Goal: Communication & Community: Answer question/provide support

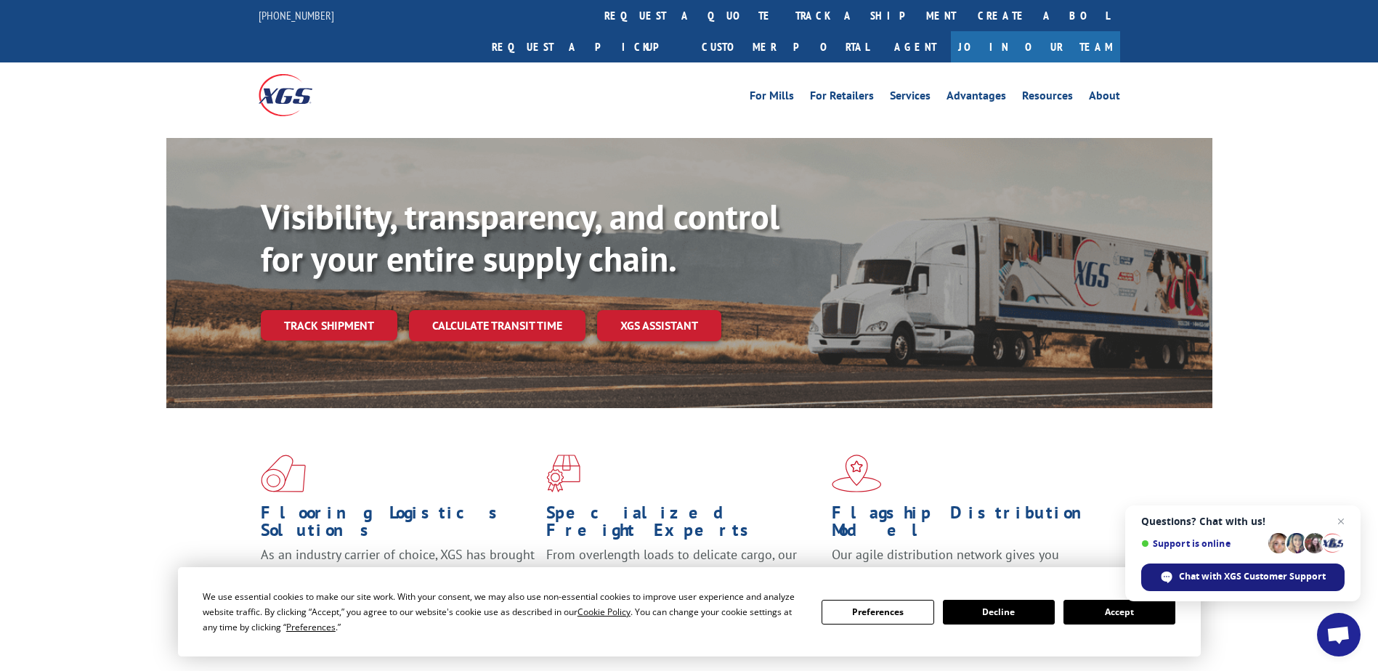
click at [1239, 580] on span "Chat with XGS Customer Support" at bounding box center [1252, 576] width 147 height 13
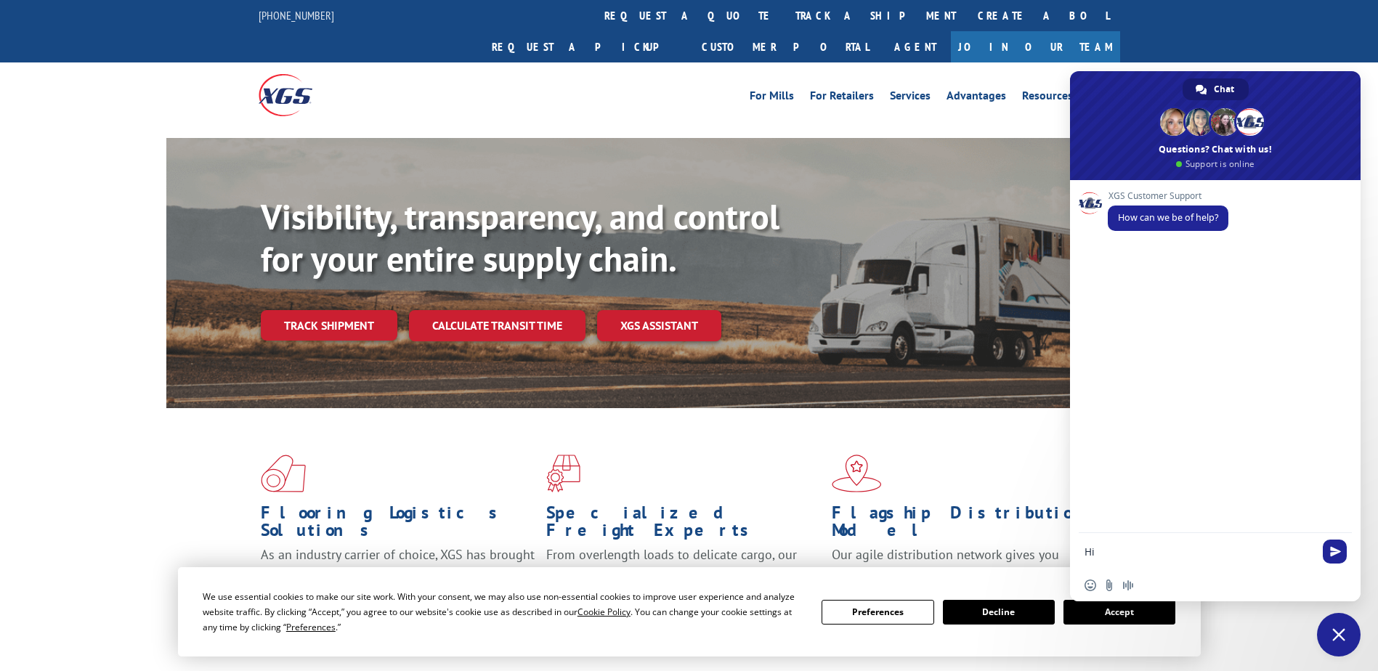
type textarea "Hi"
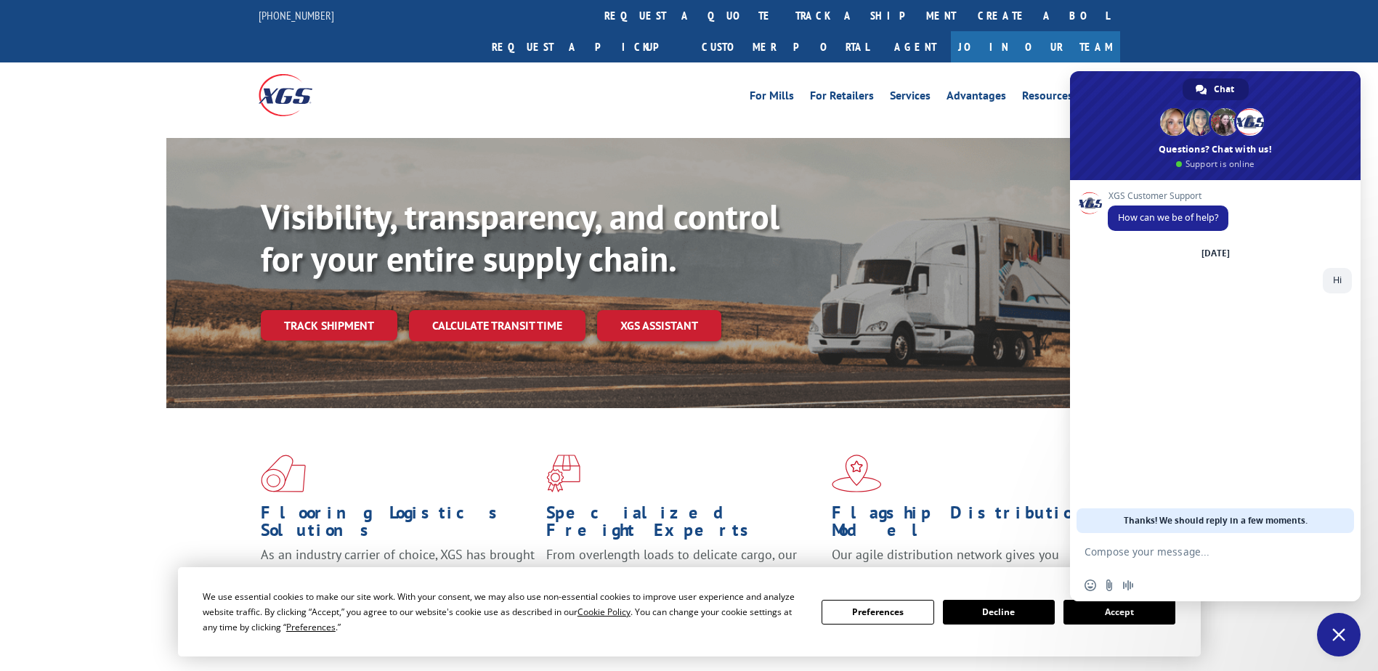
click at [1117, 612] on button "Accept" at bounding box center [1119, 612] width 112 height 25
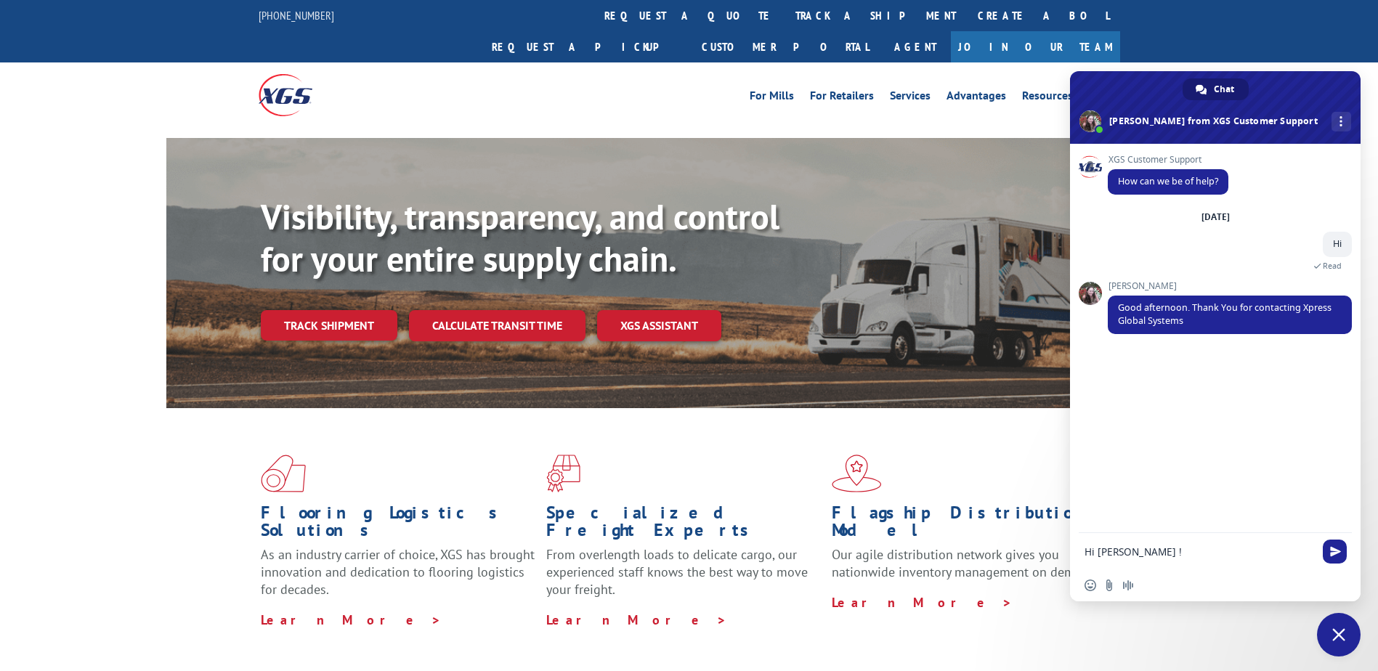
type textarea "Hi [PERSON_NAME] !"
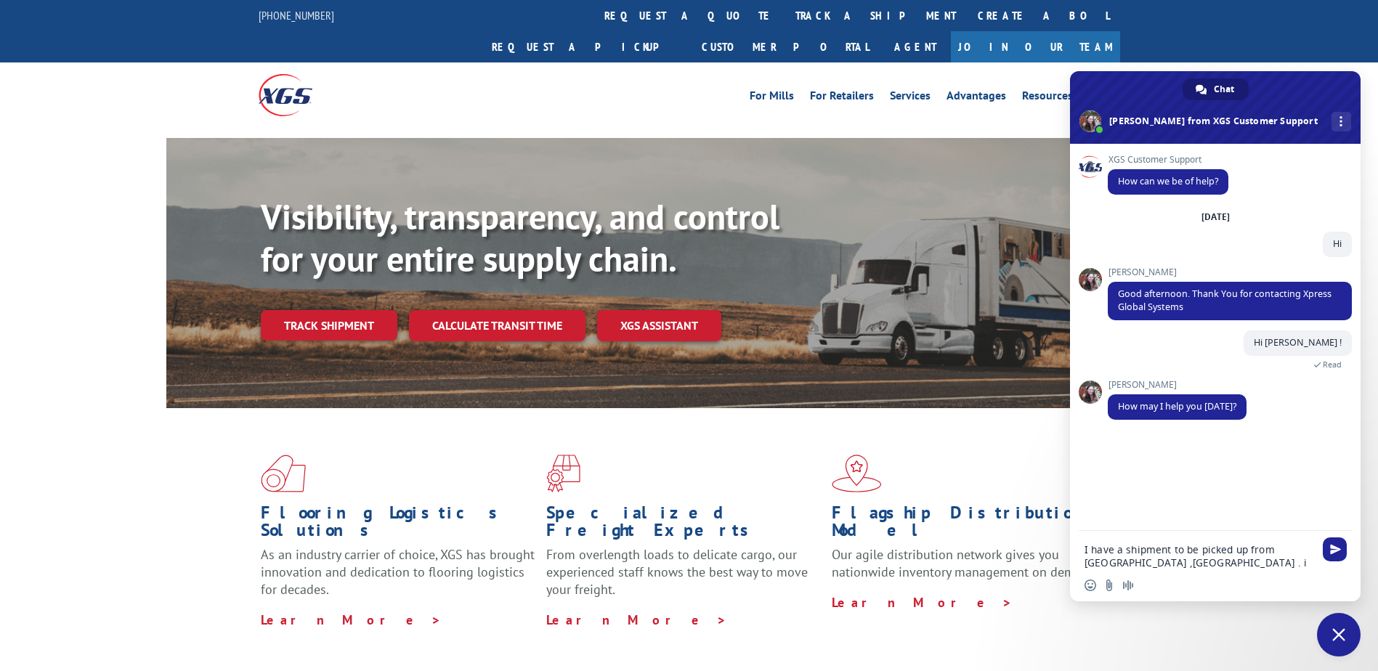
type textarea "I have a shipment to be picked up from [GEOGRAPHIC_DATA] ,[GEOGRAPHIC_DATA] . i…"
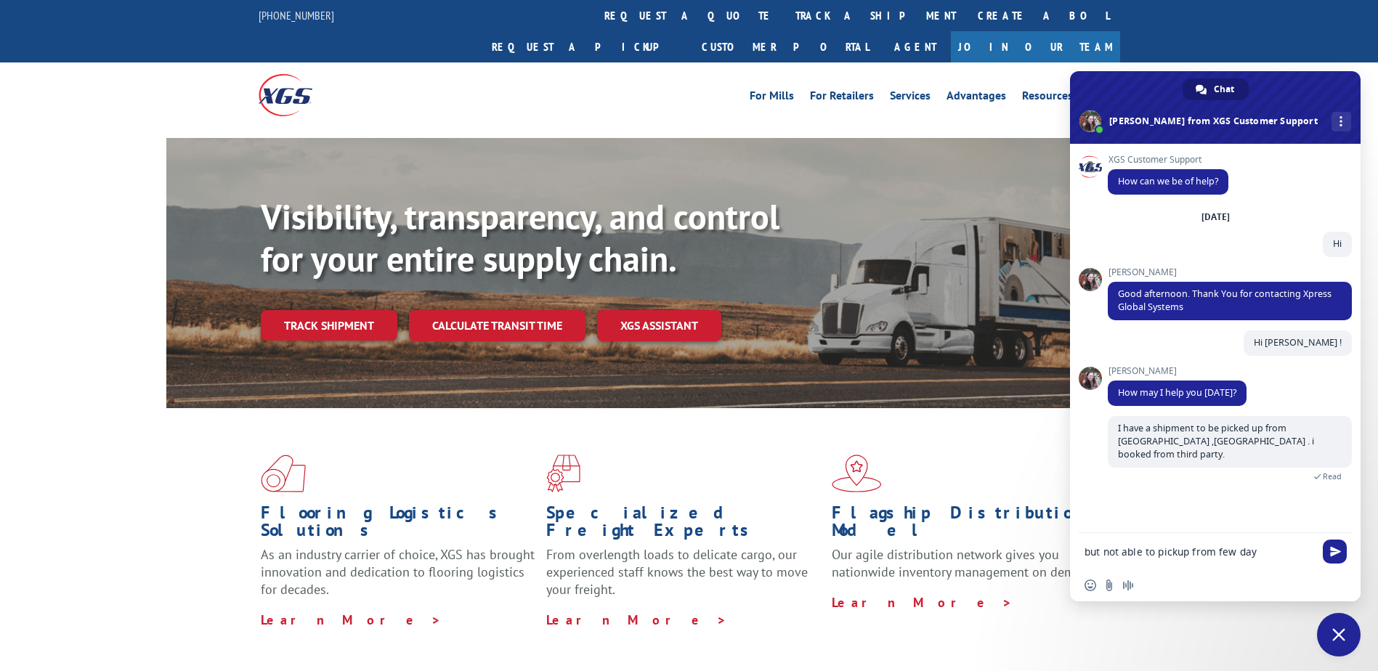
type textarea "but not able to pickup from few days"
click at [1112, 585] on input "Send a file" at bounding box center [1109, 586] width 12 height 12
type input "C:\fakepath\Xpress Global Systems.pdf"
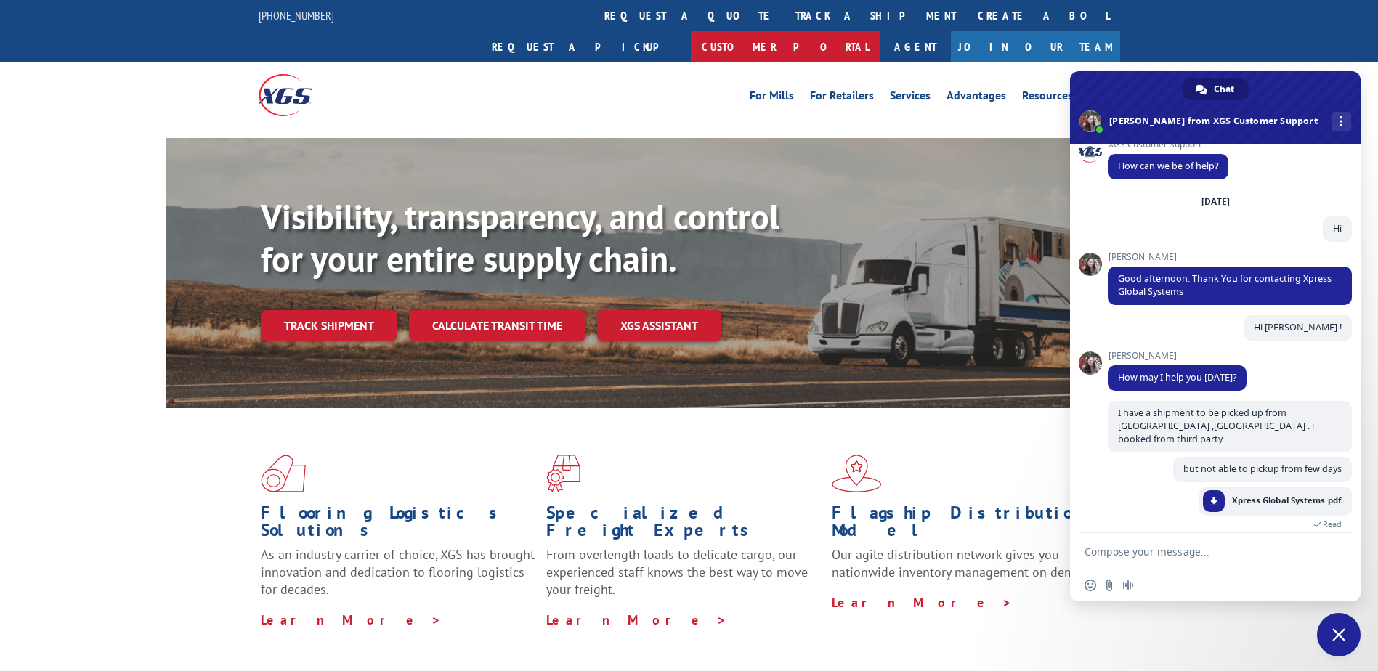
scroll to position [65, 0]
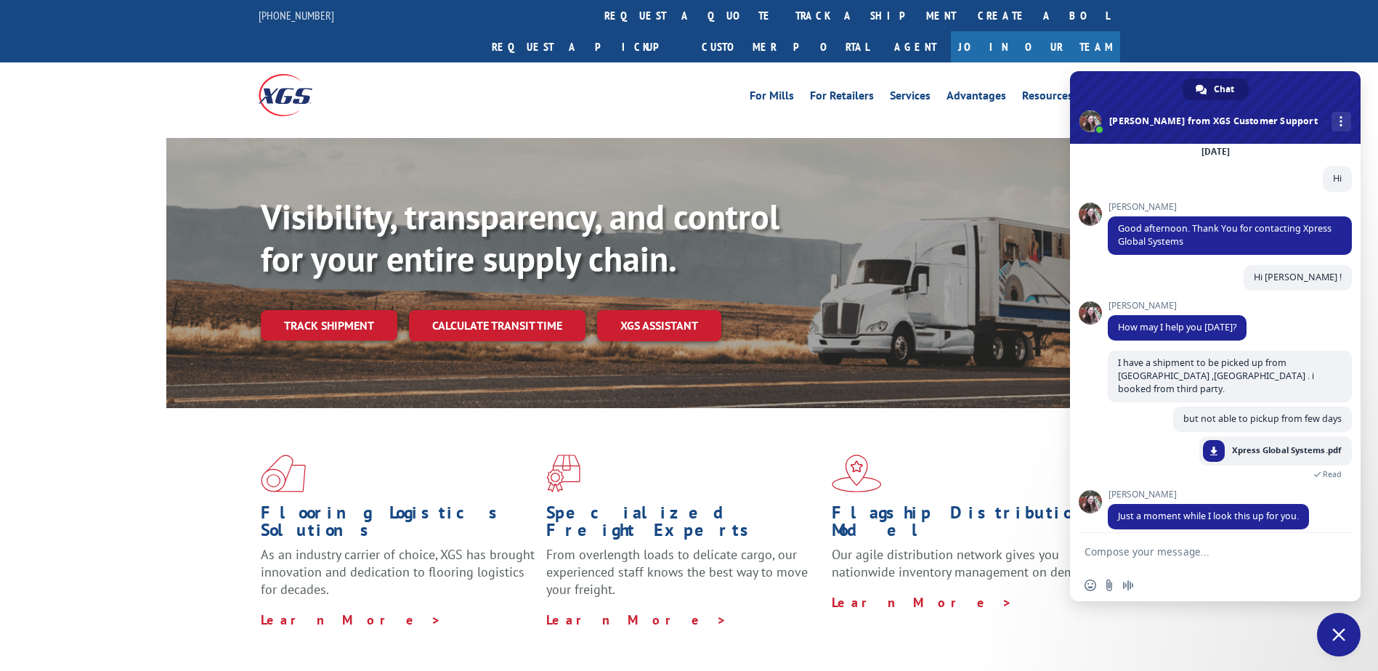
click at [1151, 553] on textarea "Compose your message..." at bounding box center [1200, 552] width 230 height 13
paste textarea "LT FOODS AMERICAS or the load number 529298378"
type textarea "Supplier is LT FOODS AMERICAS and the load number 529298378"
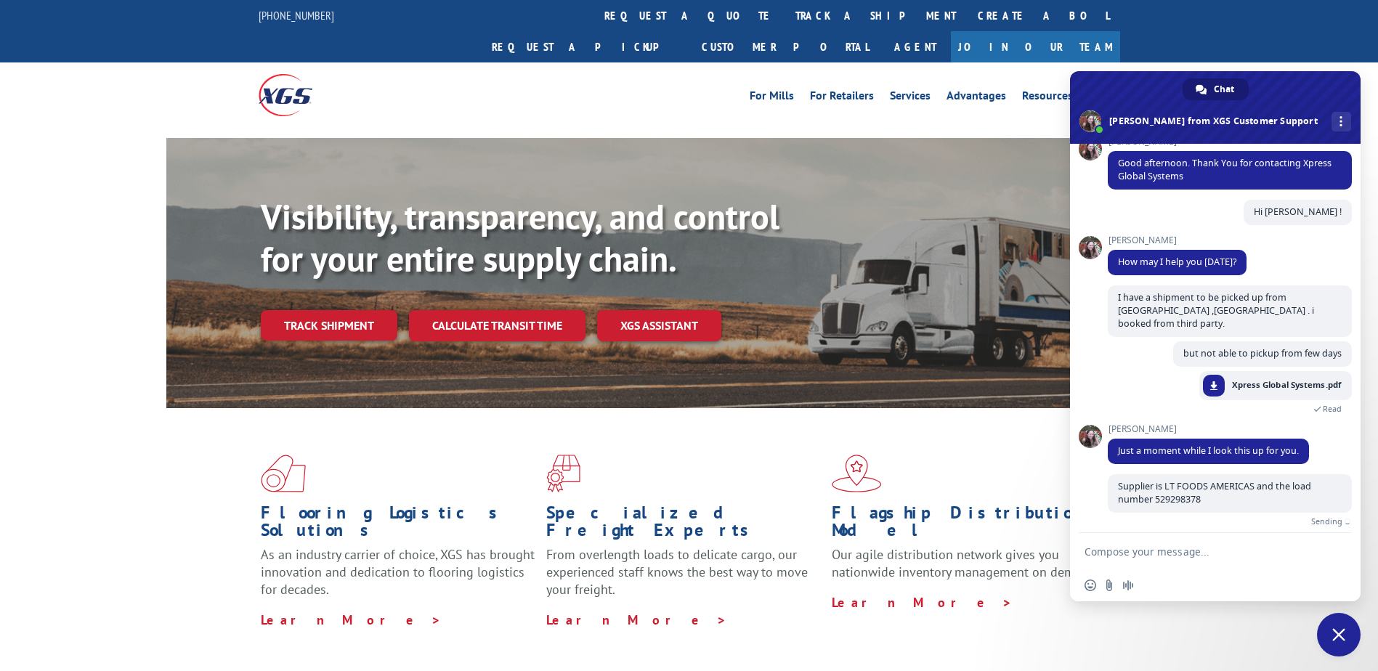
scroll to position [114, 0]
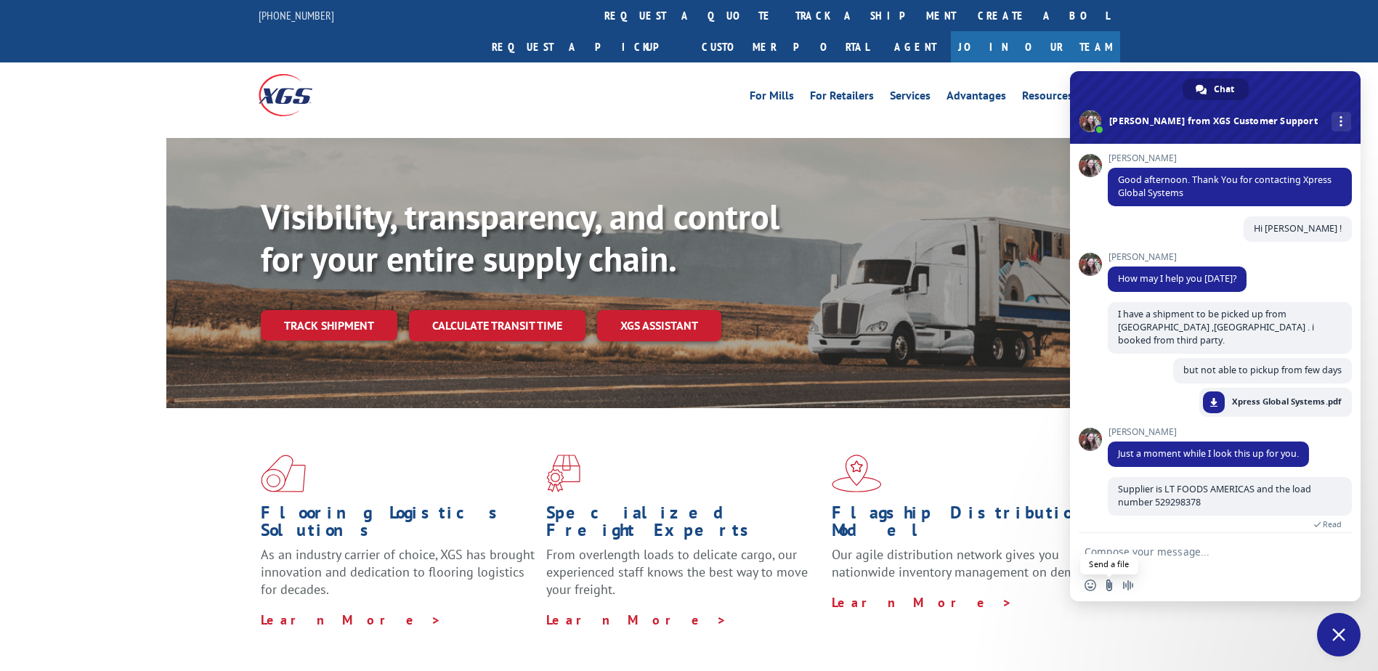
click at [1108, 584] on input "Send a file" at bounding box center [1109, 586] width 12 height 12
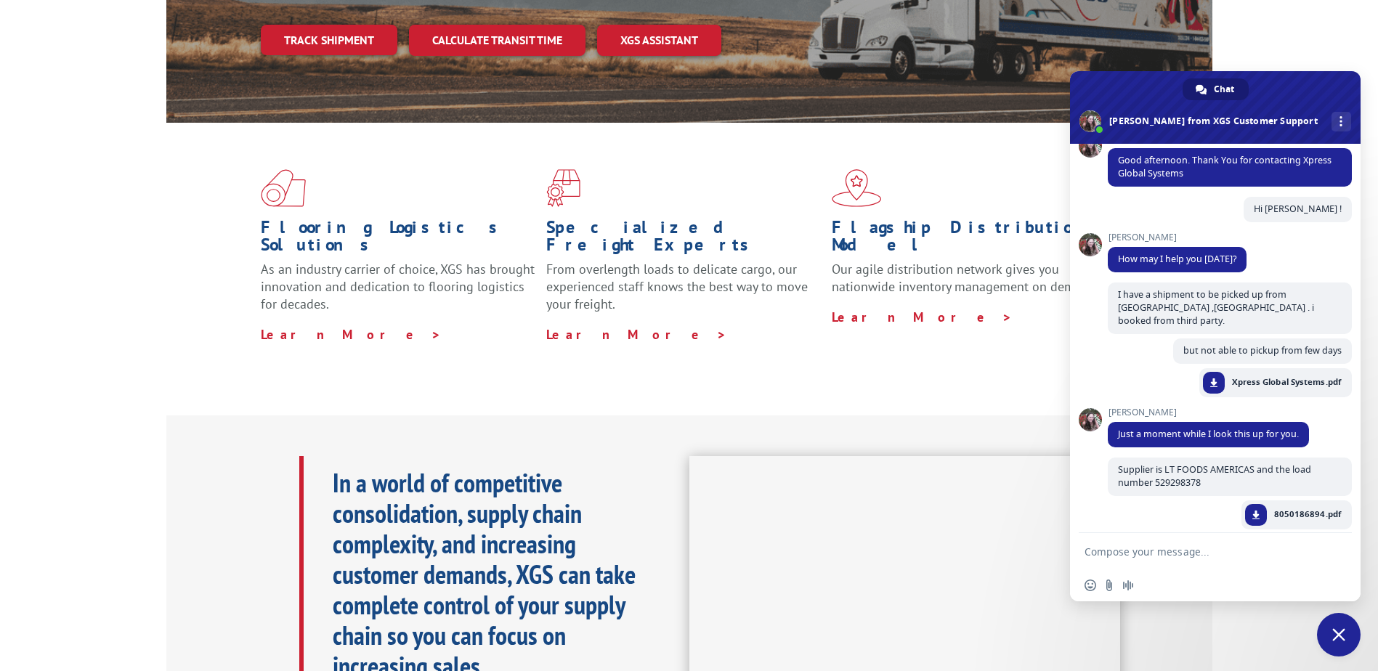
scroll to position [291, 0]
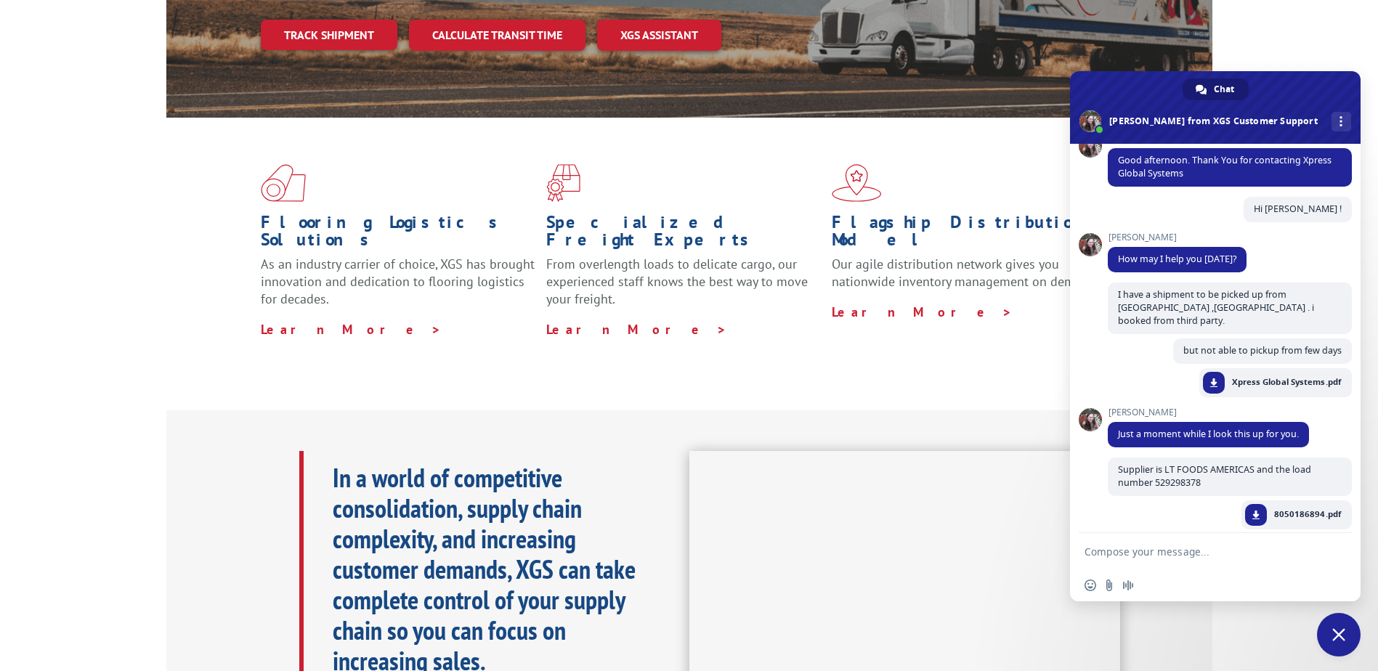
click at [1132, 559] on form at bounding box center [1200, 552] width 230 height 39
click at [1132, 554] on textarea "Compose your message..." at bounding box center [1200, 552] width 230 height 13
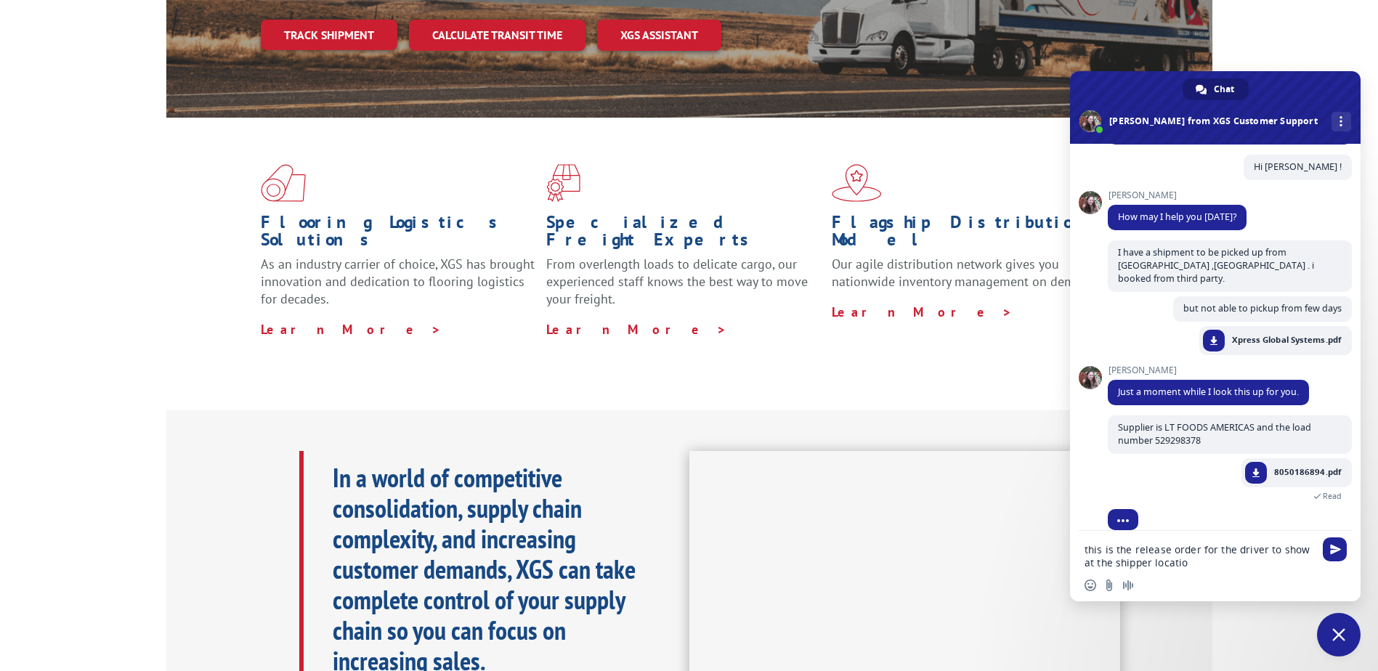
type textarea "this is the release order for the driver to show at the shipper location"
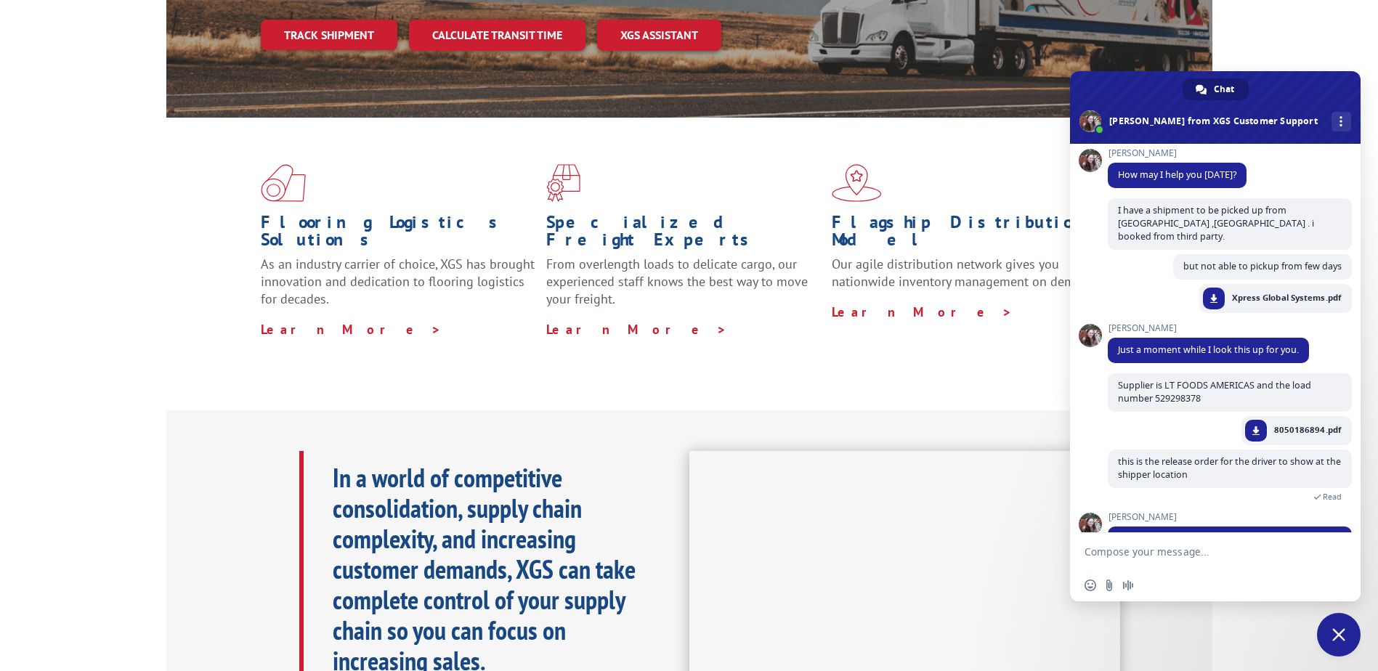
scroll to position [280, 0]
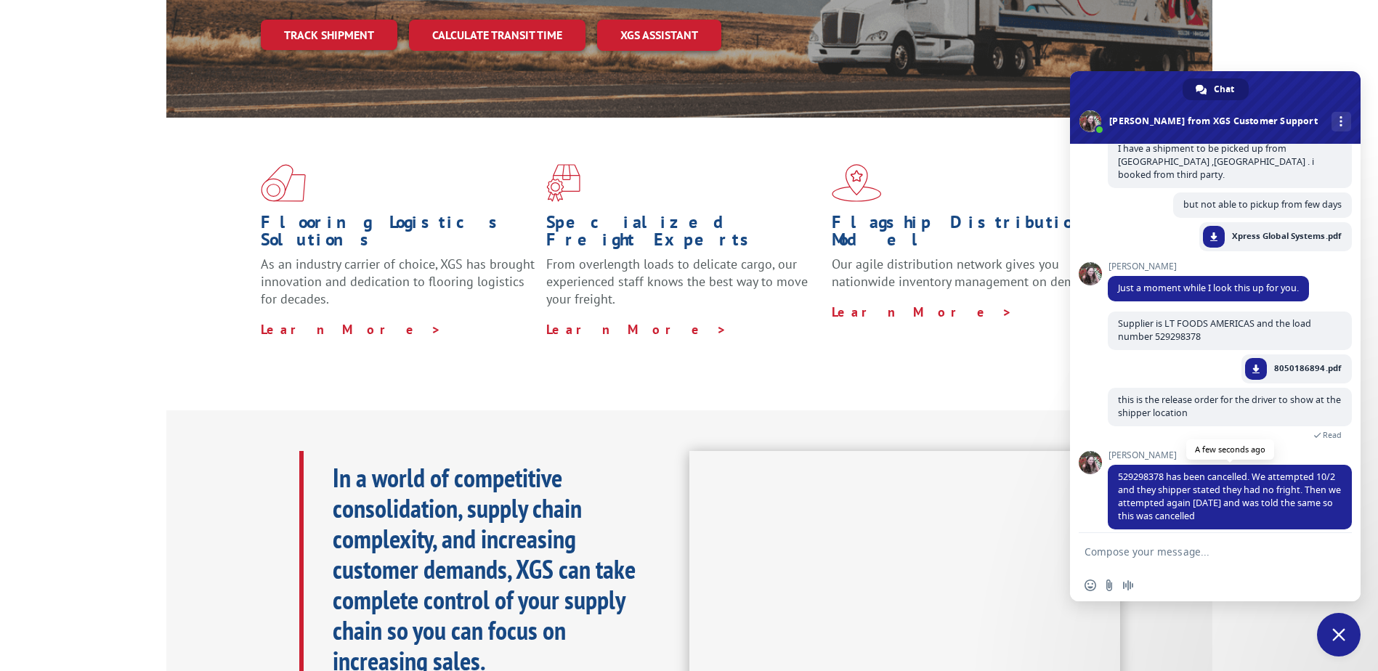
drag, startPoint x: 1284, startPoint y: 507, endPoint x: 1115, endPoint y: 463, distance: 174.3
click at [1115, 465] on span "529298378 has been cancelled. We attempted 10/2 and they shipper stated they ha…" at bounding box center [1230, 497] width 244 height 65
copy span "529298378 has been cancelled. We attempted 10/2 and they shipper stated they ha…"
click at [1132, 543] on form at bounding box center [1200, 552] width 230 height 39
click at [1135, 543] on form at bounding box center [1200, 552] width 230 height 39
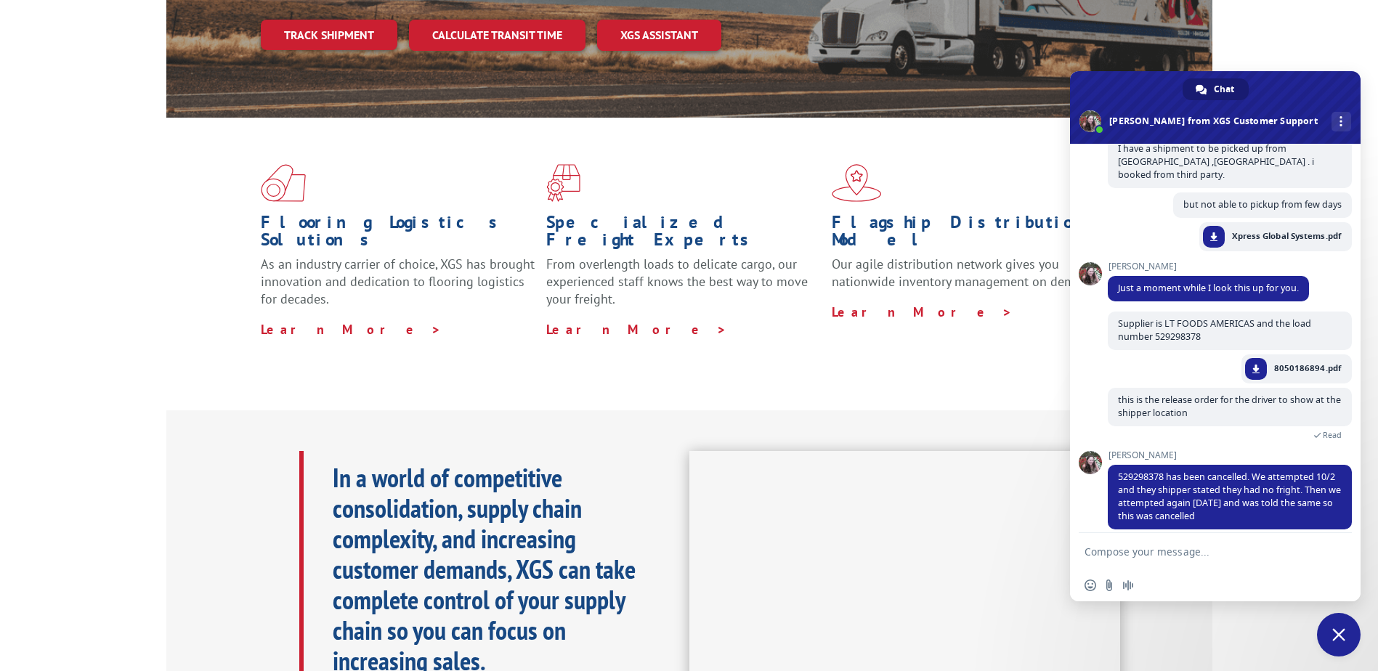
click at [1103, 492] on div "XGS Customer Support How can we be of help? [DATE] Hi 6 minutes ago [PERSON_NAM…" at bounding box center [1215, 338] width 291 height 389
type textarea "Is it possible to re-scheduled [DATE] ?"
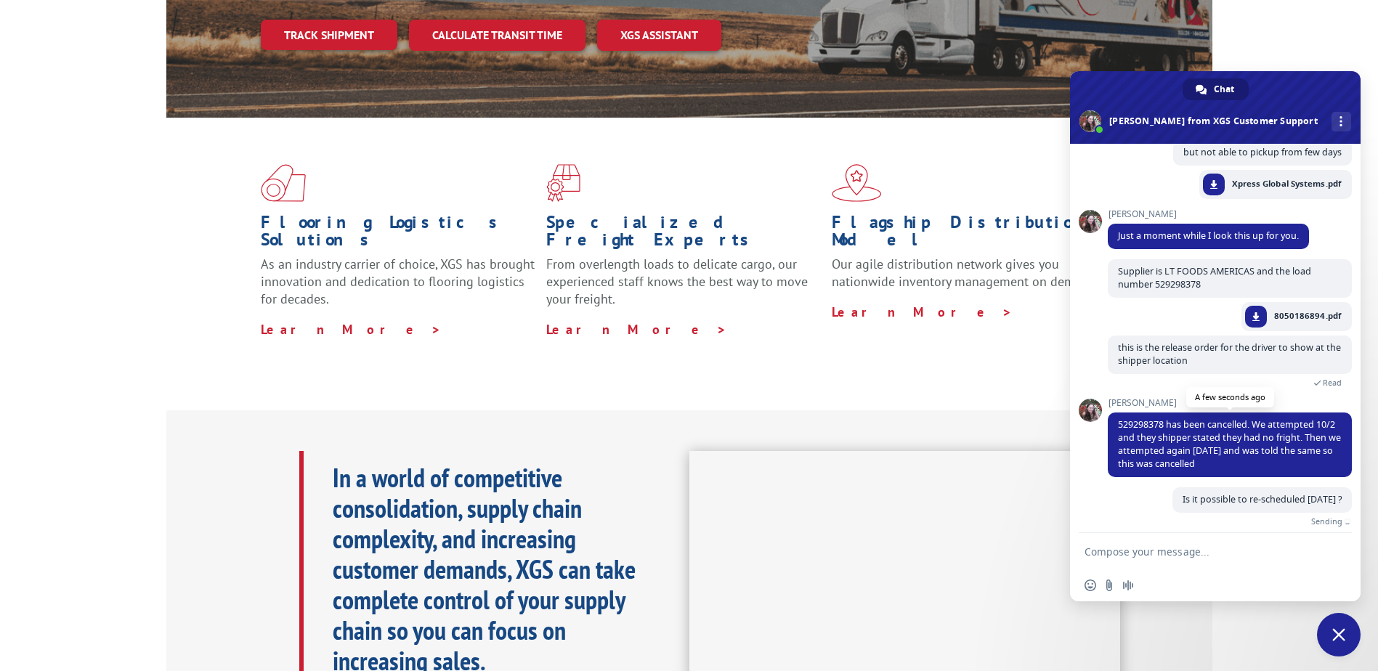
scroll to position [315, 0]
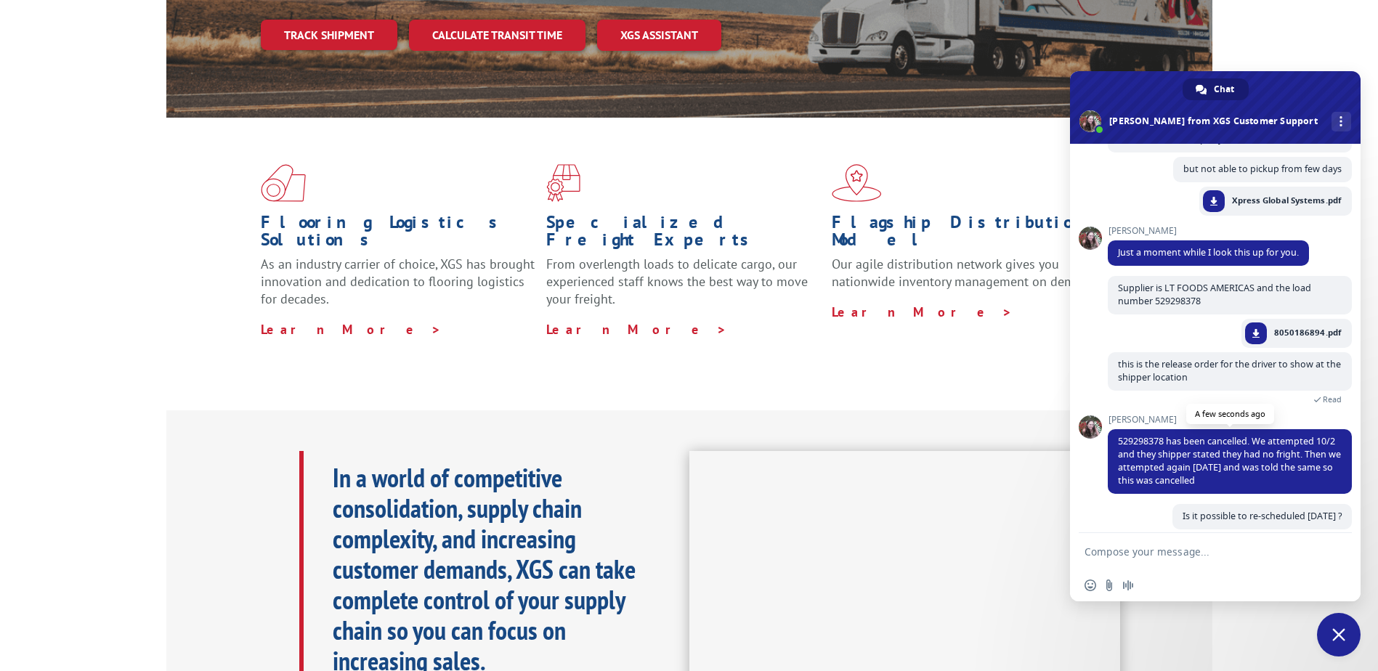
drag, startPoint x: 1267, startPoint y: 468, endPoint x: 1115, endPoint y: 422, distance: 158.6
click at [1115, 429] on span "529298378 has been cancelled. We attempted 10/2 and they shipper stated they ha…" at bounding box center [1230, 461] width 244 height 65
copy span "529298378 has been cancelled. We attempted 10/2 and they shipper stated they ha…"
click at [1136, 504] on div "Is it possible to re-scheduled [DATE] ? A few seconds ago" at bounding box center [1230, 524] width 244 height 41
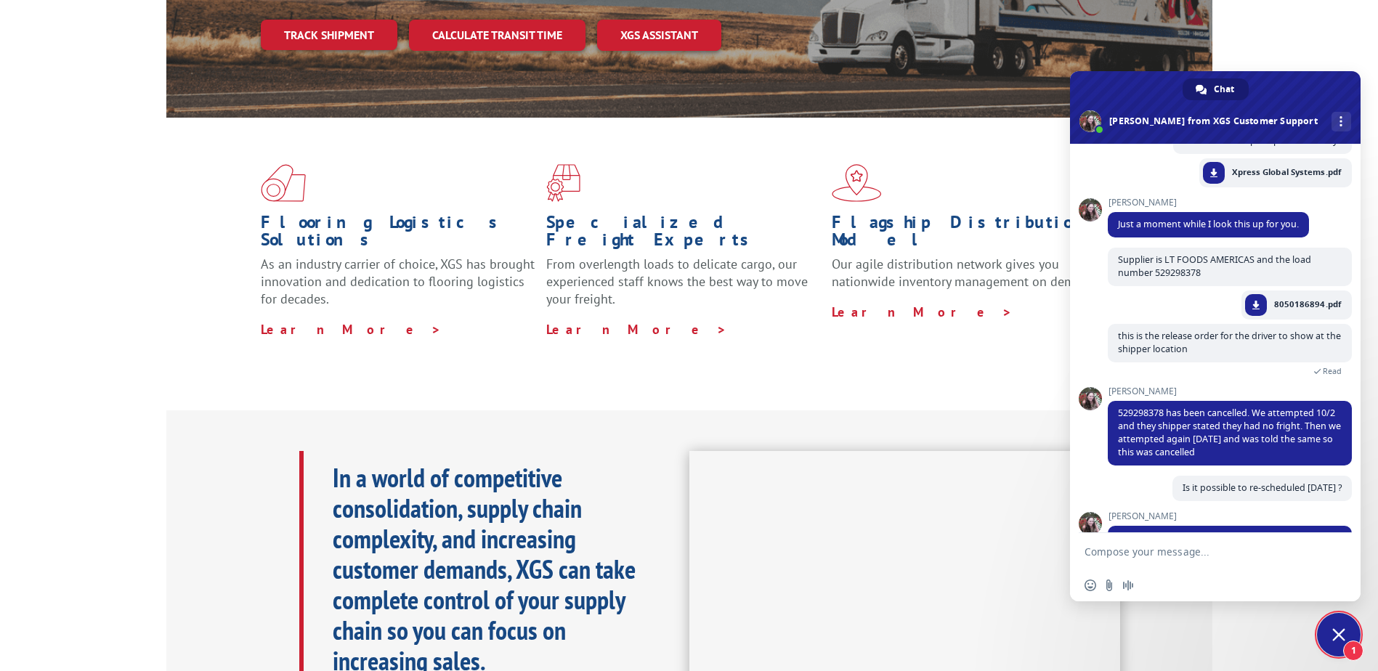
scroll to position [378, 0]
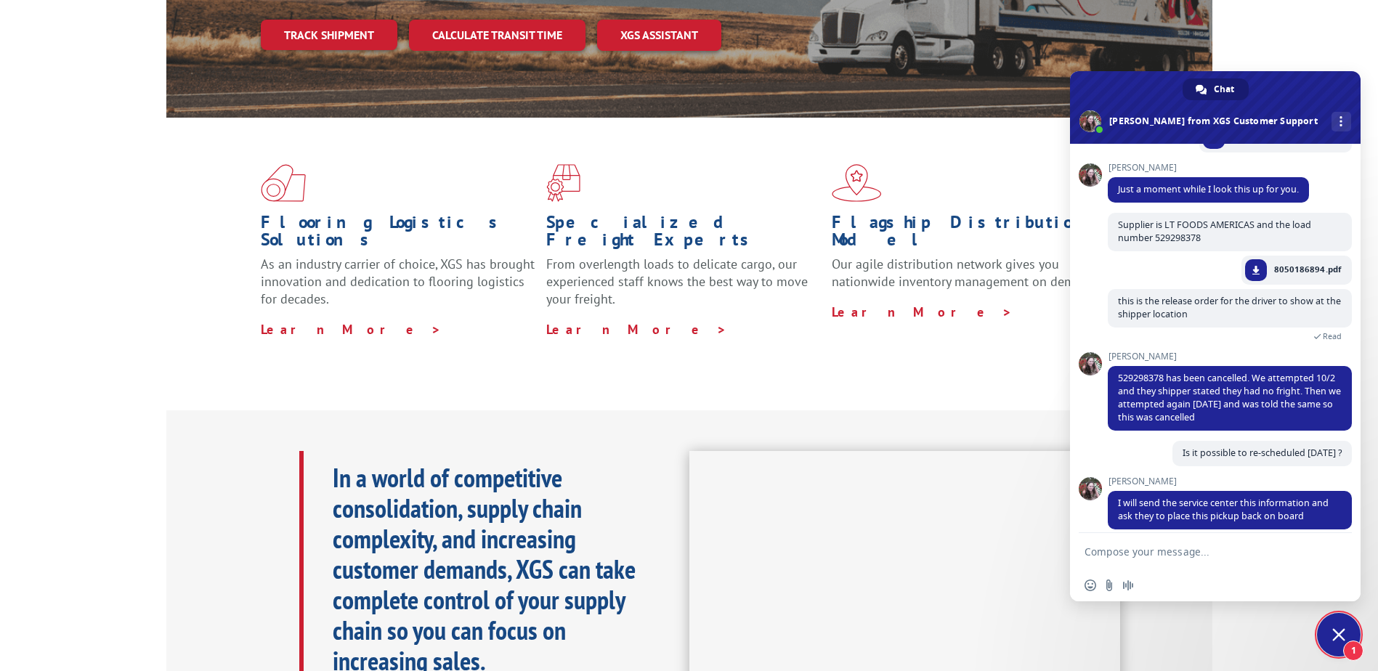
click at [1124, 556] on textarea "Compose your message..." at bounding box center [1200, 552] width 230 height 13
type textarea "thank you so much."
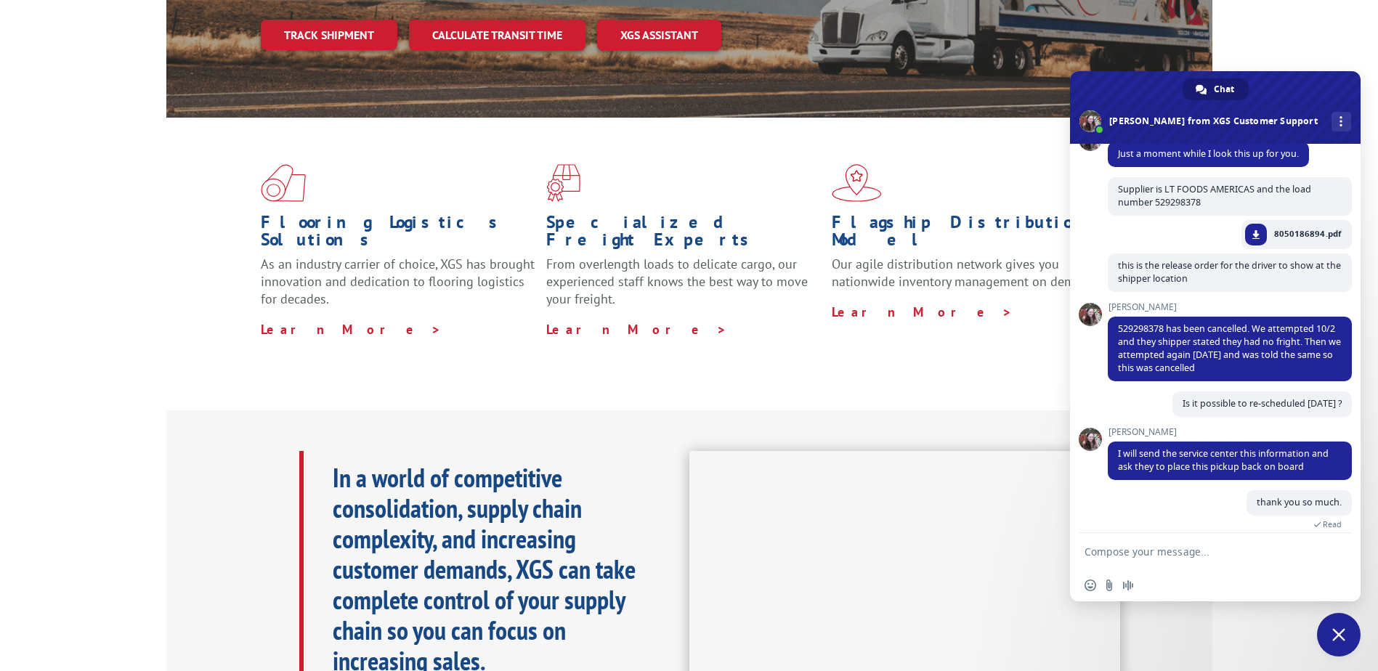
scroll to position [464, 0]
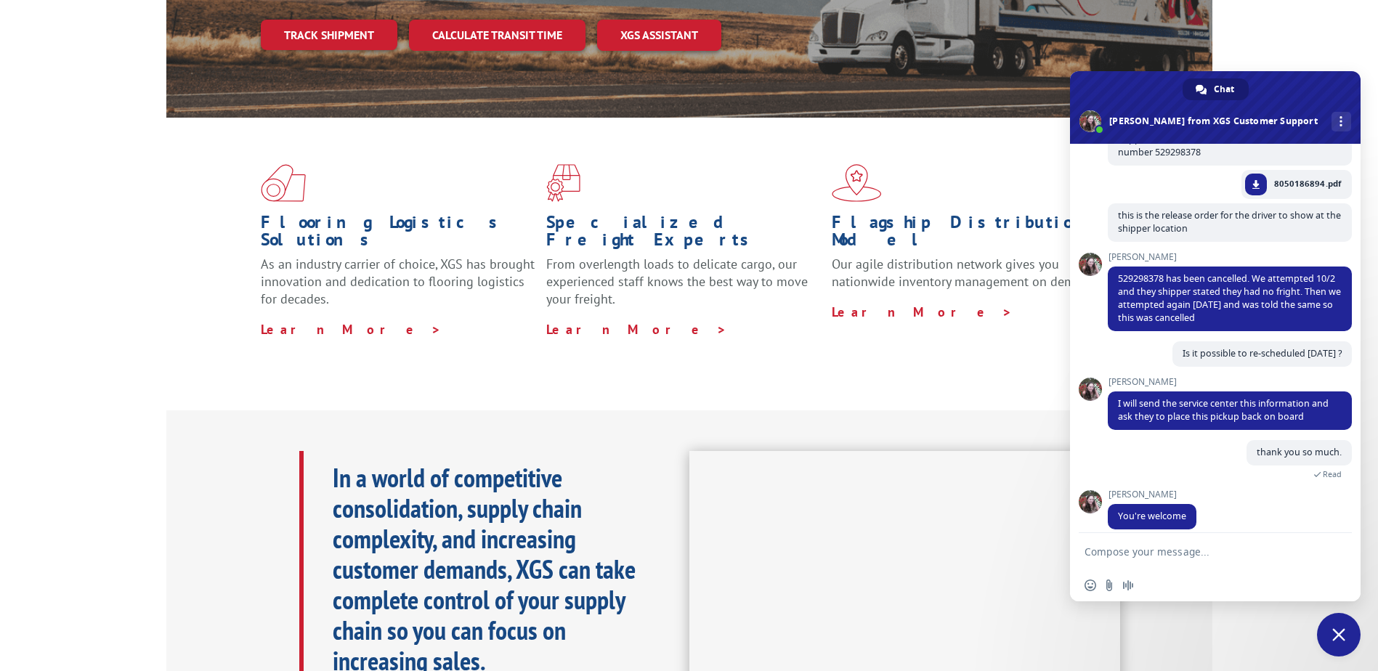
click at [1162, 543] on form at bounding box center [1200, 552] width 230 height 39
click at [1159, 551] on textarea "Compose your message..." at bounding box center [1200, 552] width 230 height 13
type textarea "is there any XGs email please to share i will loop in suppleir to co-ordinate ?"
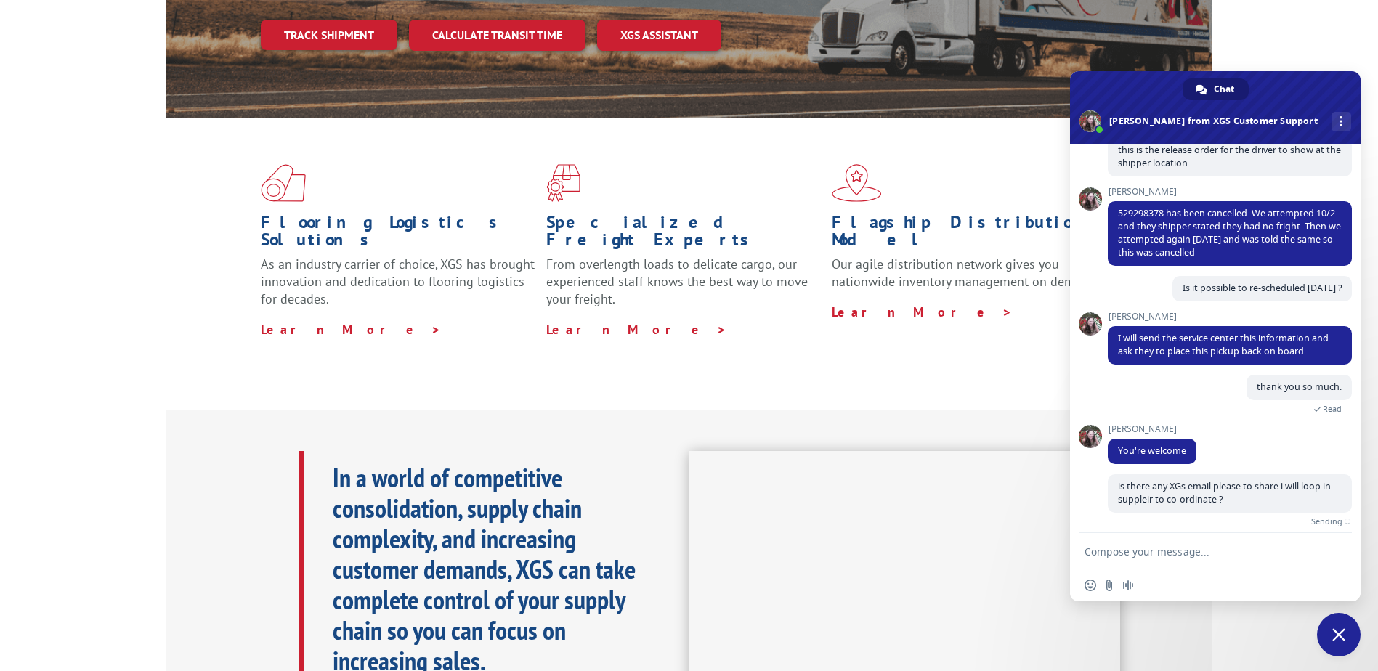
scroll to position [513, 0]
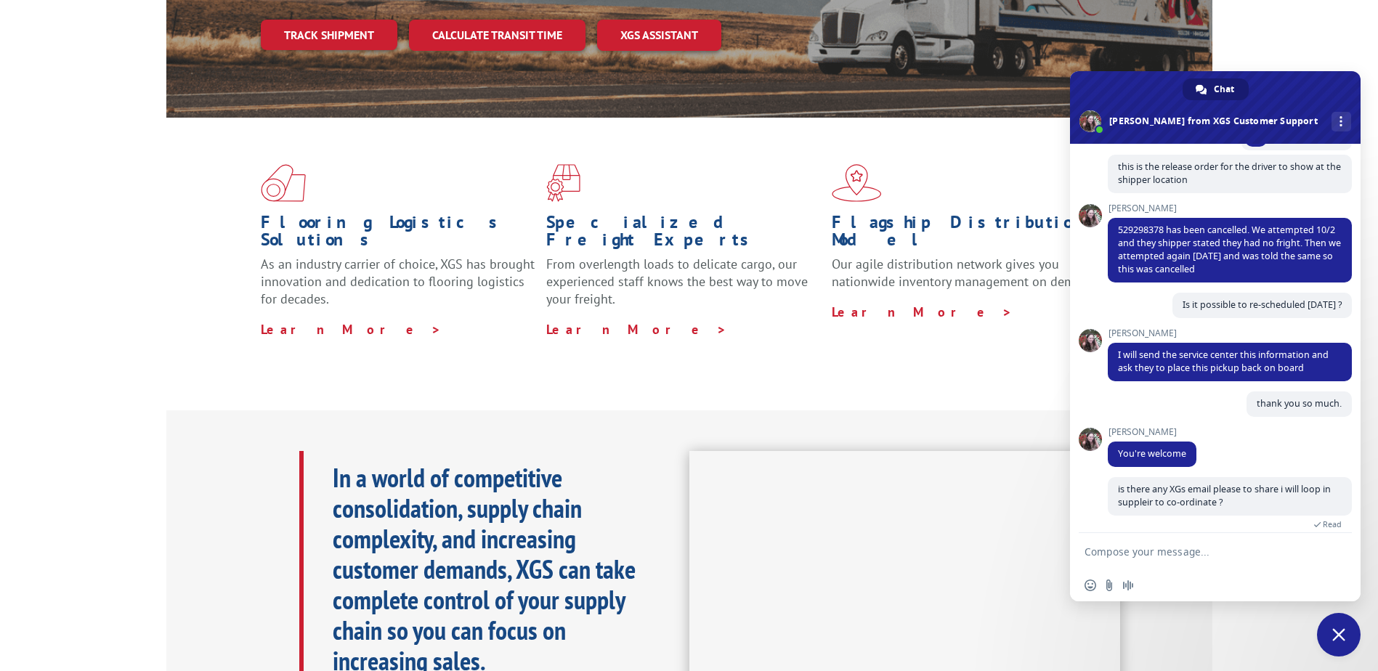
click at [1167, 552] on textarea "Compose your message..." at bounding box center [1200, 552] width 230 height 13
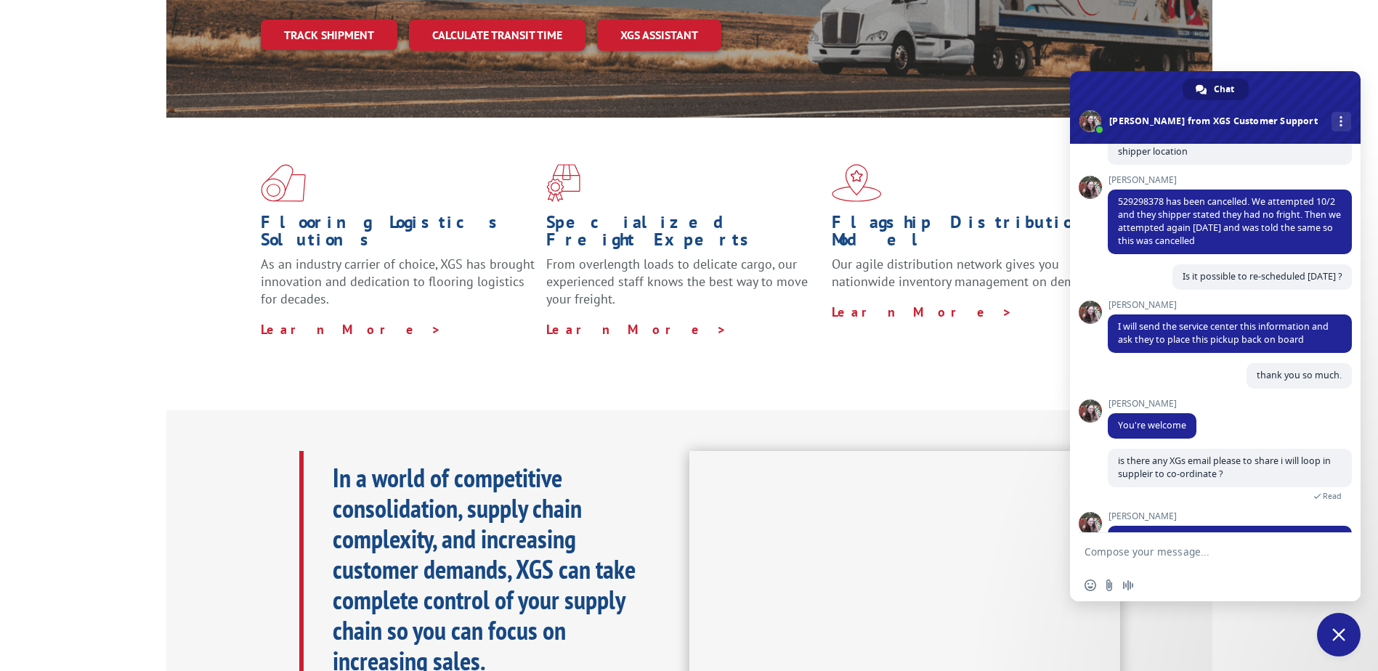
scroll to position [576, 0]
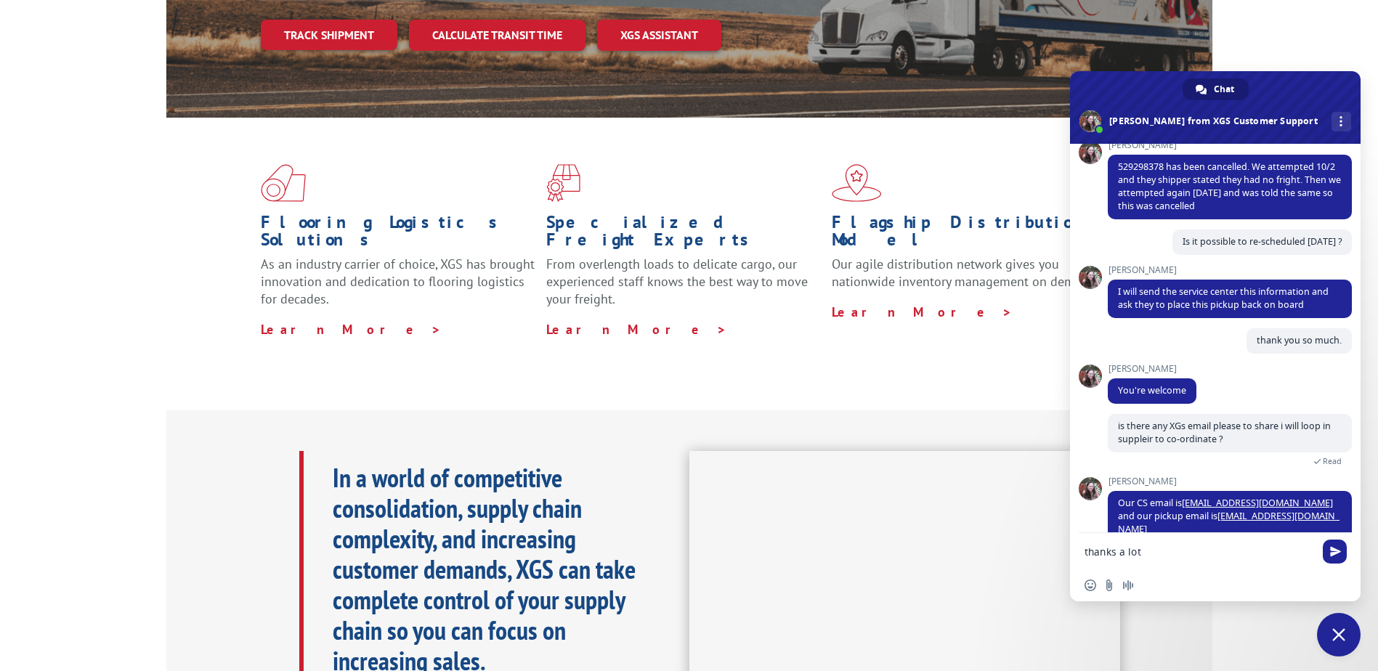
type textarea "thanks a lot."
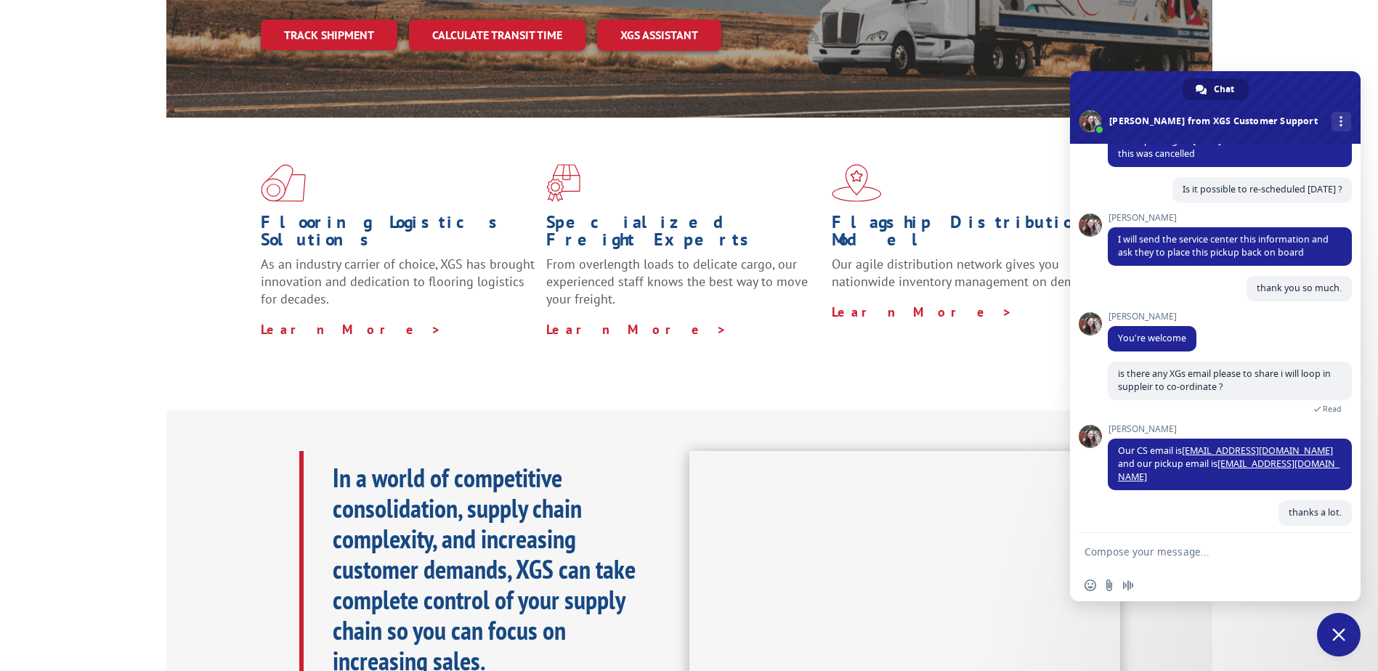
scroll to position [612, 0]
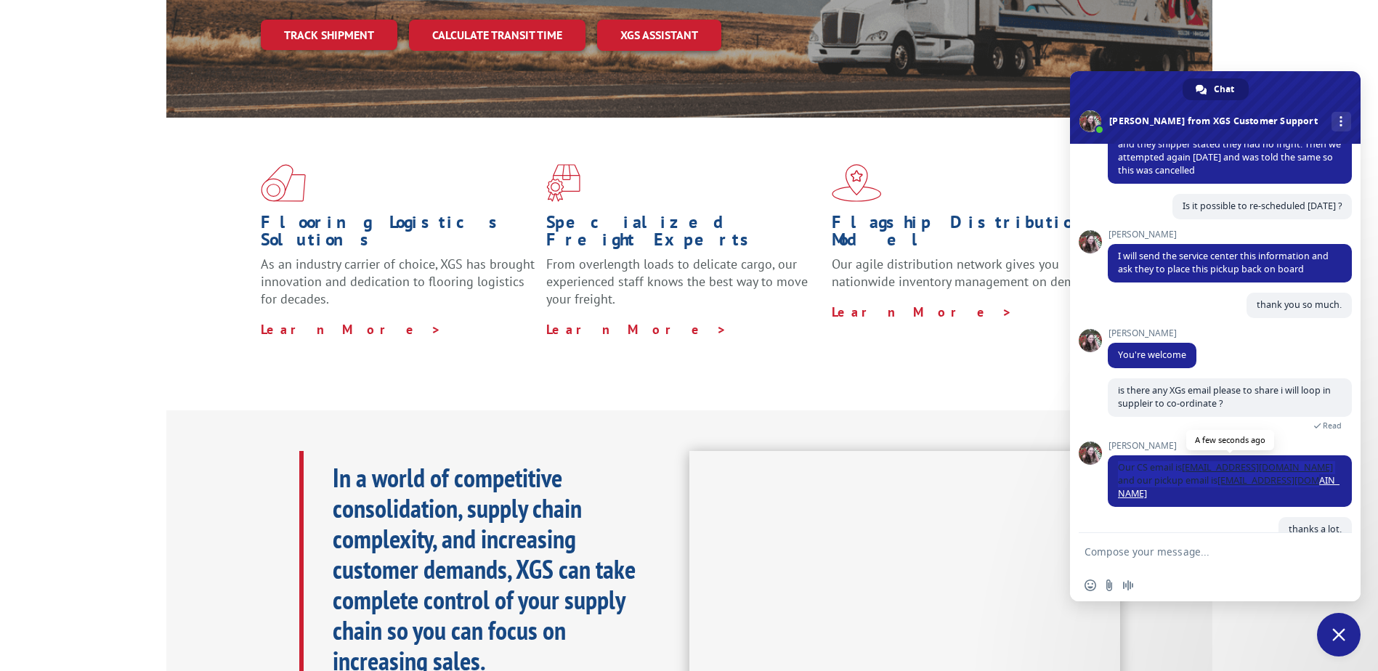
drag, startPoint x: 1322, startPoint y: 469, endPoint x: 1116, endPoint y: 453, distance: 206.9
click at [1116, 455] on span "Our CS email is [EMAIL_ADDRESS][DOMAIN_NAME] and our pickup email is [EMAIL_ADD…" at bounding box center [1230, 481] width 244 height 52
copy span "Our CS email is [EMAIL_ADDRESS][DOMAIN_NAME] and our pickup email is [EMAIL_ADD…"
click at [1200, 524] on div "thanks a lot. Just now" at bounding box center [1230, 537] width 244 height 41
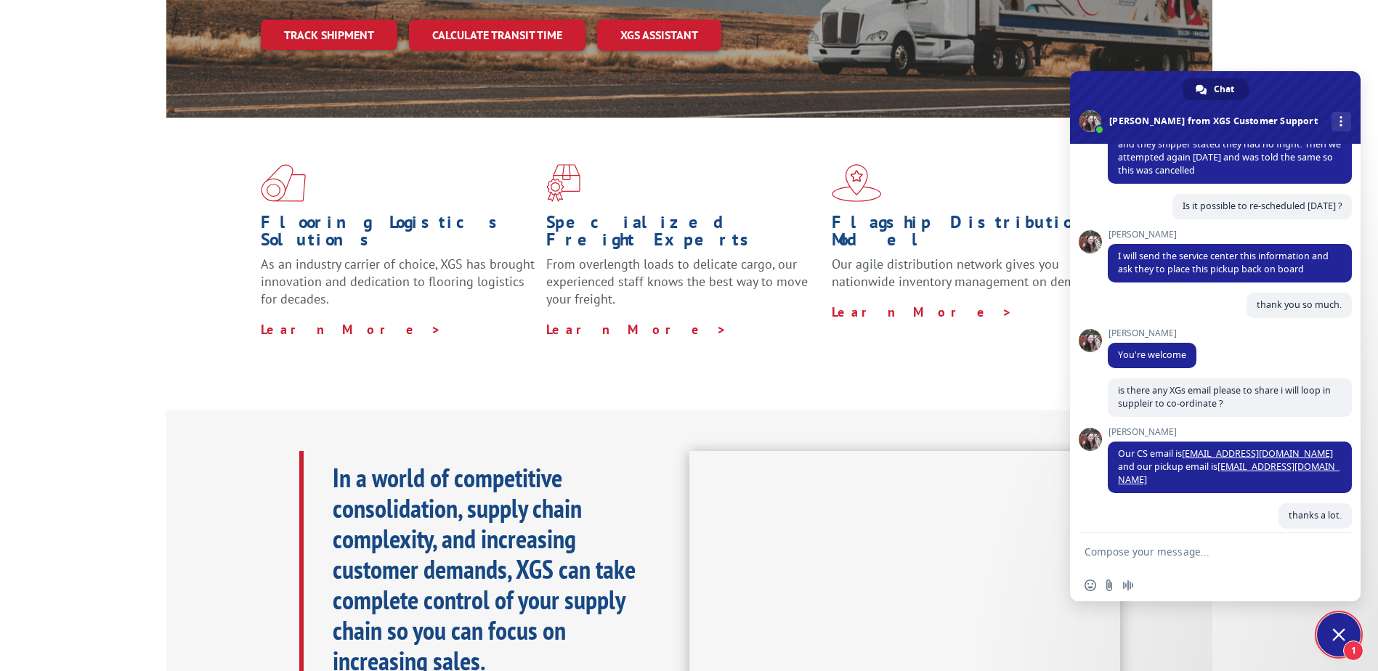
scroll to position [675, 0]
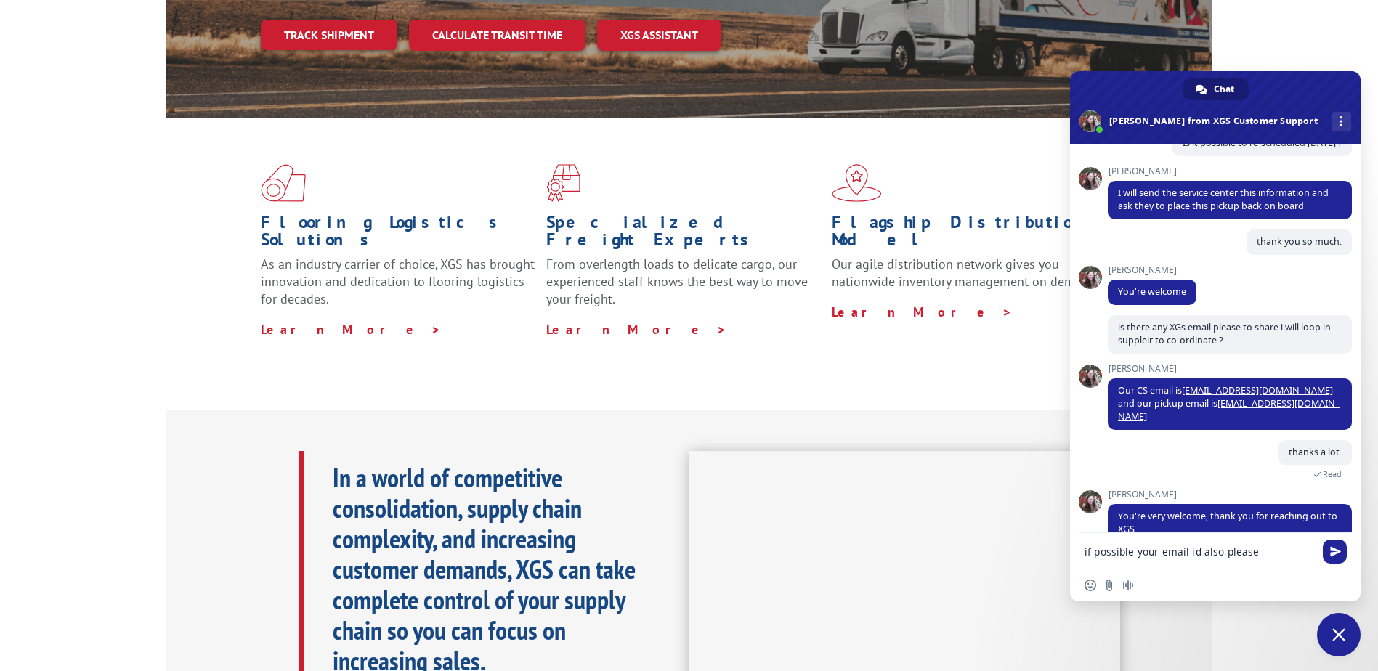
type textarea "if possible your email id also please."
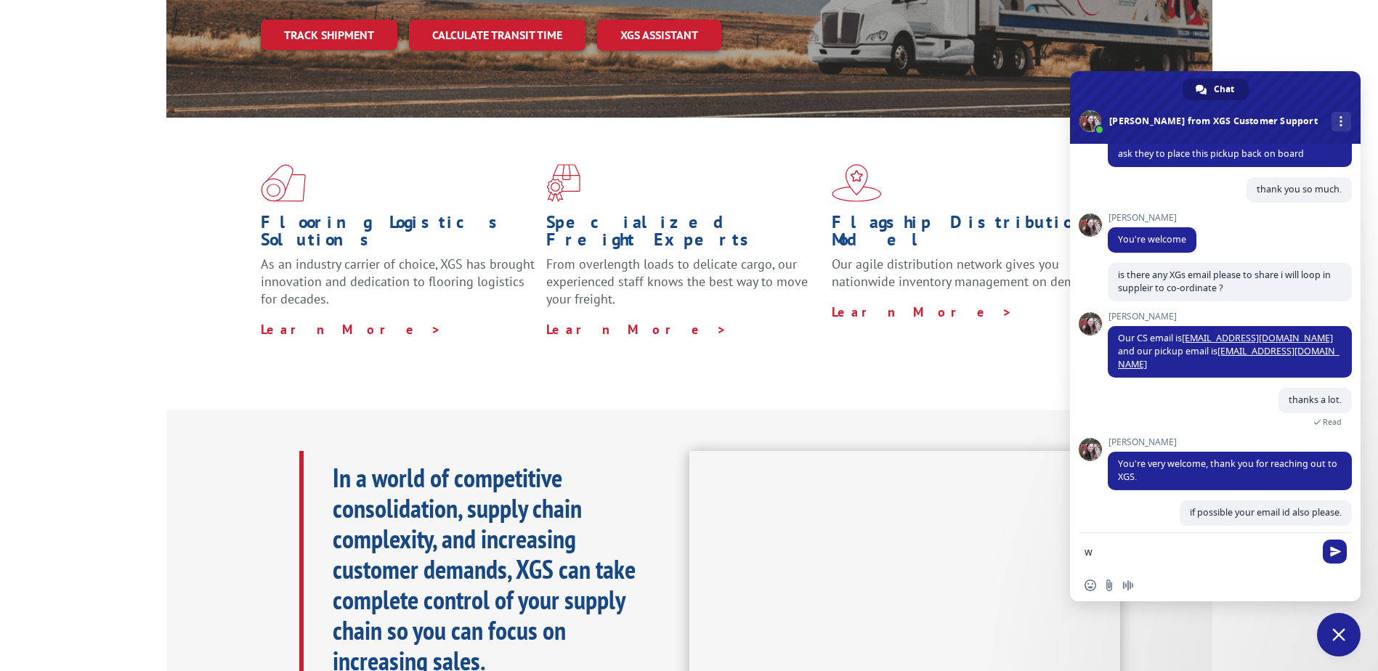
scroll to position [710, 0]
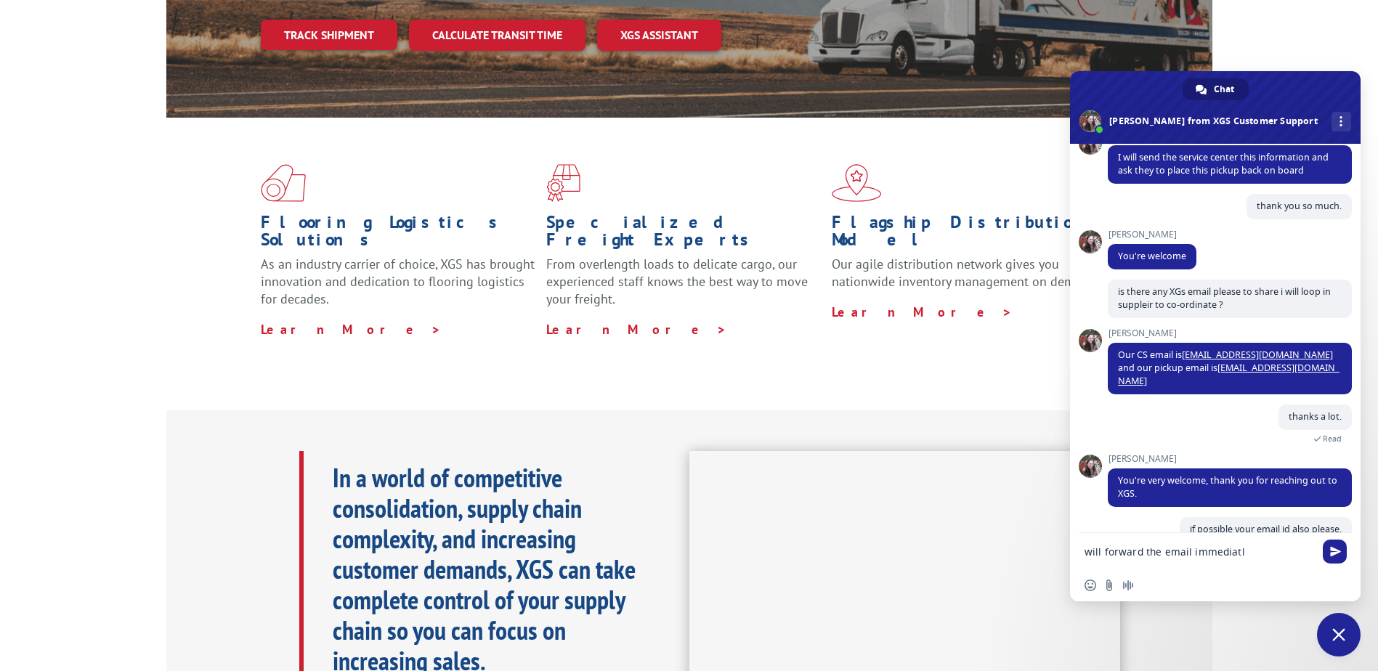
type textarea "will forward the email immediatly"
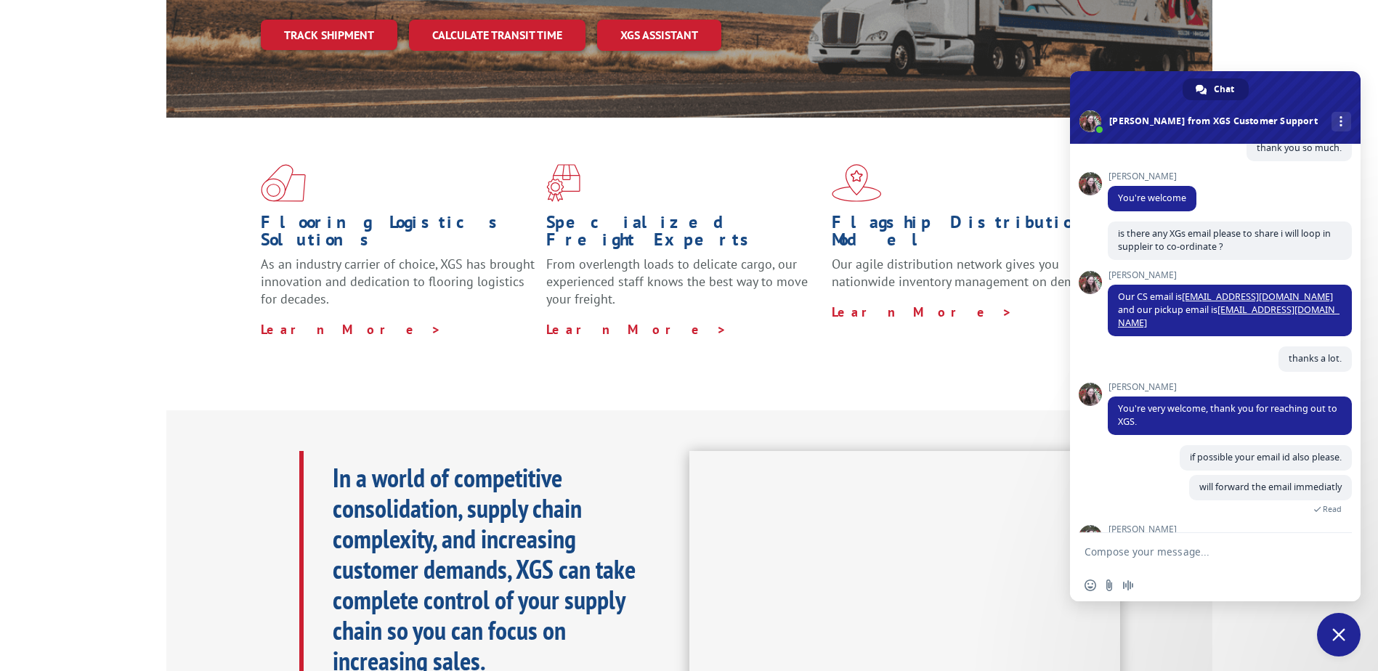
scroll to position [790, 0]
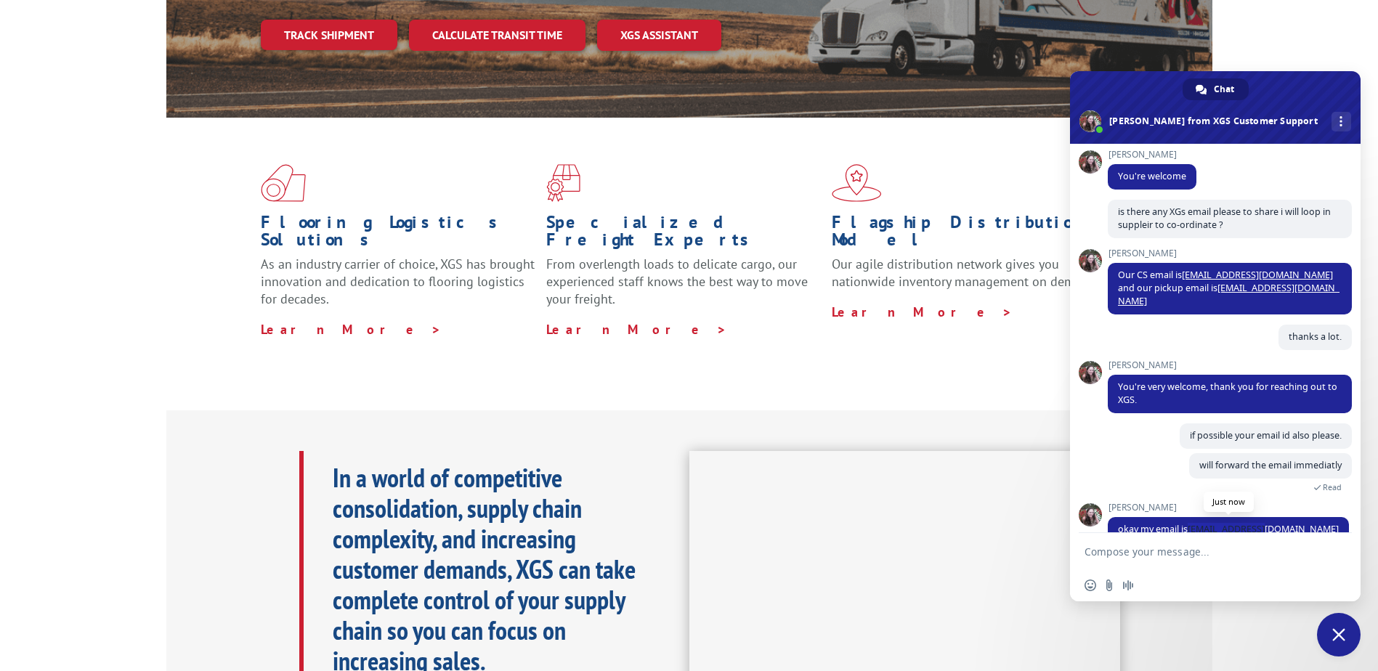
drag, startPoint x: 1265, startPoint y: 503, endPoint x: 1191, endPoint y: 503, distance: 74.1
click at [1191, 517] on span "okay my email is [EMAIL_ADDRESS][DOMAIN_NAME]" at bounding box center [1228, 529] width 241 height 25
copy link "[EMAIL_ADDRESS][DOMAIN_NAME]"
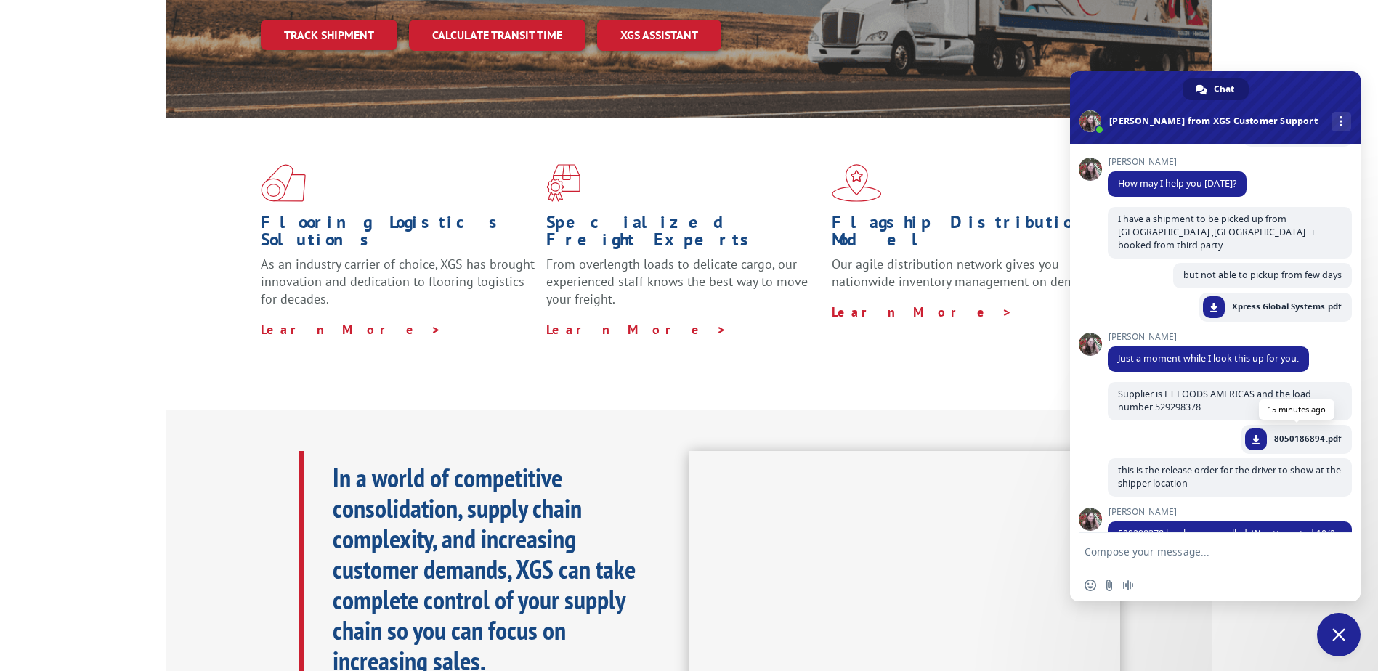
scroll to position [282, 0]
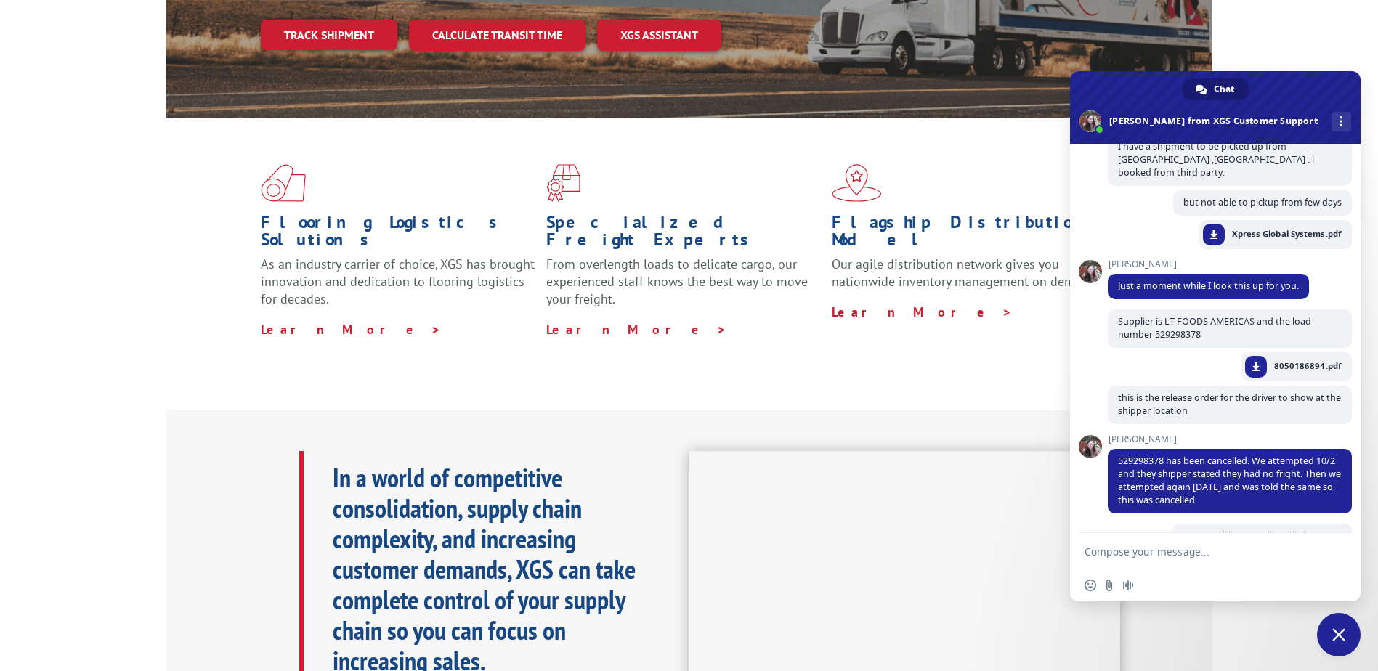
click at [1151, 542] on form at bounding box center [1200, 552] width 230 height 39
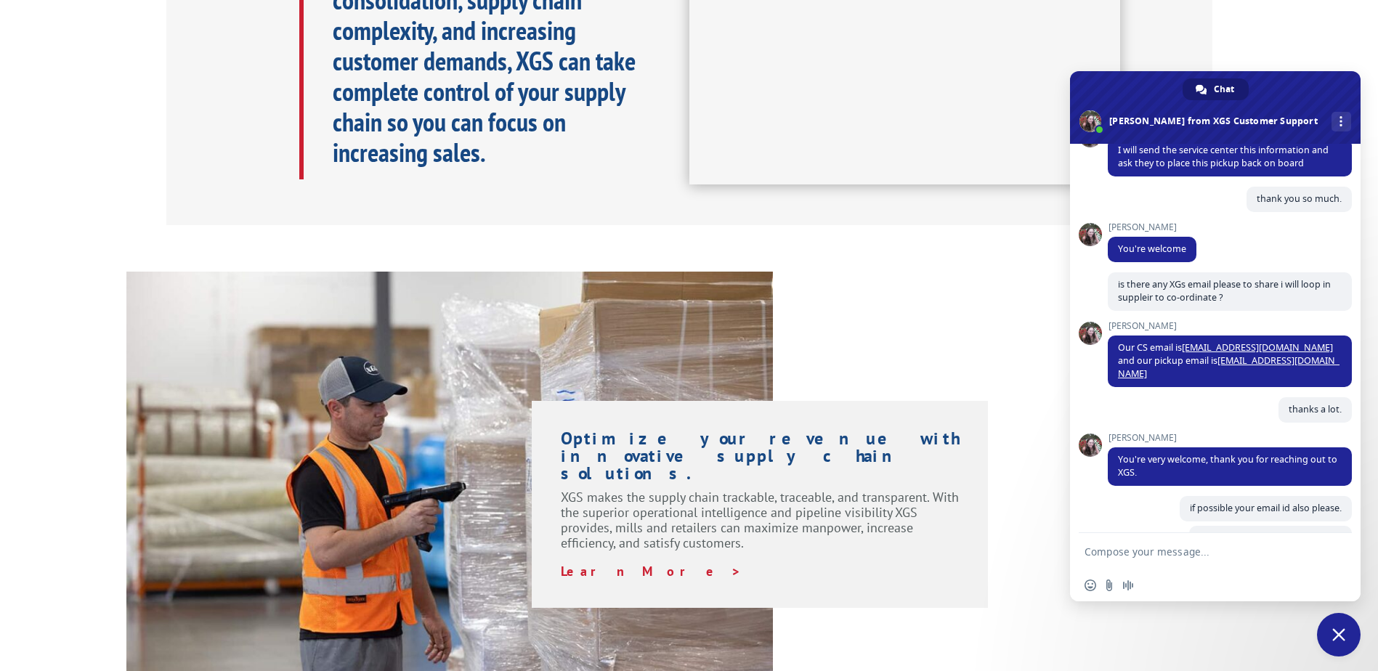
scroll to position [790, 0]
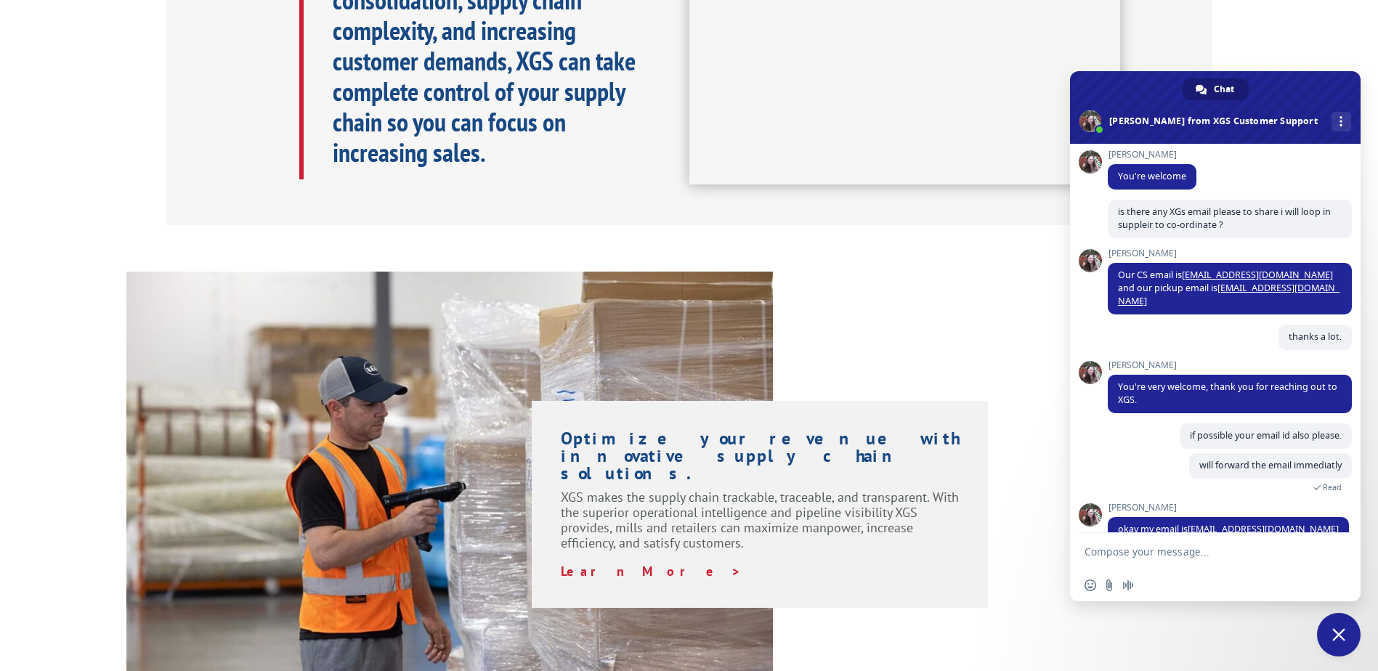
click at [1136, 550] on textarea "Compose your message..." at bounding box center [1200, 552] width 230 height 13
type textarea "sent the email. Please let me know if you recieved."
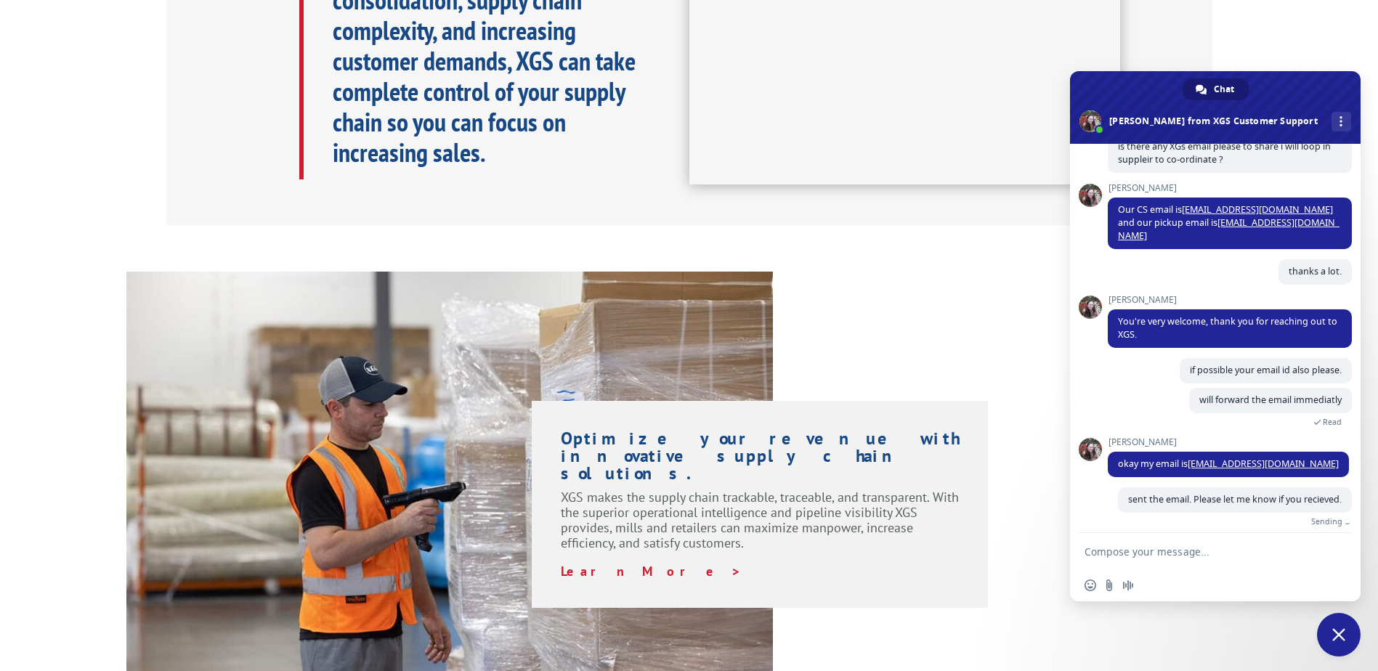
scroll to position [839, 0]
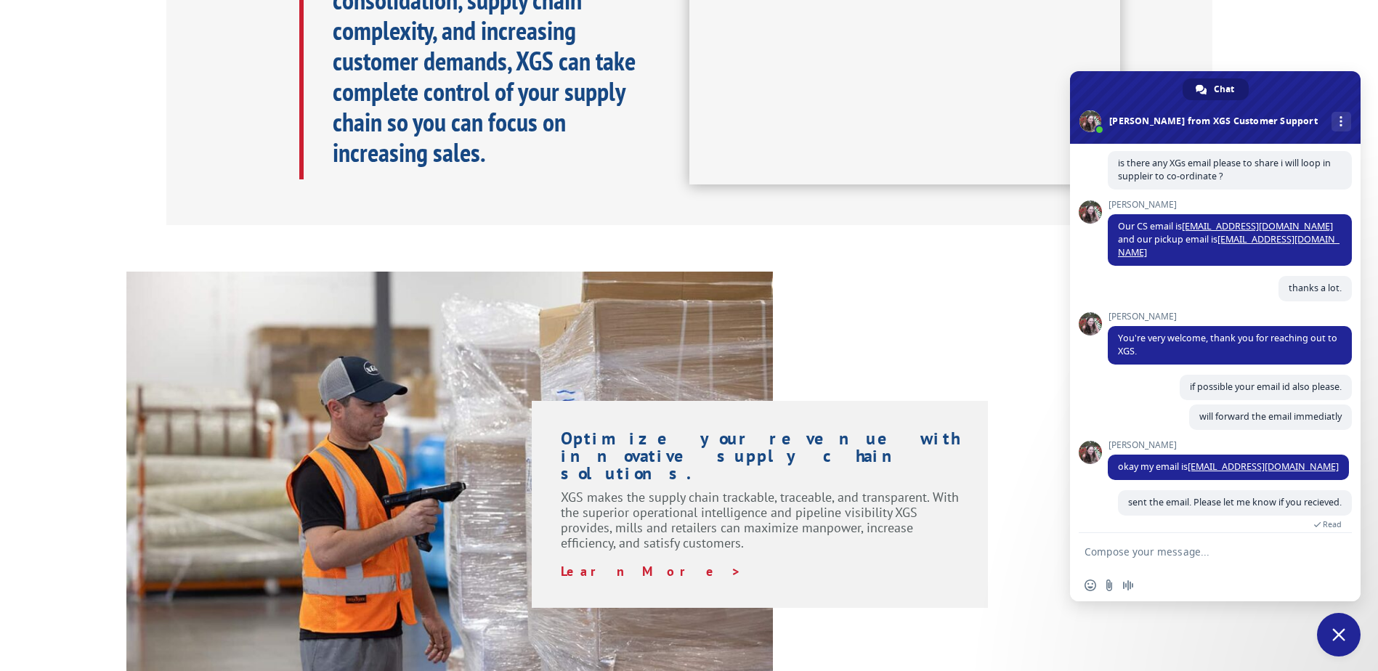
click at [1137, 537] on form at bounding box center [1200, 552] width 230 height 39
click at [1130, 553] on textarea "Compose your message..." at bounding box center [1200, 552] width 230 height 13
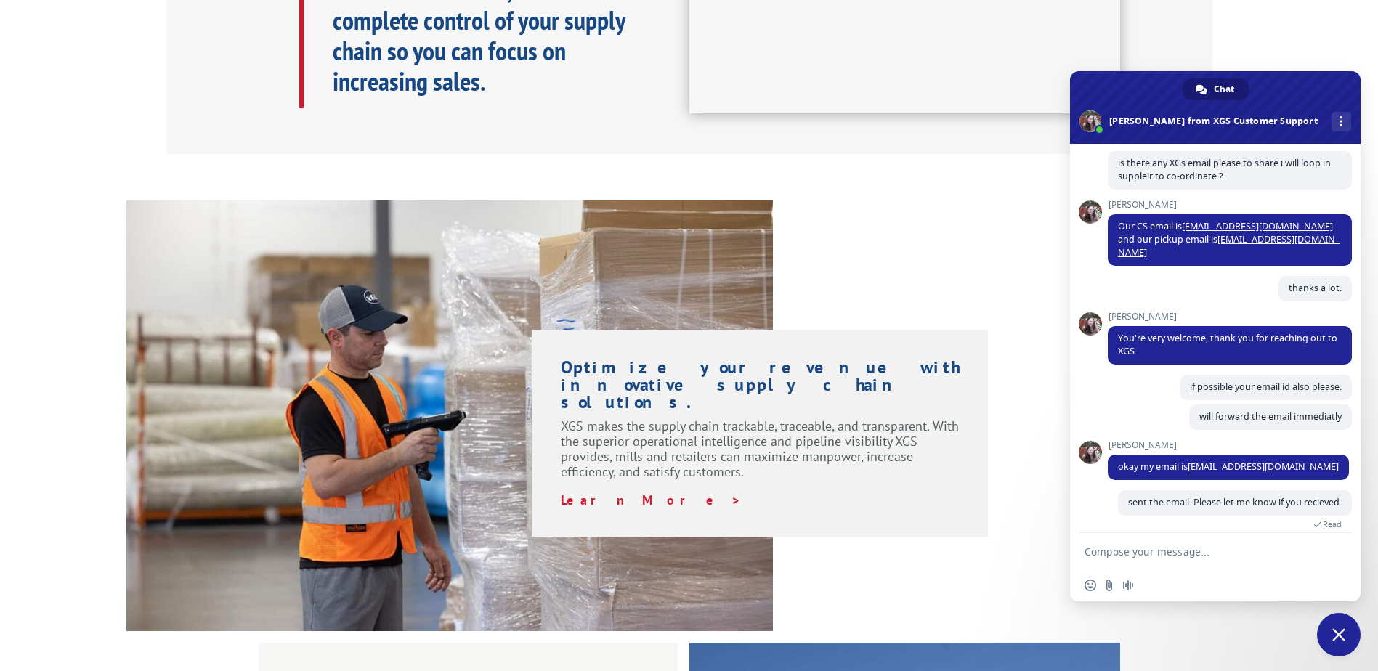
scroll to position [1017, 0]
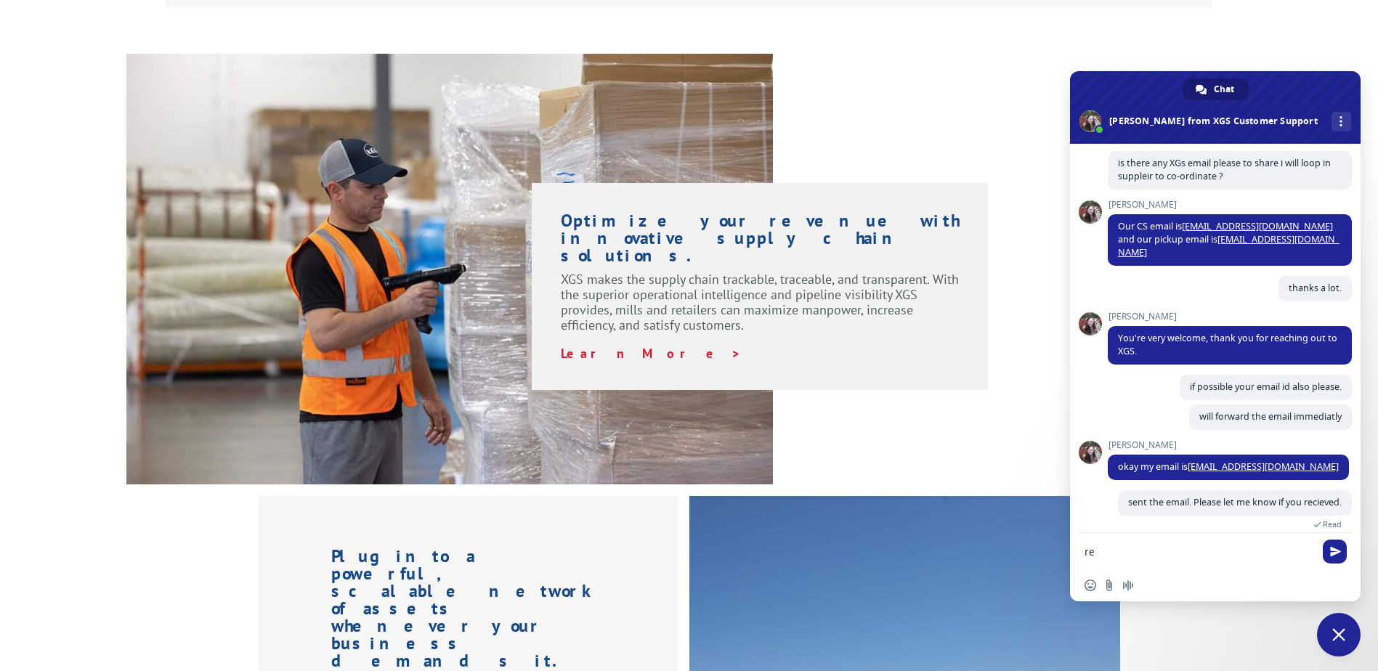
type textarea "r"
type textarea "P"
type textarea "t"
type textarea "The supplier replied to the email"
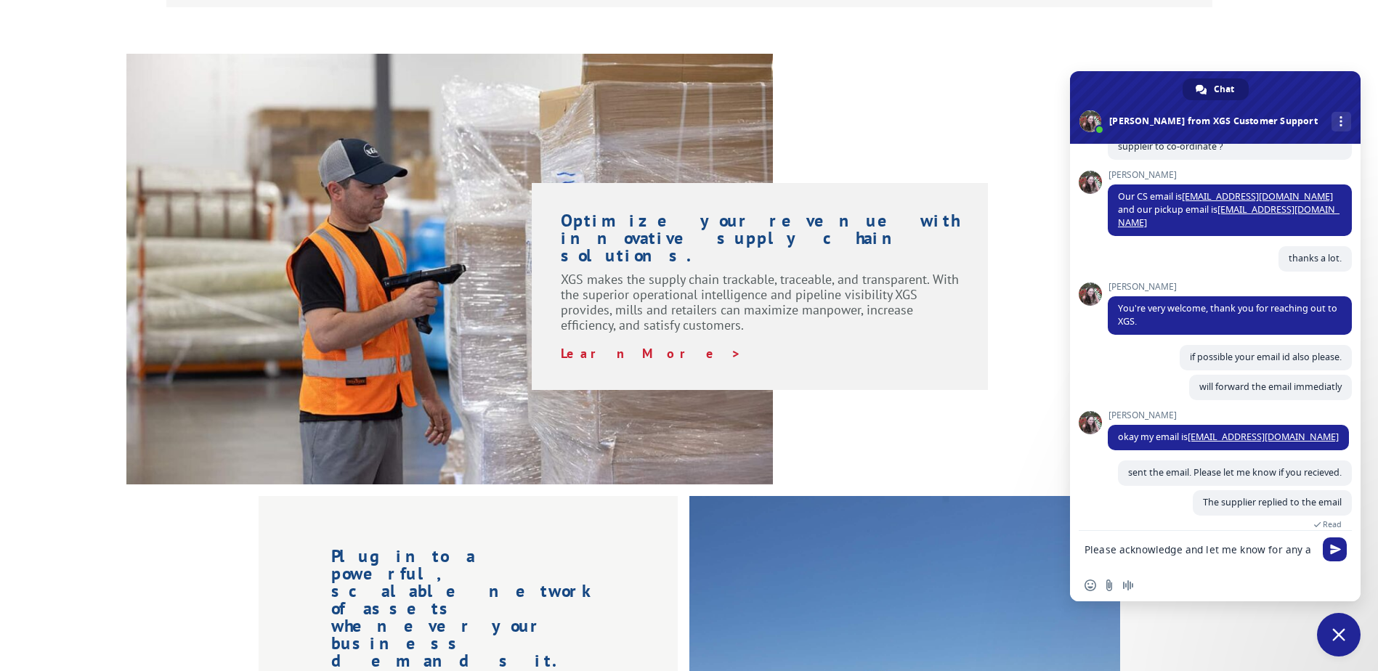
scroll to position [871, 0]
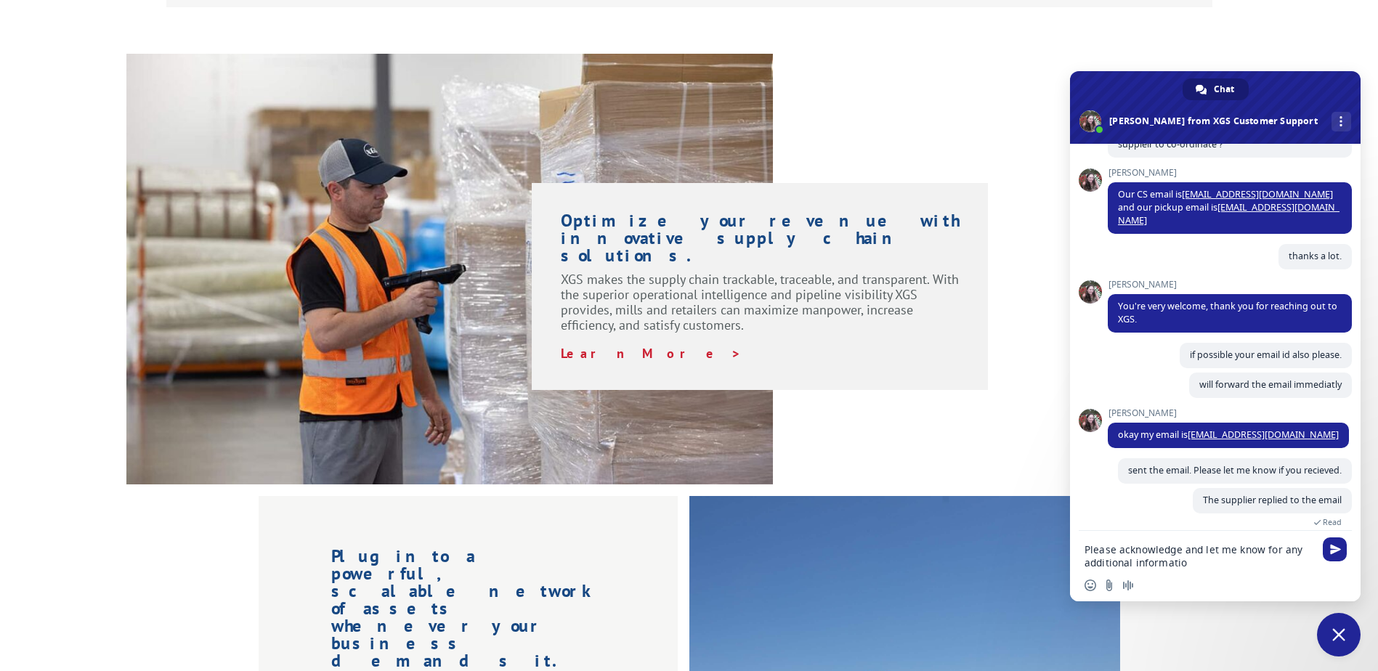
type textarea "Please acknowledge and let me know for any additional information"
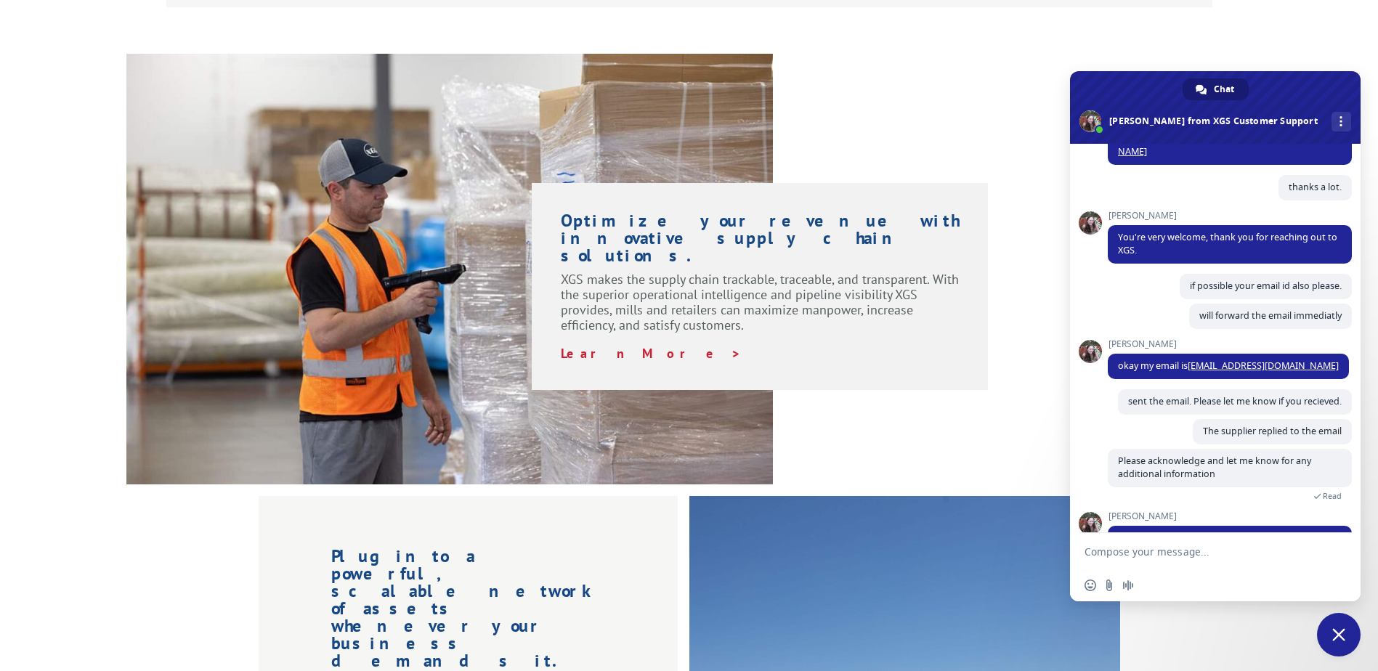
scroll to position [988, 0]
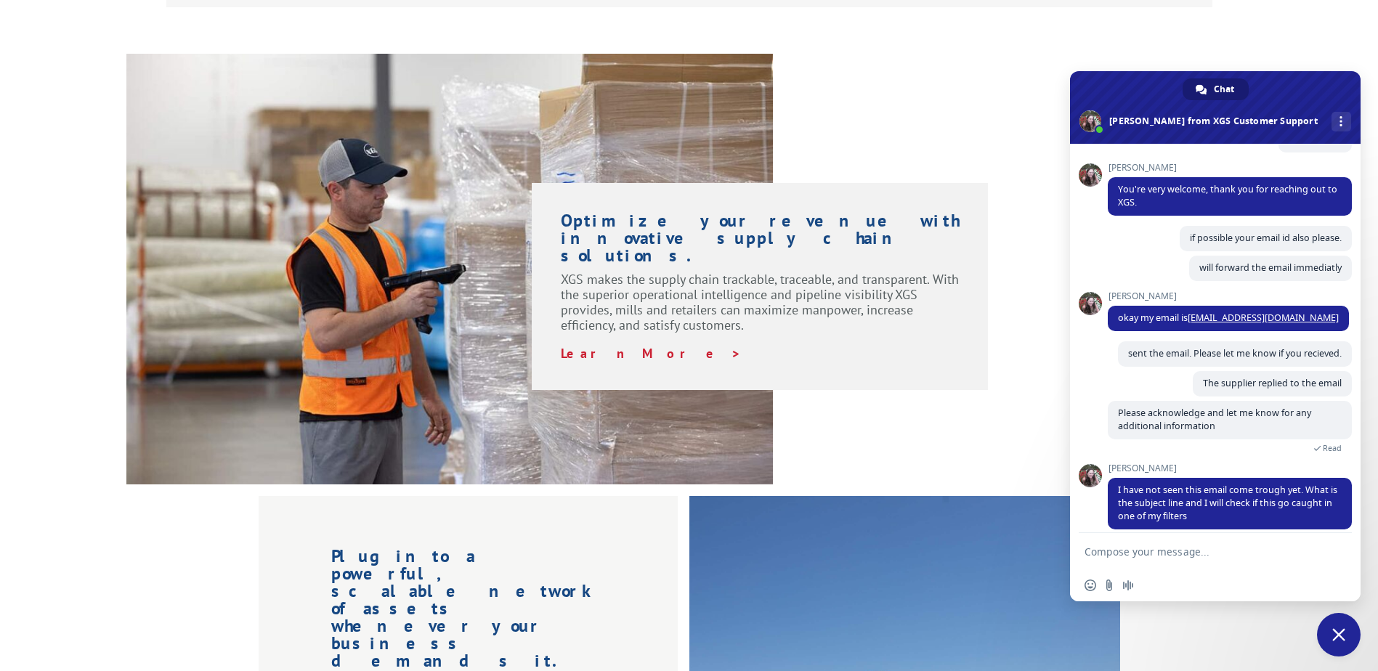
paste textarea "RE: Srinilayam Distribution Order | 09192025 | 4096190340"
type textarea "RE: Srinilayam Distribution Order | 09192025 | 4096190340"
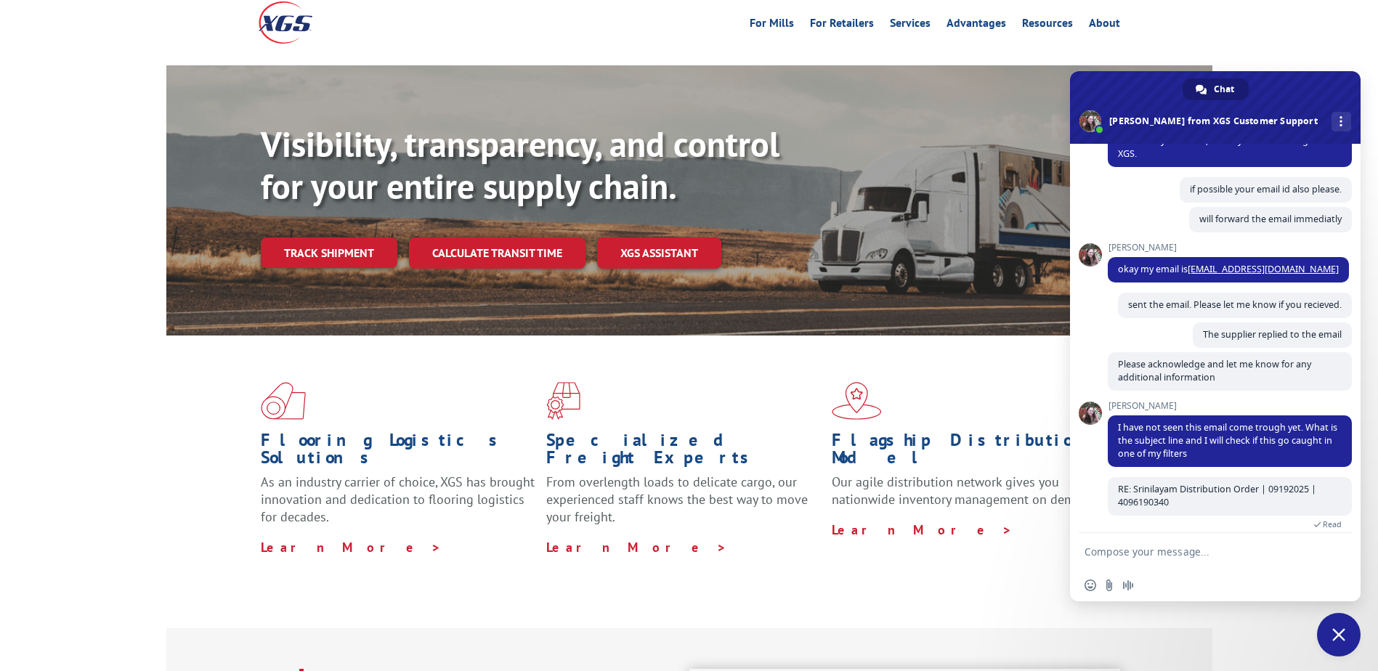
scroll to position [0, 0]
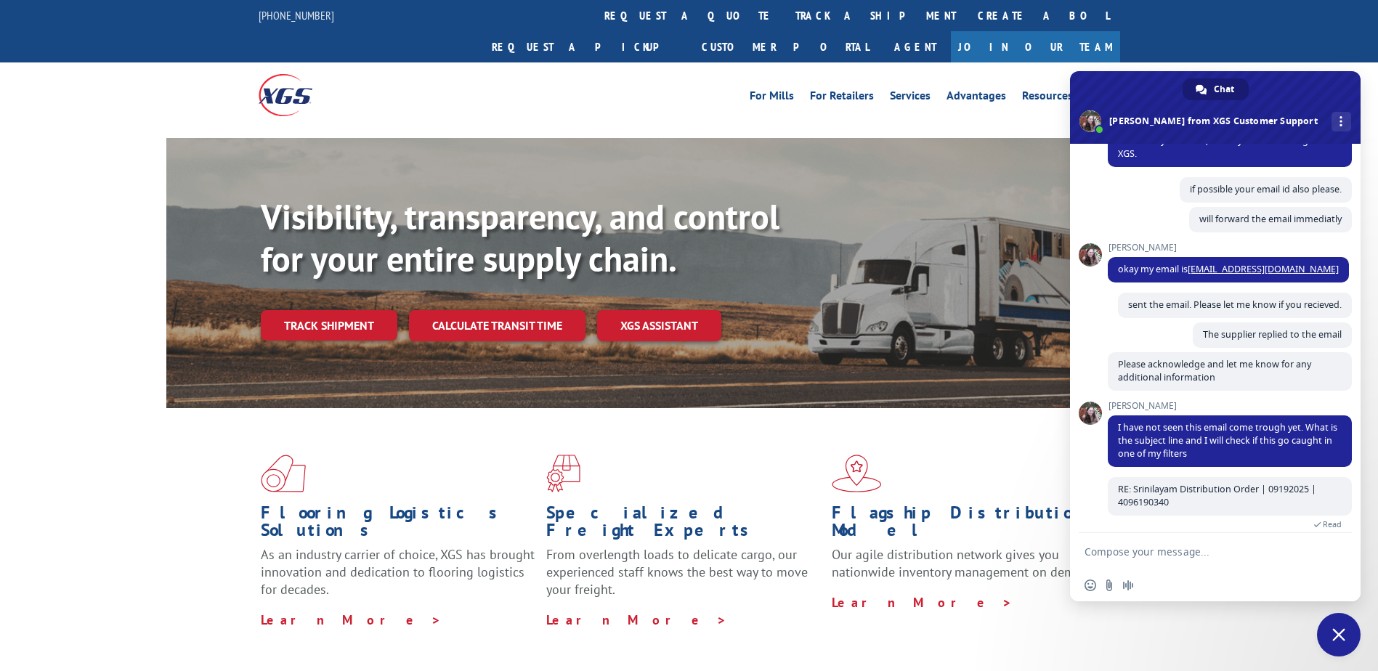
click at [286, 74] on img at bounding box center [286, 94] width 54 height 41
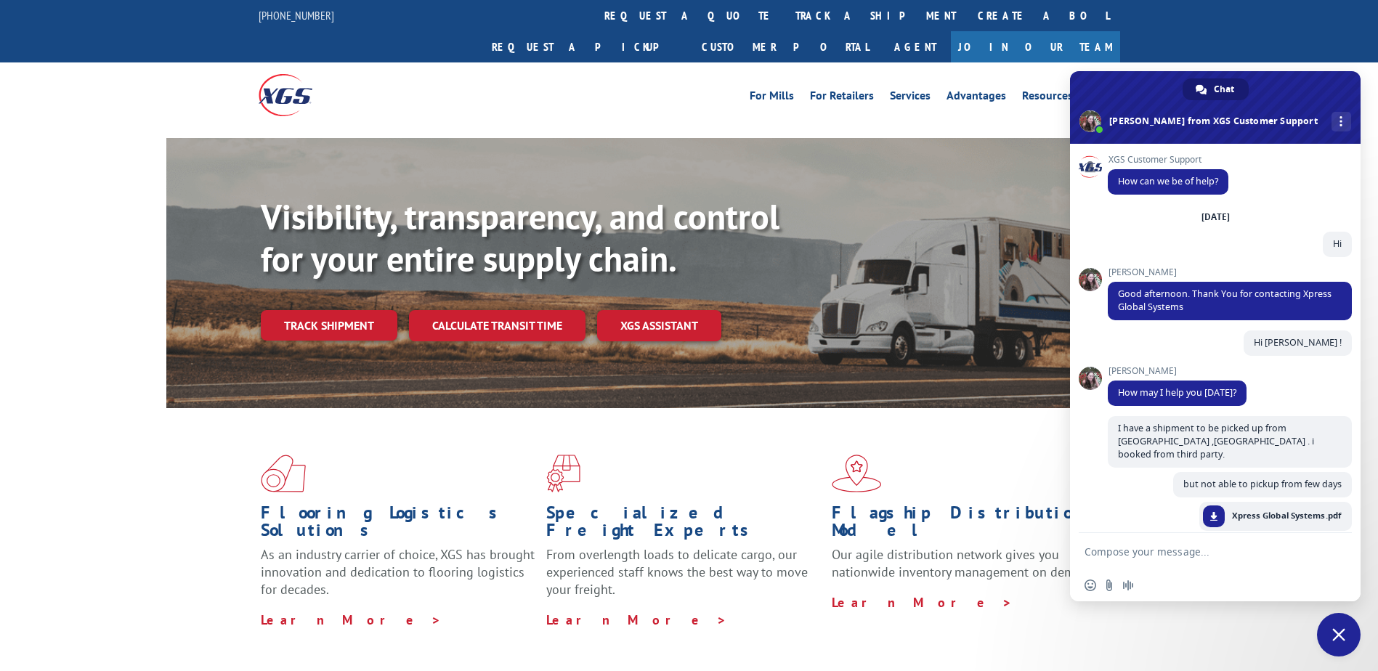
scroll to position [1037, 0]
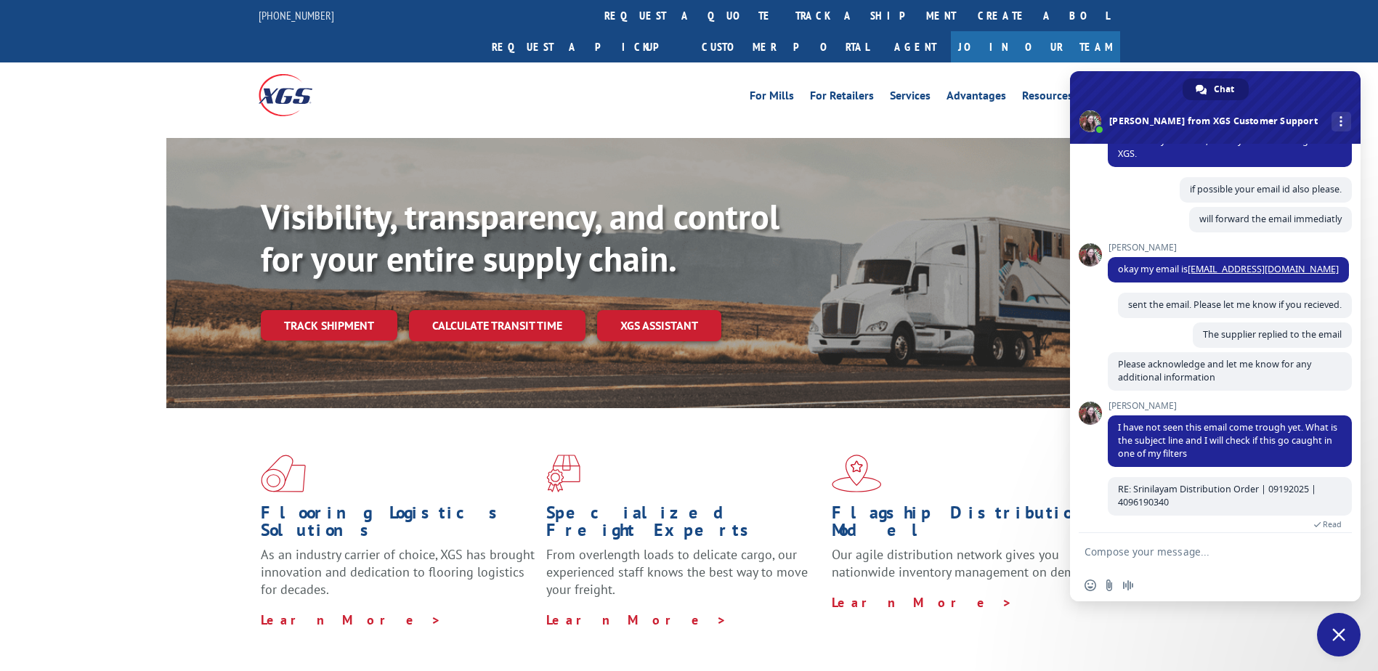
click at [1141, 545] on form at bounding box center [1200, 552] width 230 height 39
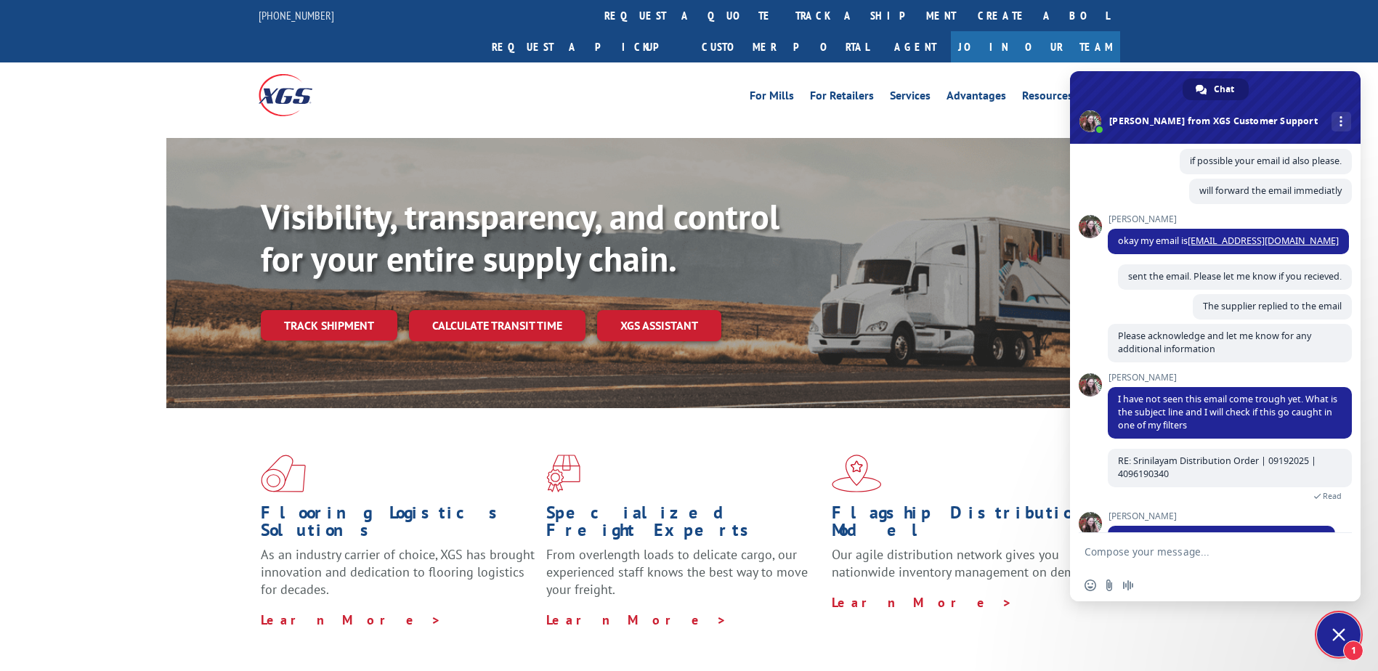
scroll to position [1087, 0]
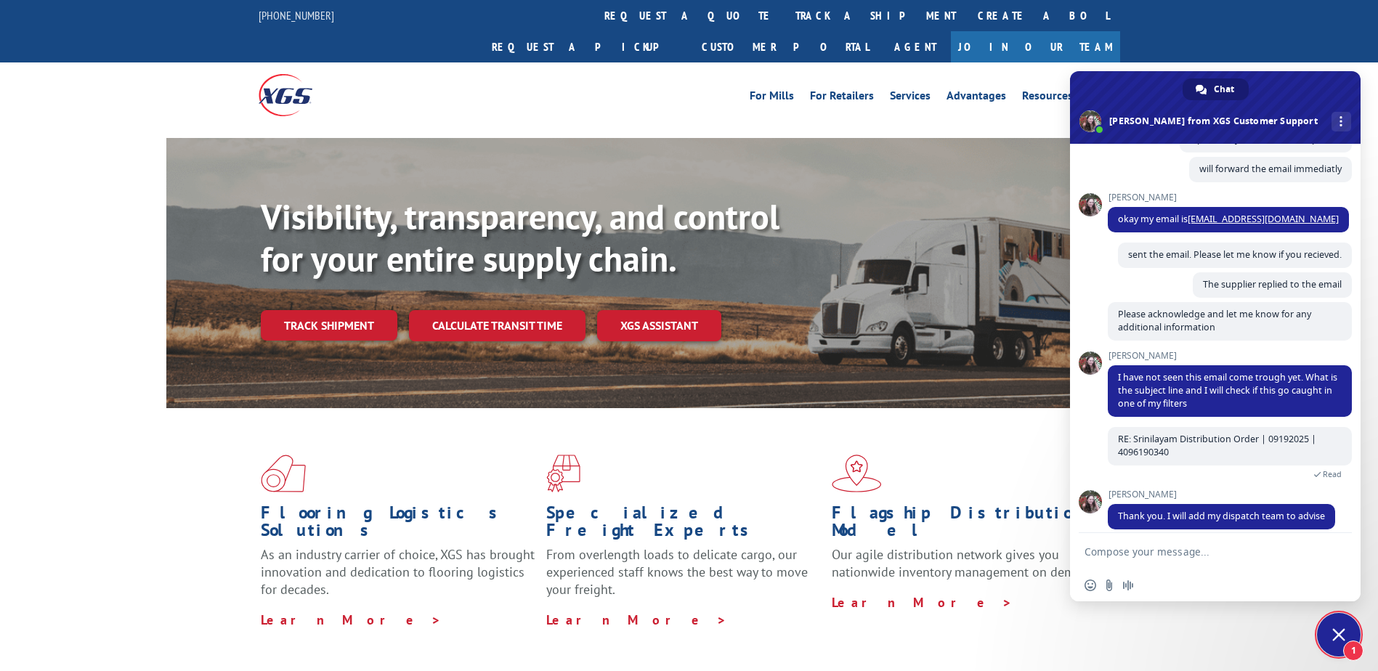
click at [1207, 548] on textarea "Compose your message..." at bounding box center [1200, 552] width 230 height 13
click at [1135, 548] on textarea "Compose your message..." at bounding box center [1200, 552] width 230 height 13
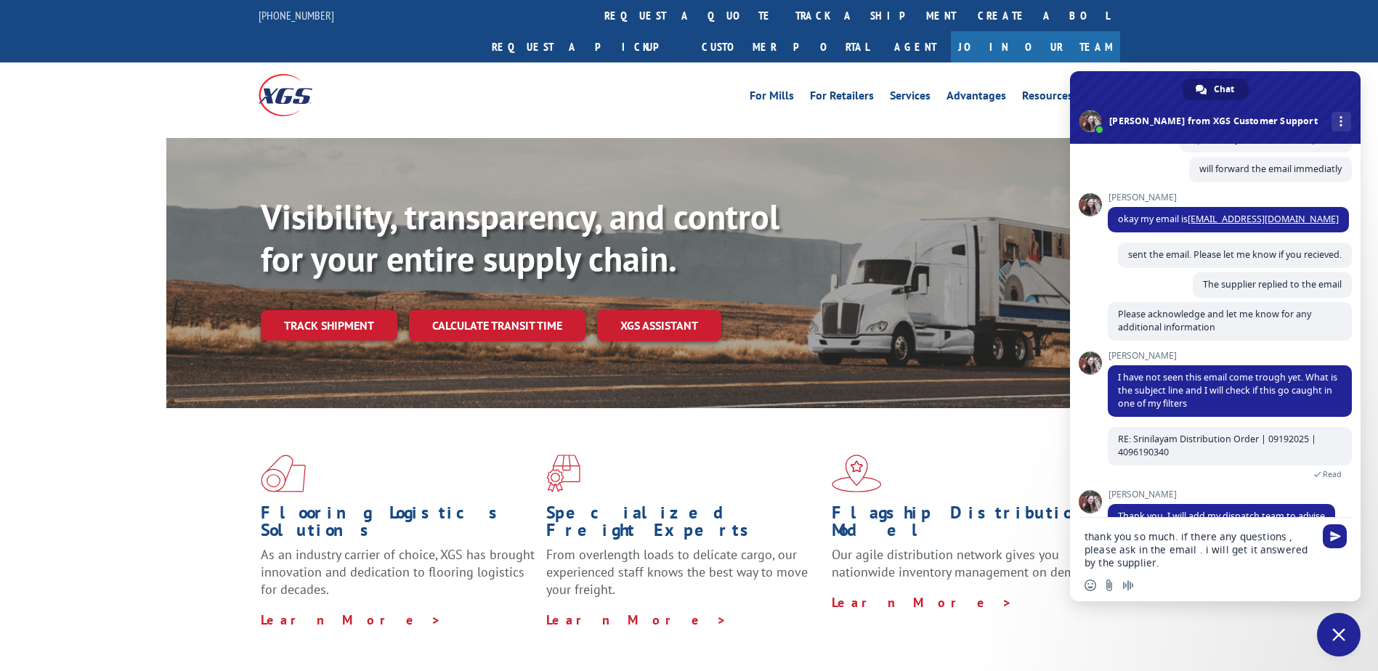
type textarea "thank you so much. if there any questions , please ask in the email . i will ge…"
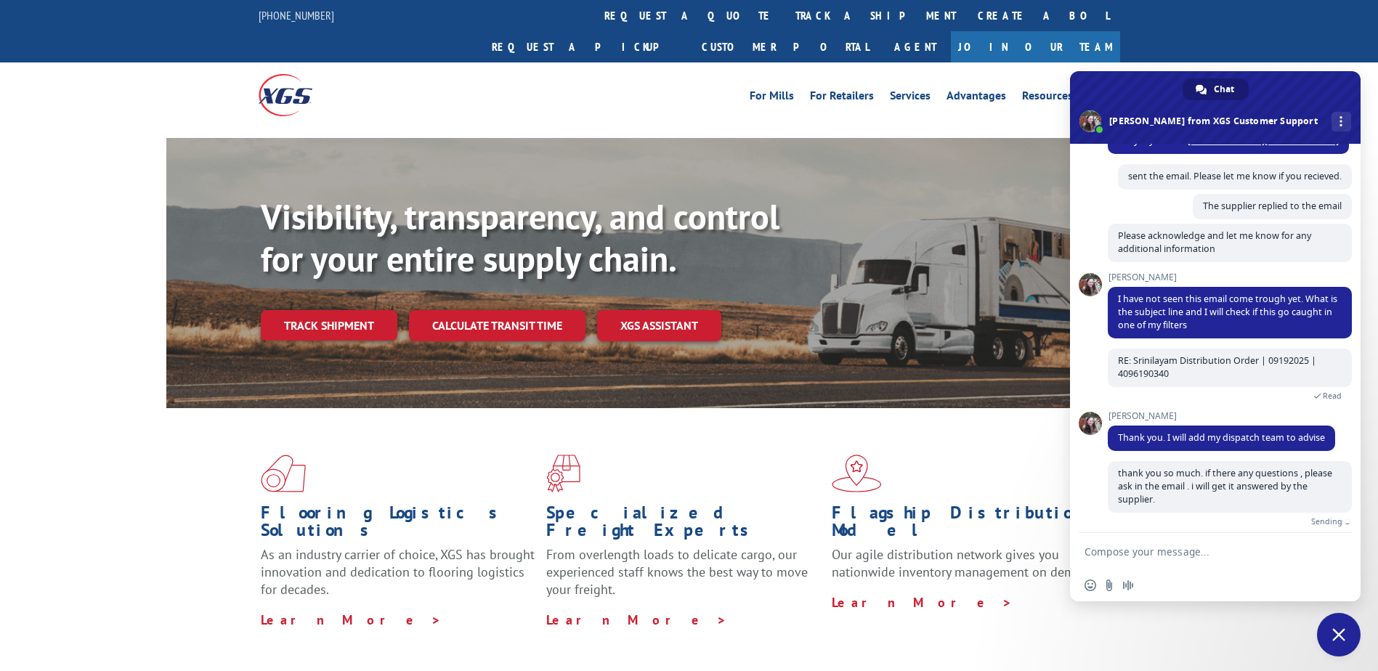
scroll to position [1148, 0]
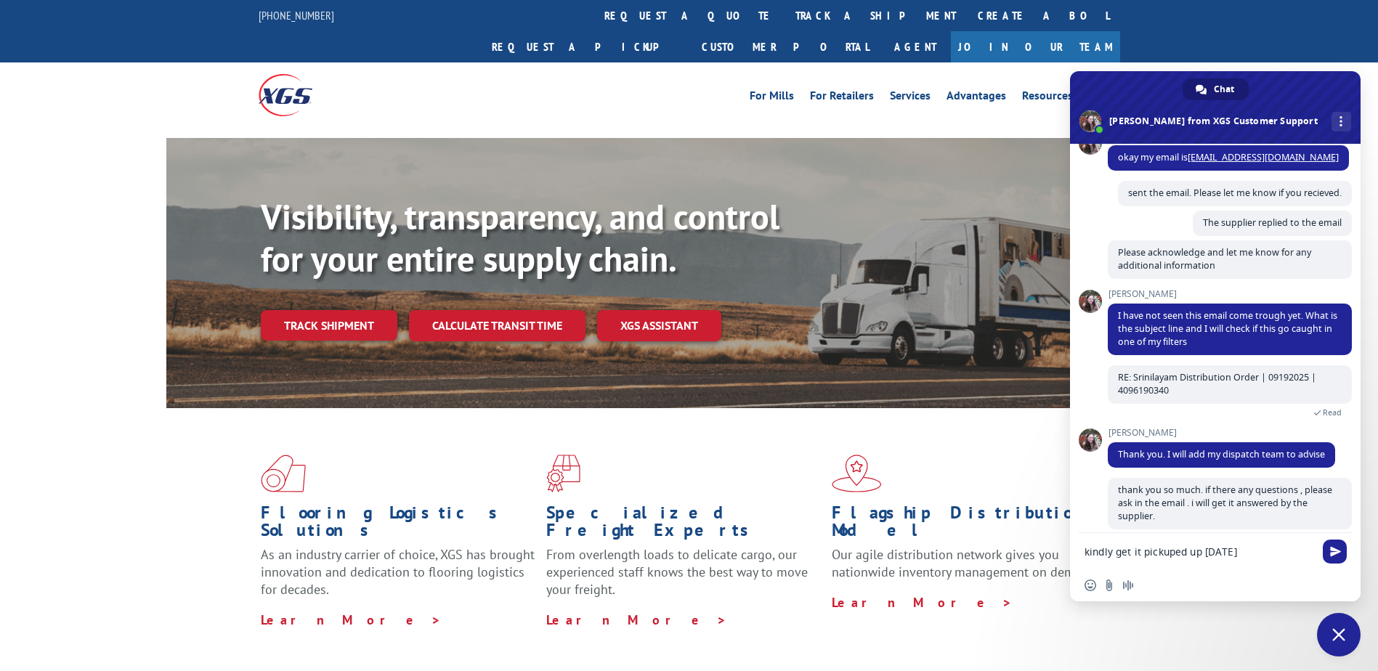
type textarea "kindly get it pickuped up today."
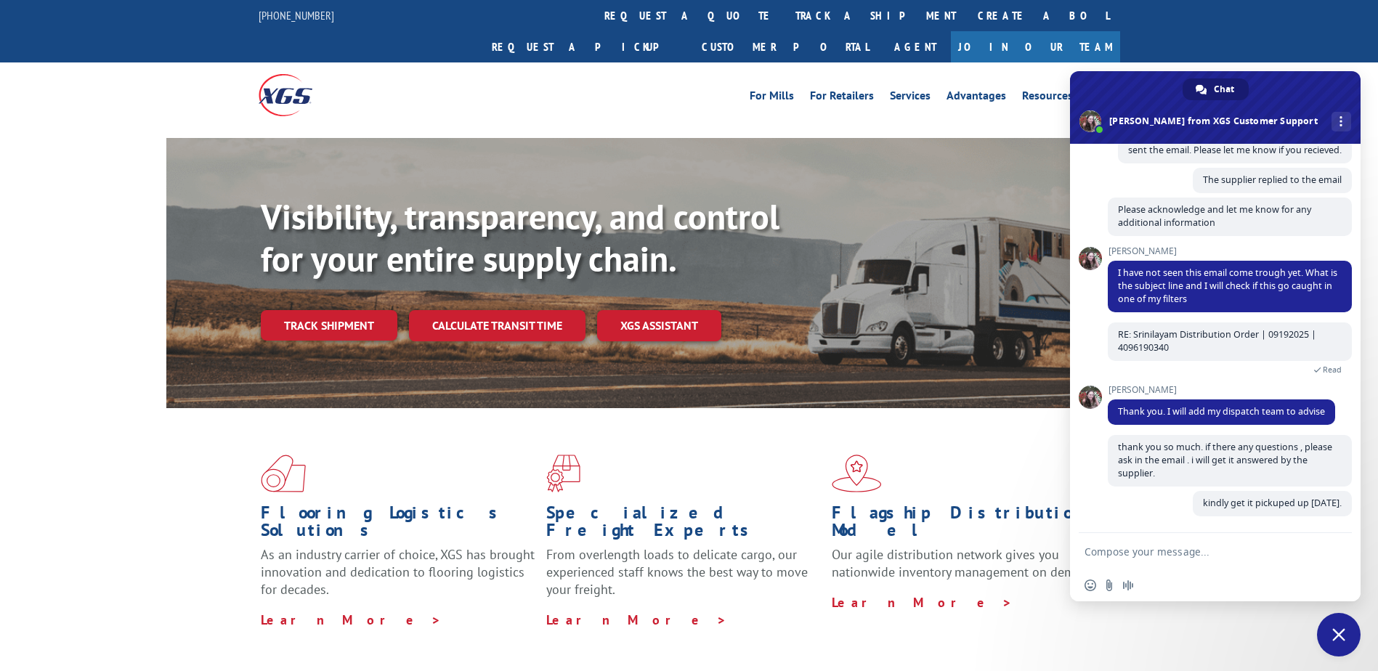
scroll to position [1178, 0]
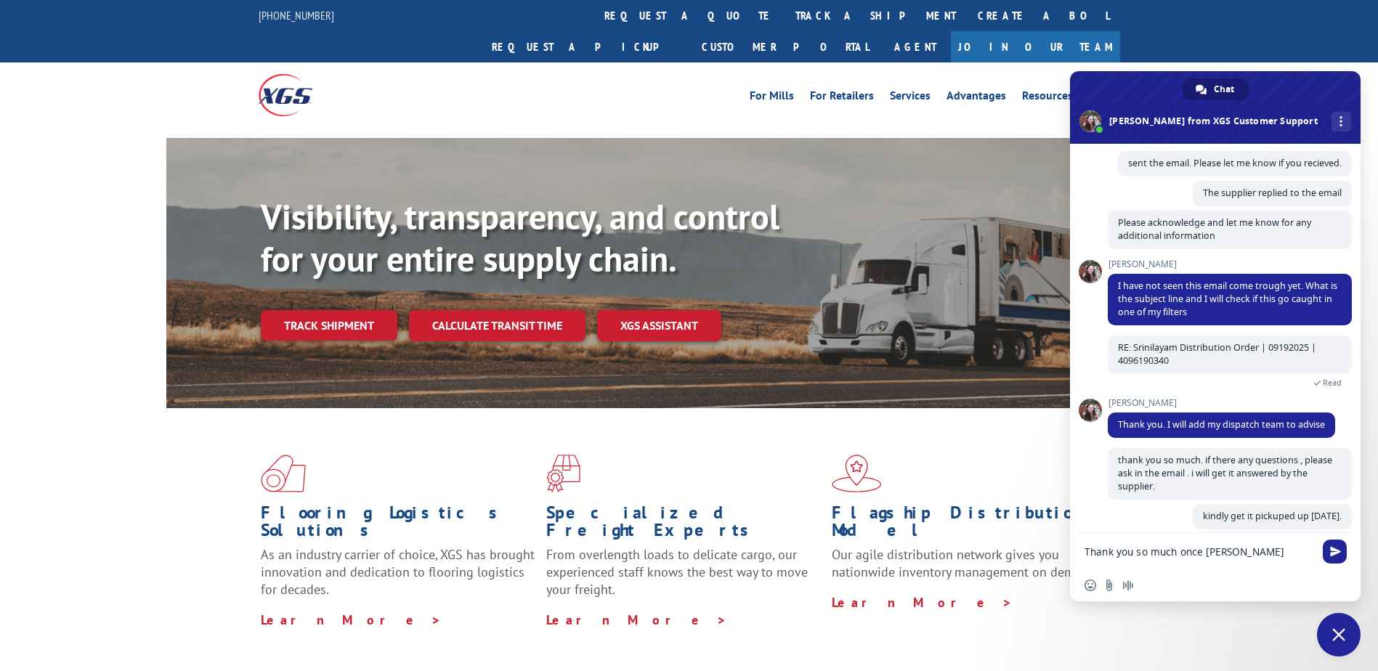
type textarea "Thank you so much once again"
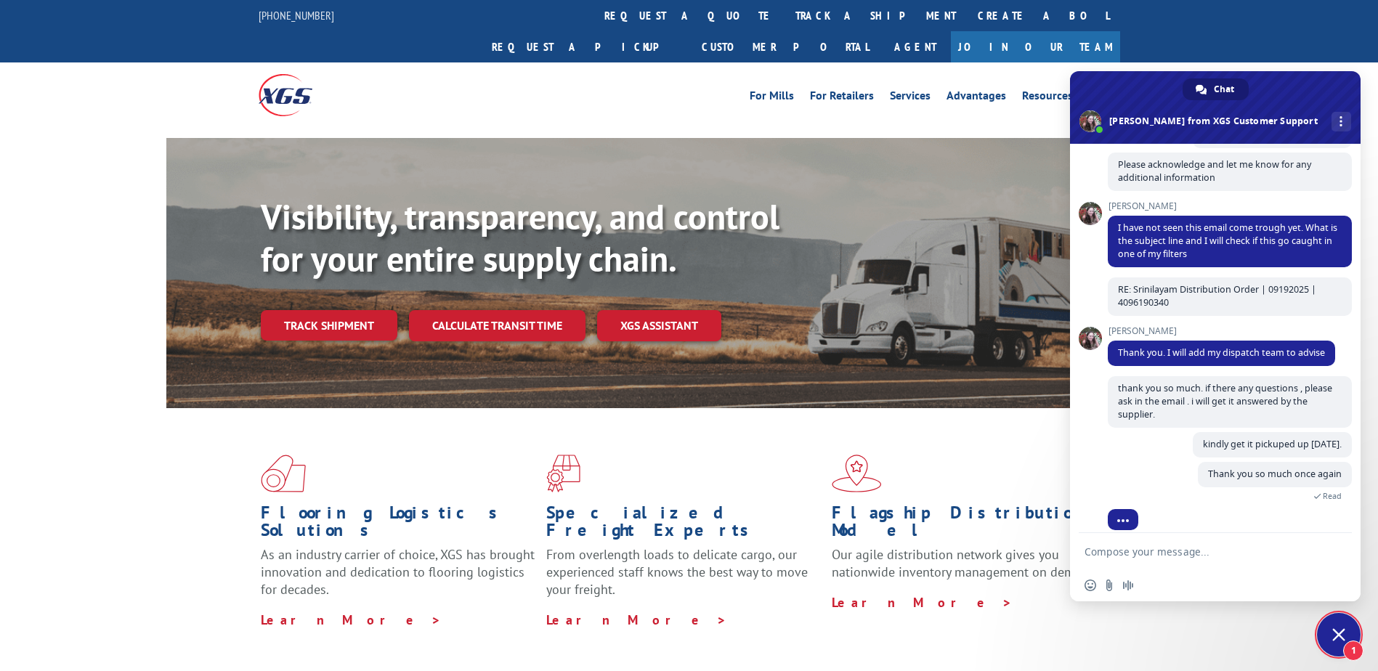
scroll to position [1271, 0]
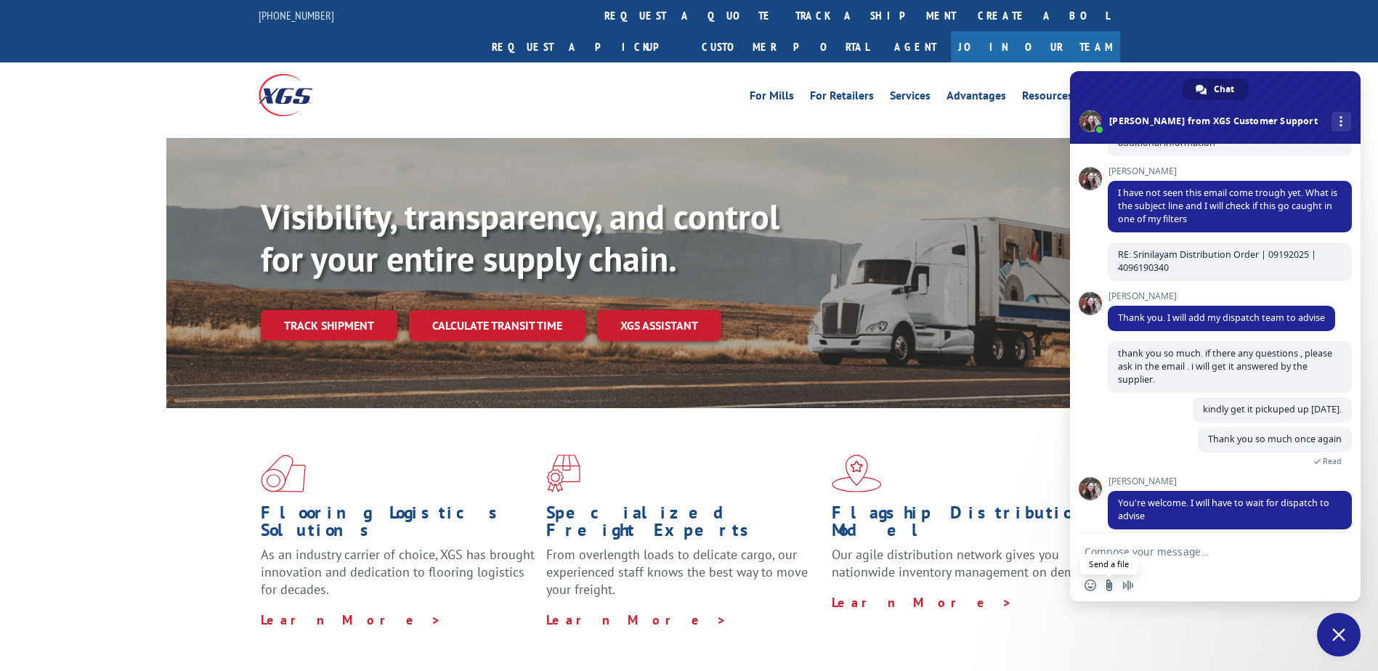
click at [1106, 585] on input "Send a file" at bounding box center [1109, 586] width 12 height 12
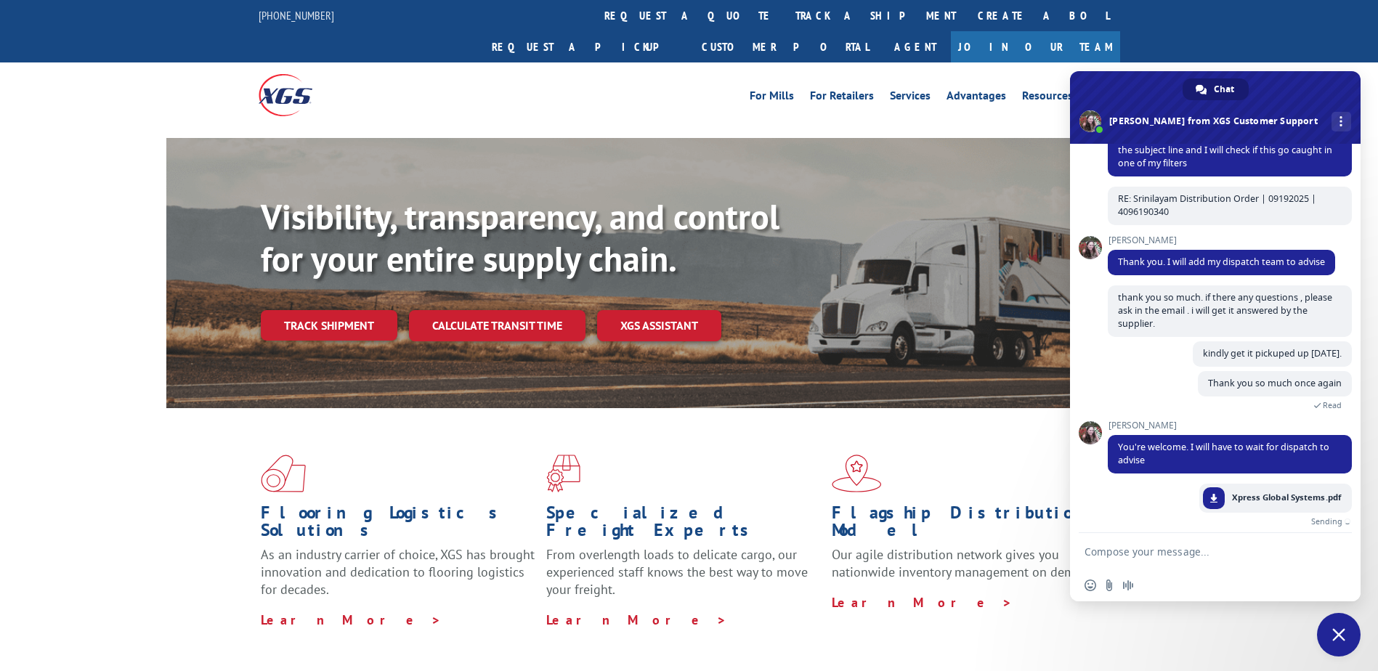
scroll to position [1310, 0]
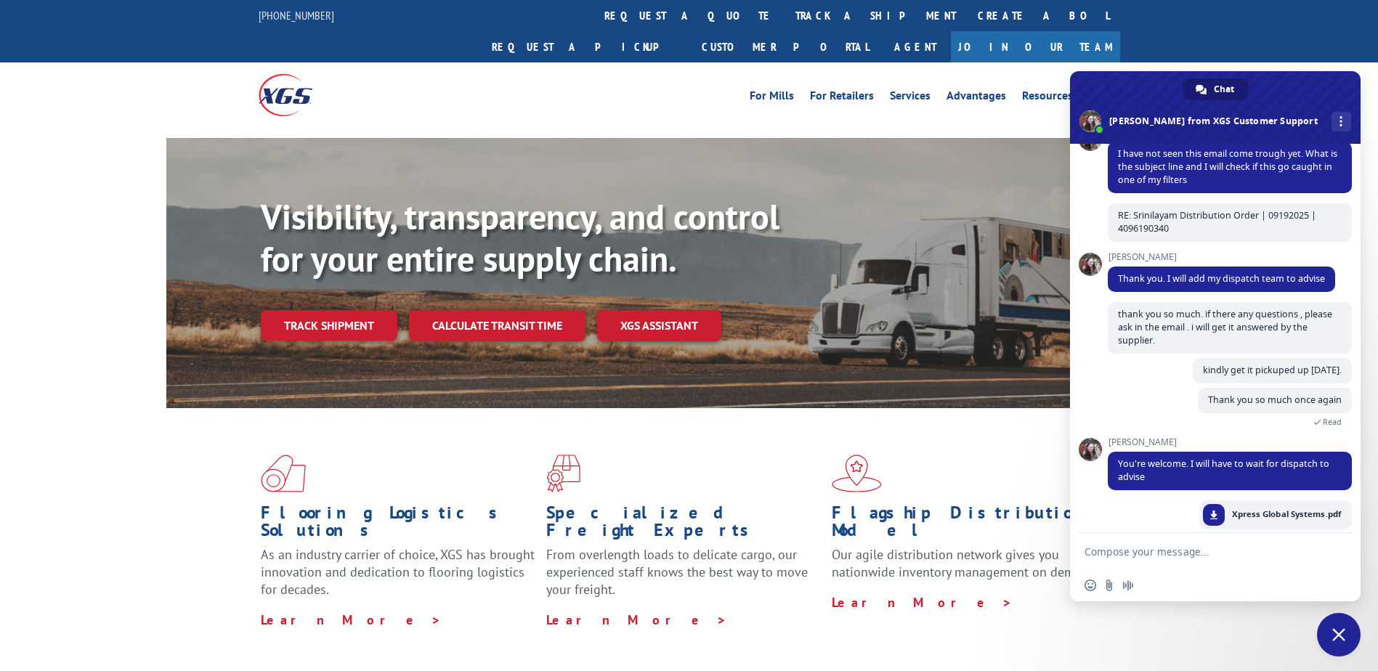
click at [1140, 546] on textarea "Compose your message..." at bounding box center [1200, 552] width 230 height 13
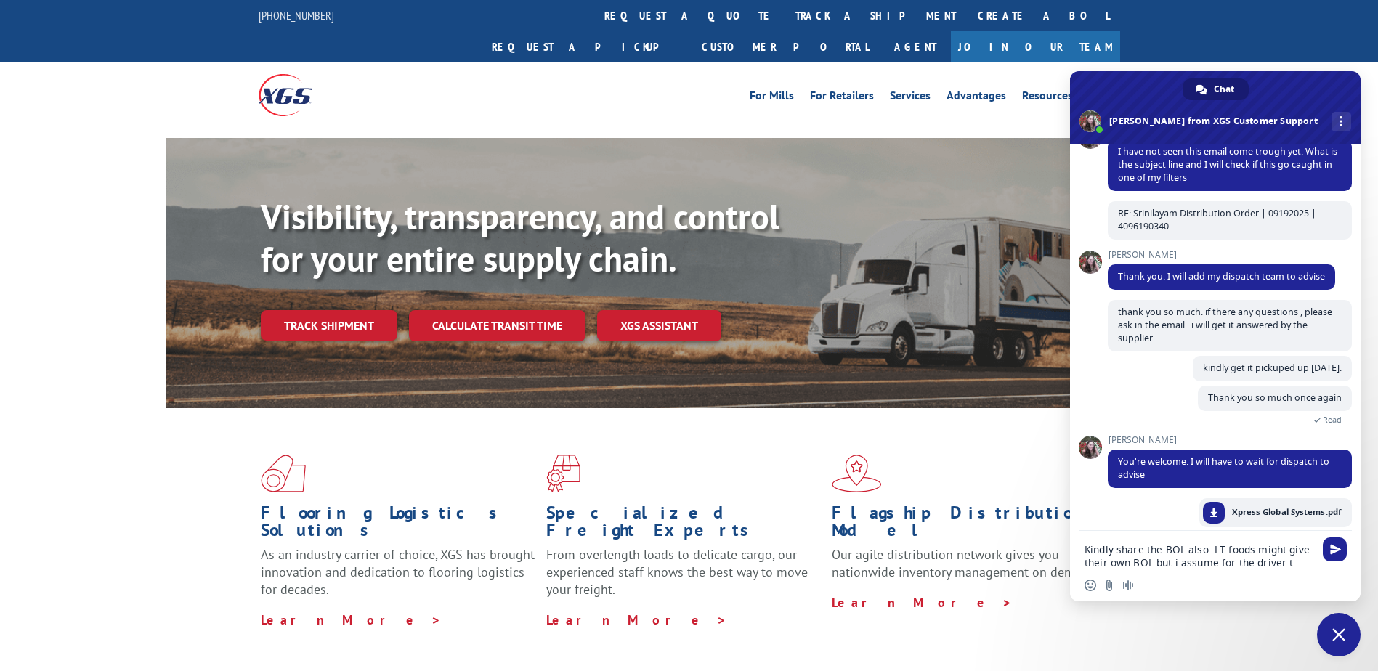
scroll to position [1326, 0]
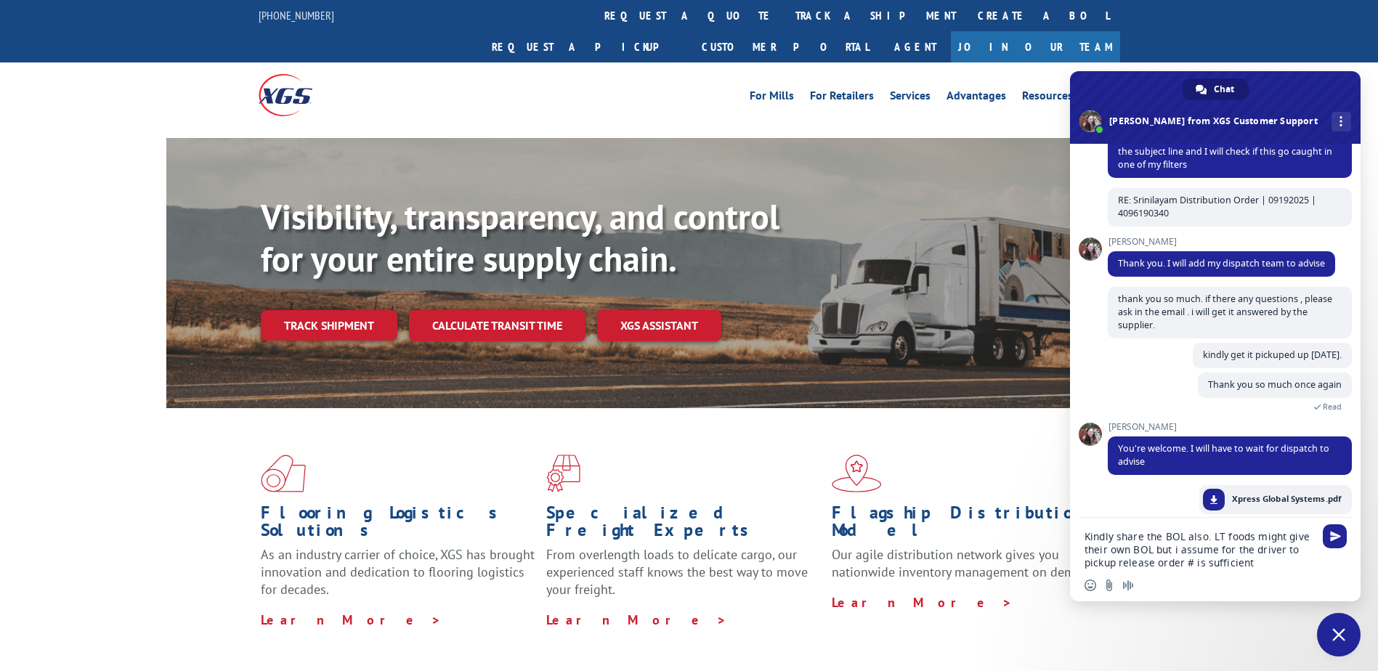
type textarea "Kindly share the BOL also. LT foods might give their own BOL but i assume for t…"
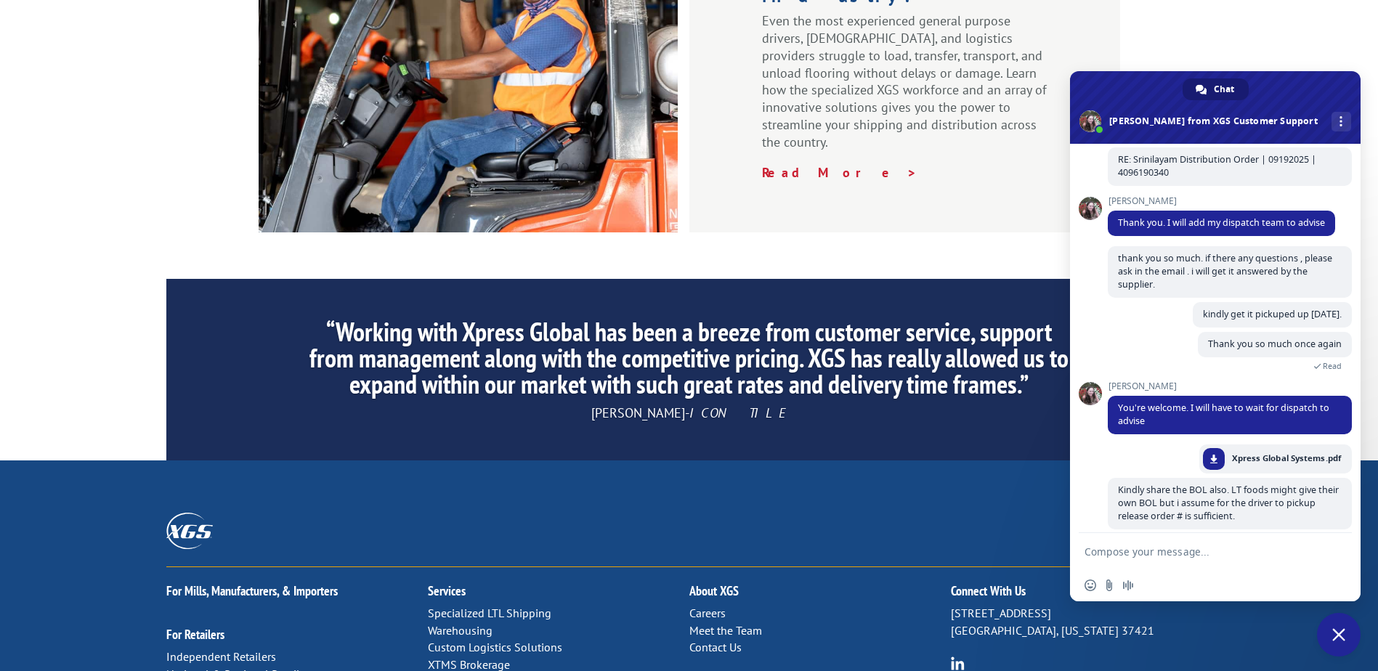
scroll to position [2204, 0]
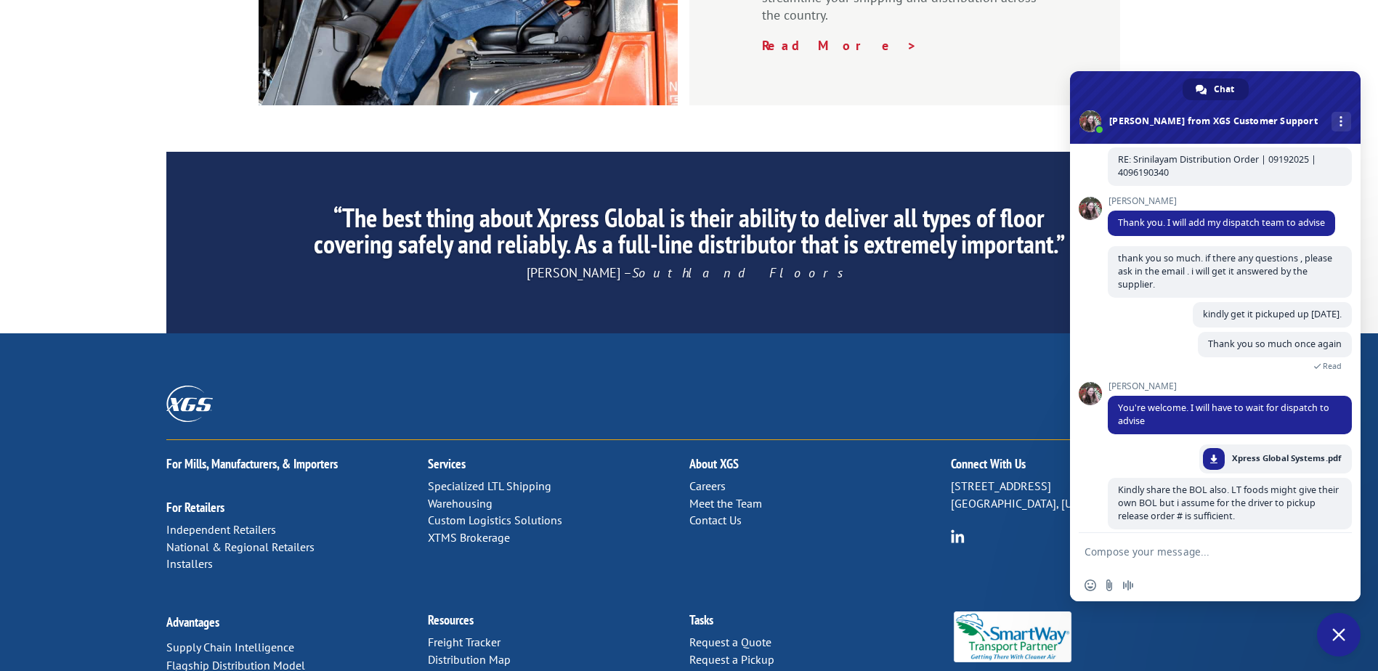
click at [1120, 544] on form at bounding box center [1200, 552] width 230 height 39
click at [1119, 548] on form at bounding box center [1200, 552] width 230 height 39
click at [1114, 552] on textarea "Compose your message..." at bounding box center [1200, 552] width 230 height 13
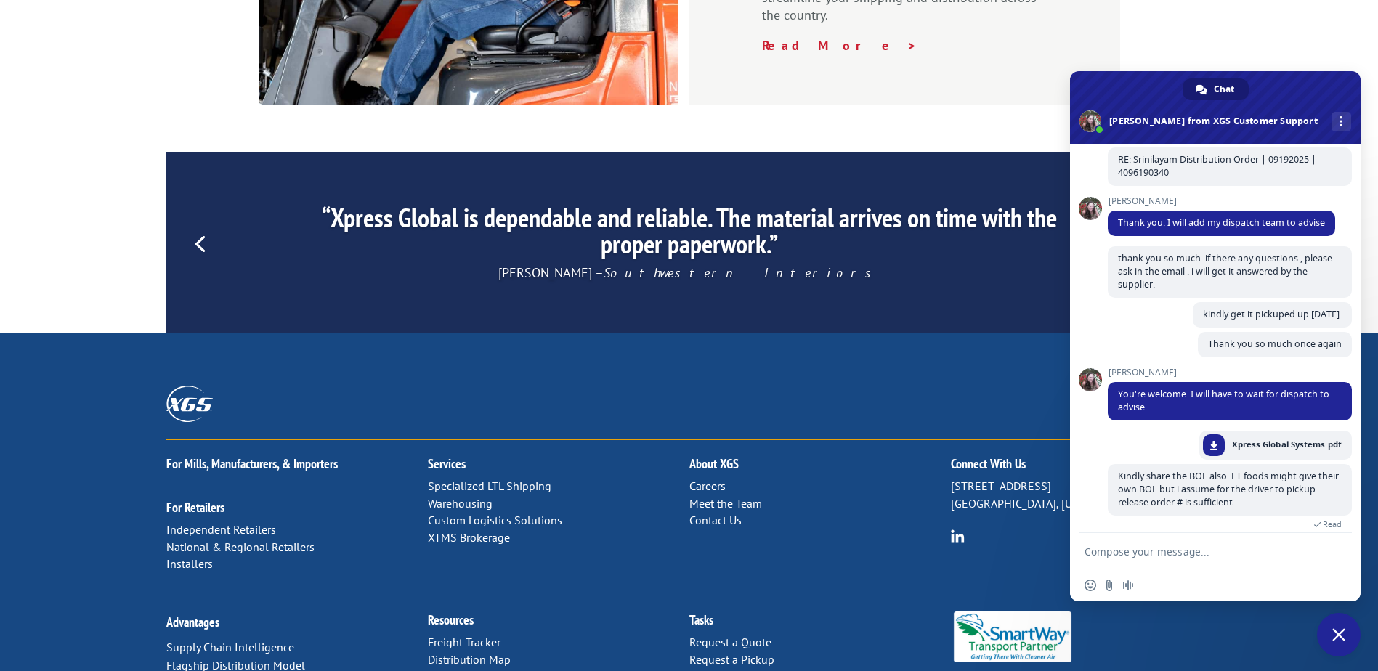
scroll to position [1395, 0]
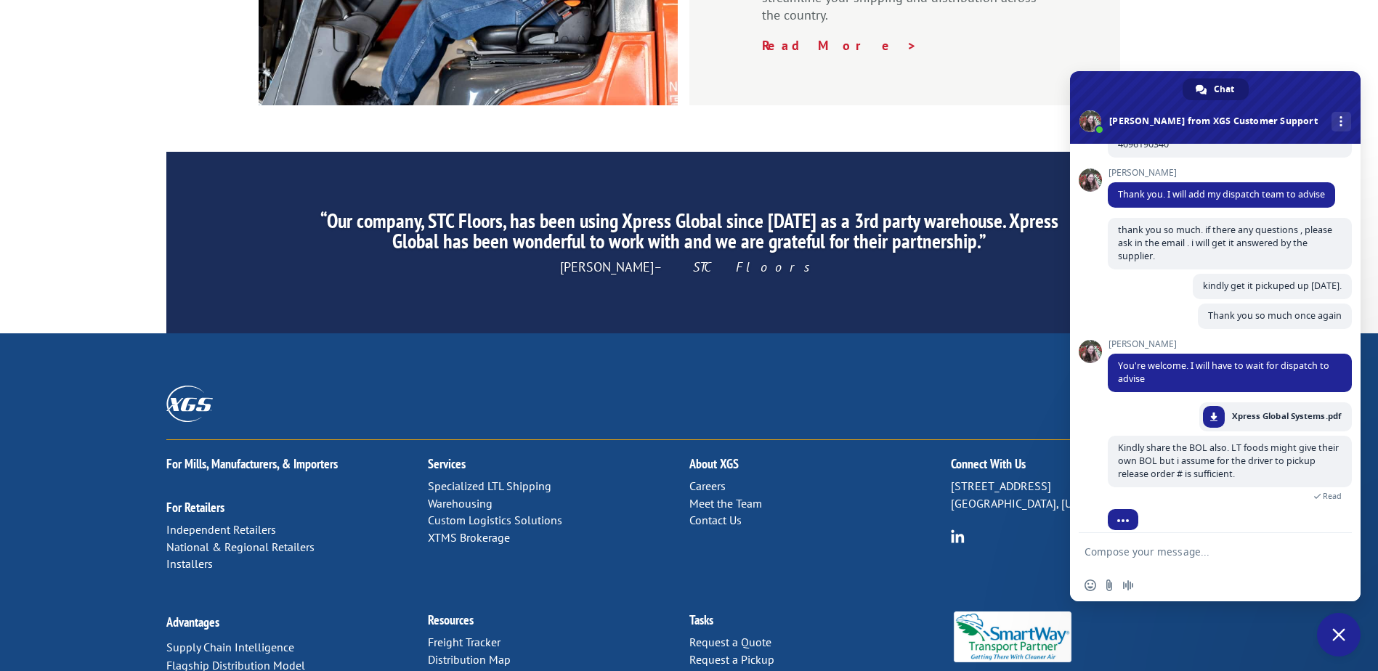
click at [1167, 546] on textarea "Compose your message..." at bounding box center [1200, 552] width 230 height 13
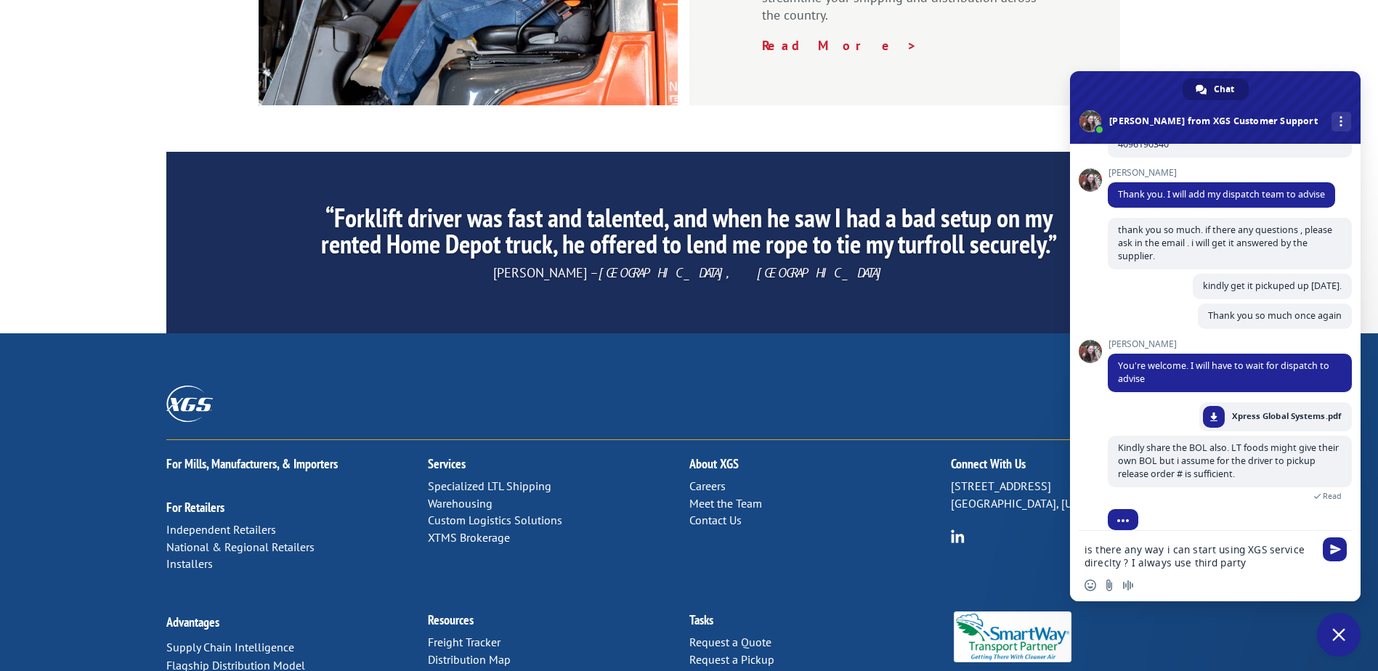
type textarea "is there any way i can start using XGS service direclty ? I always use third pa…"
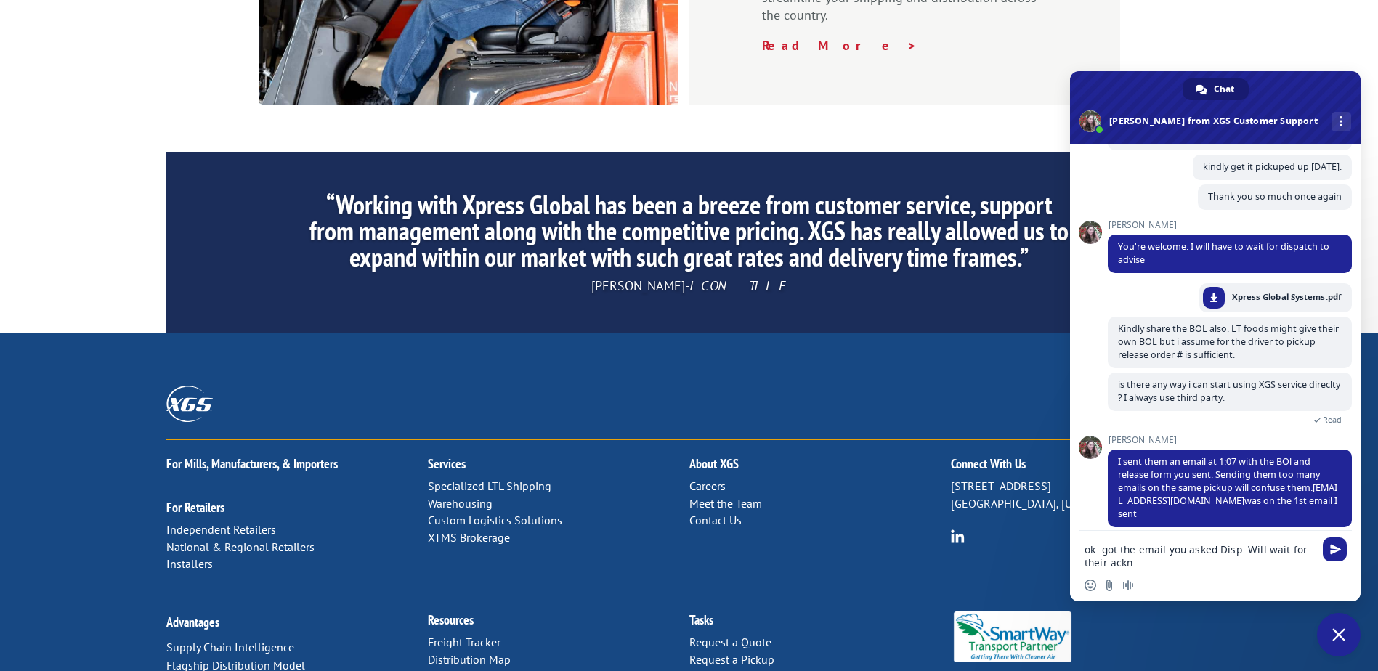
scroll to position [1570, 0]
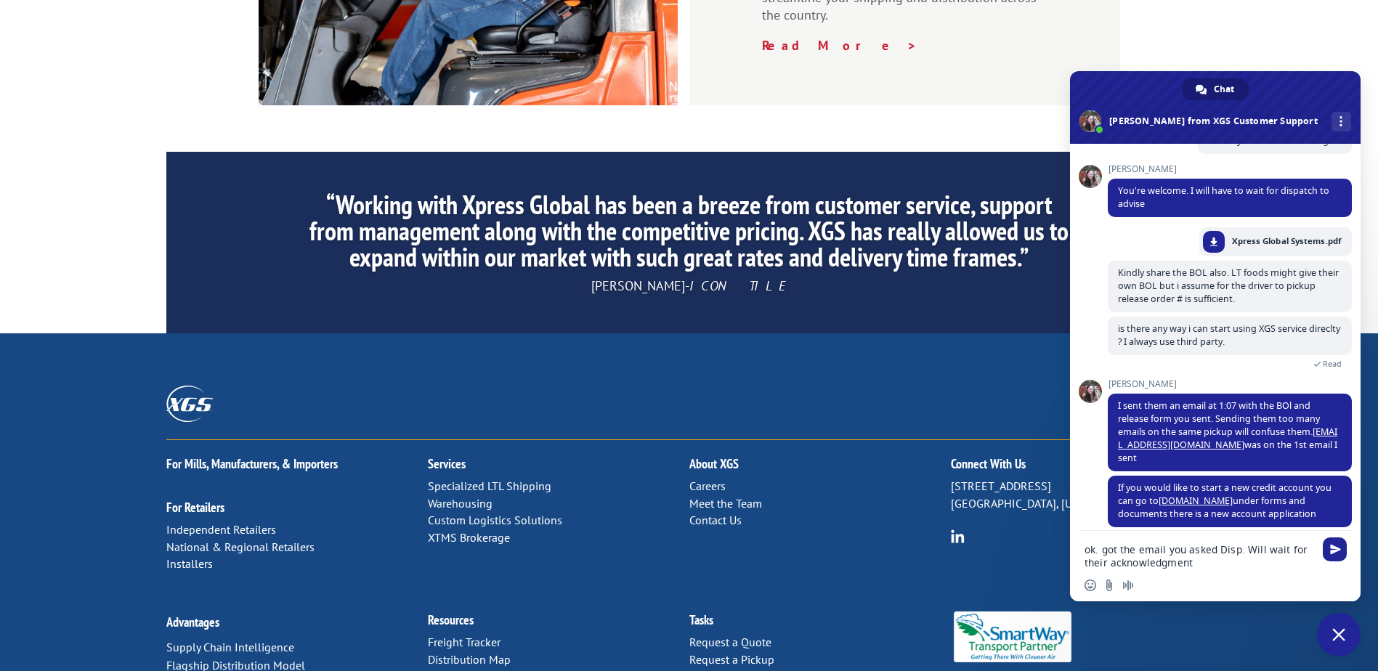
type textarea "ok. got the email you asked Disp. Will wait for their acknowledgment."
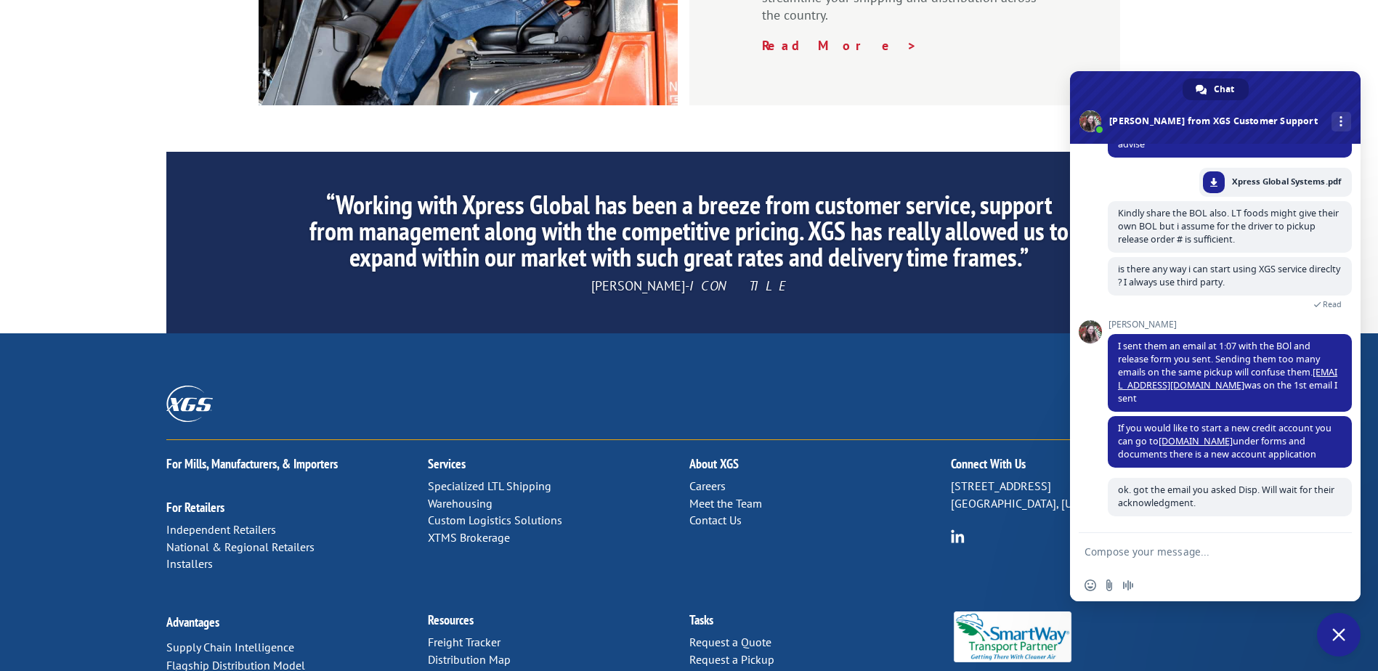
scroll to position [1616, 0]
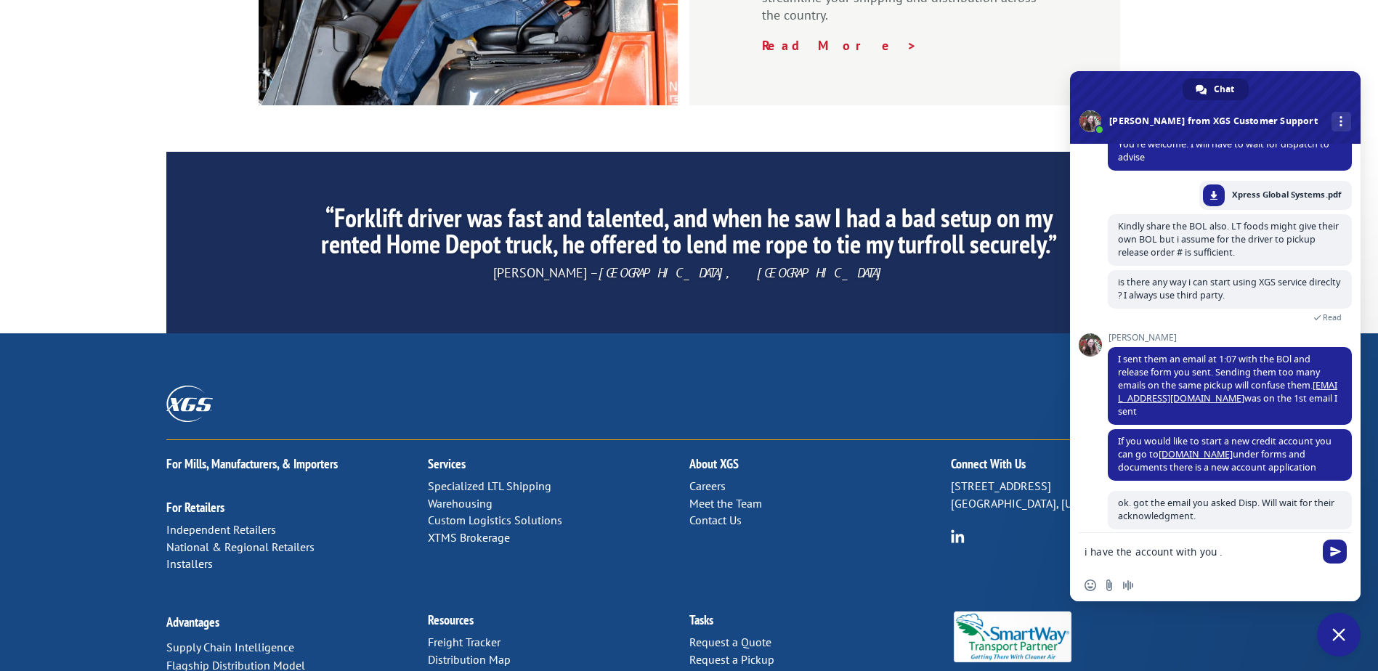
type textarea "i have the account with you ."
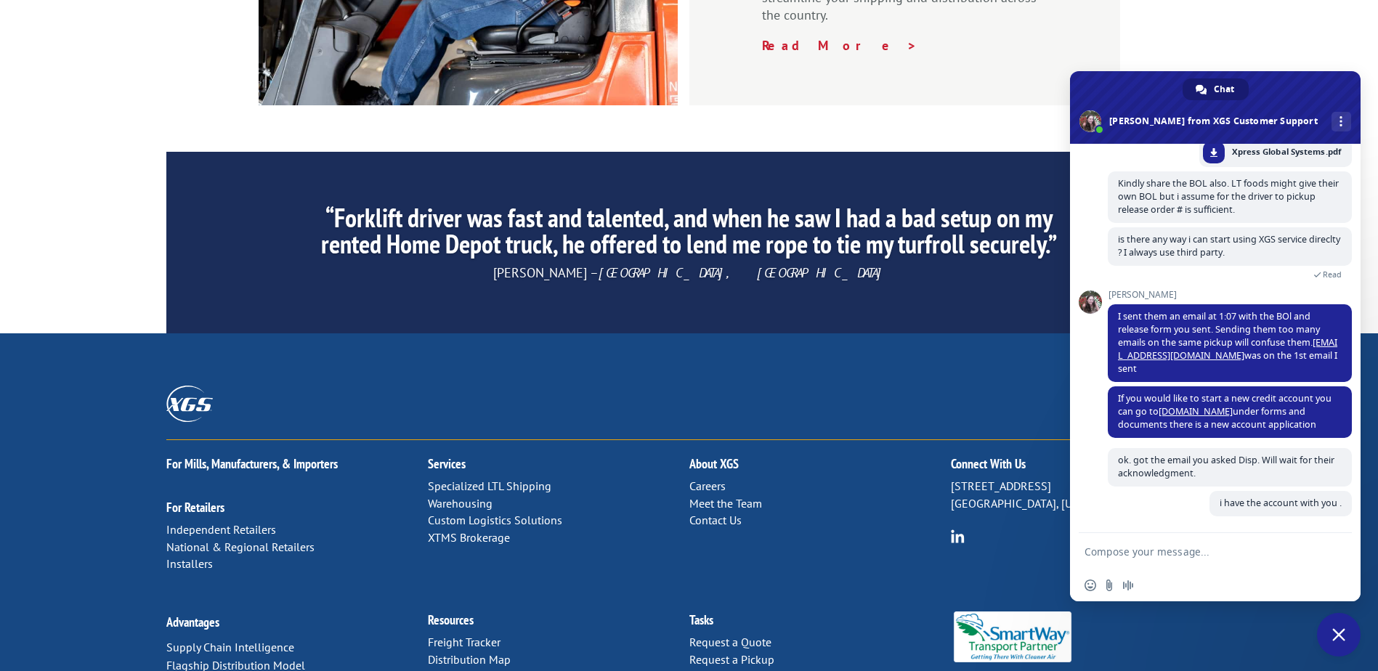
scroll to position [1646, 0]
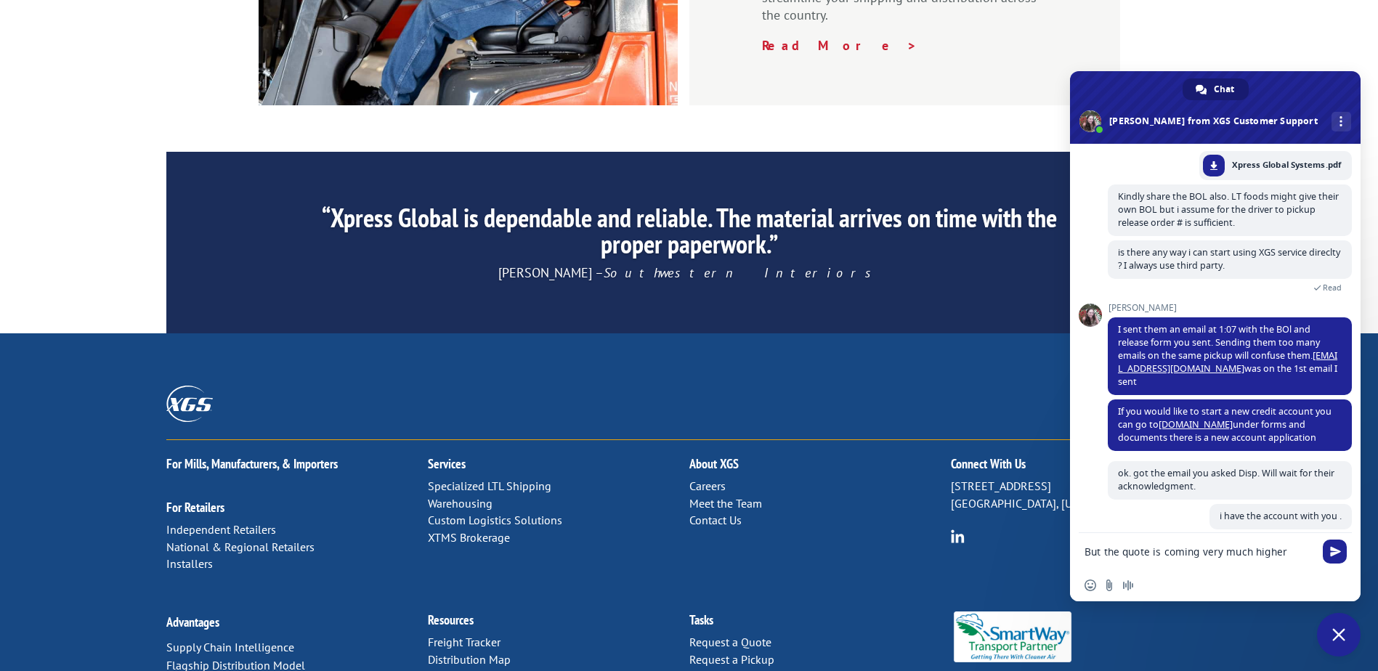
type textarea "But the quote is coming very much higher."
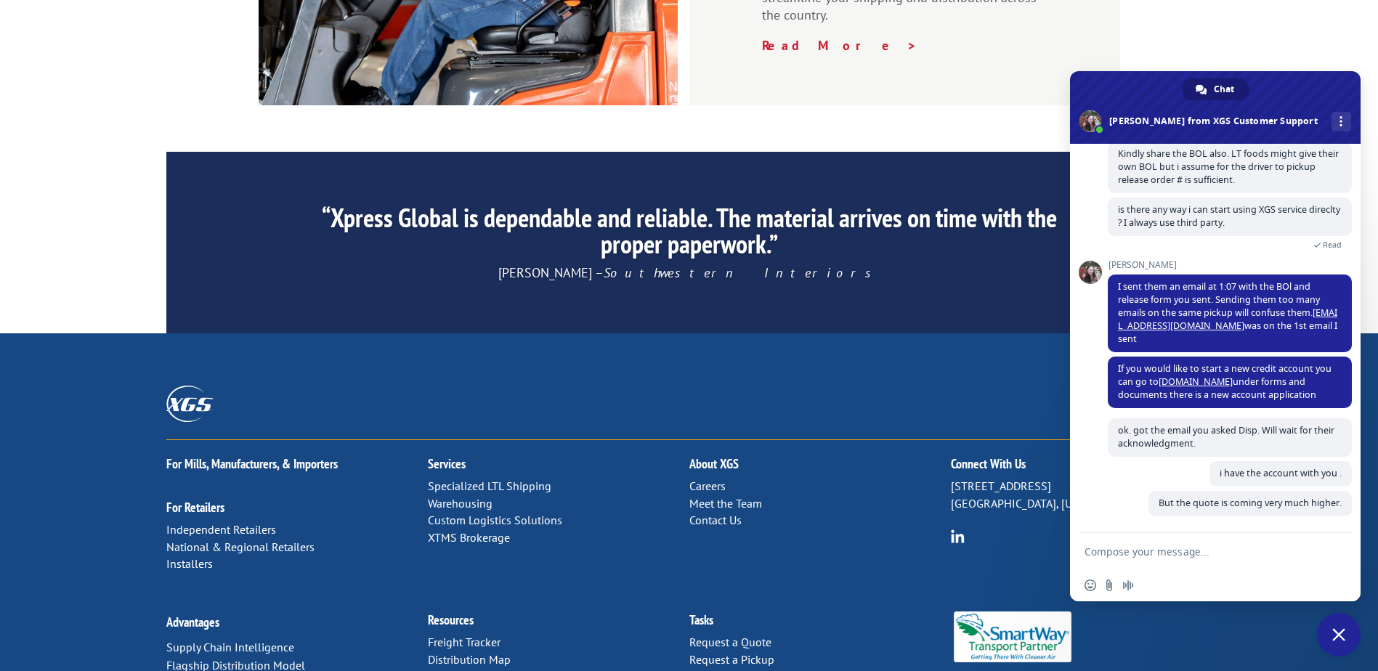
scroll to position [1676, 0]
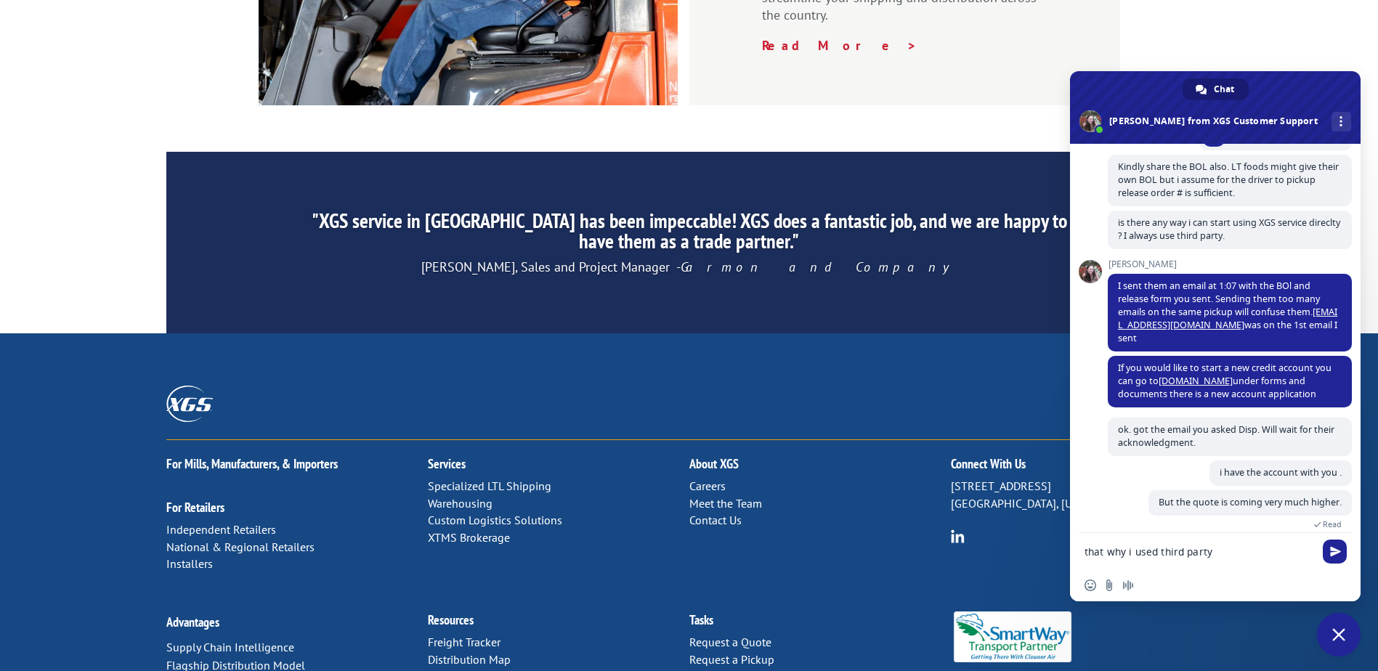
type textarea "that why i used third party."
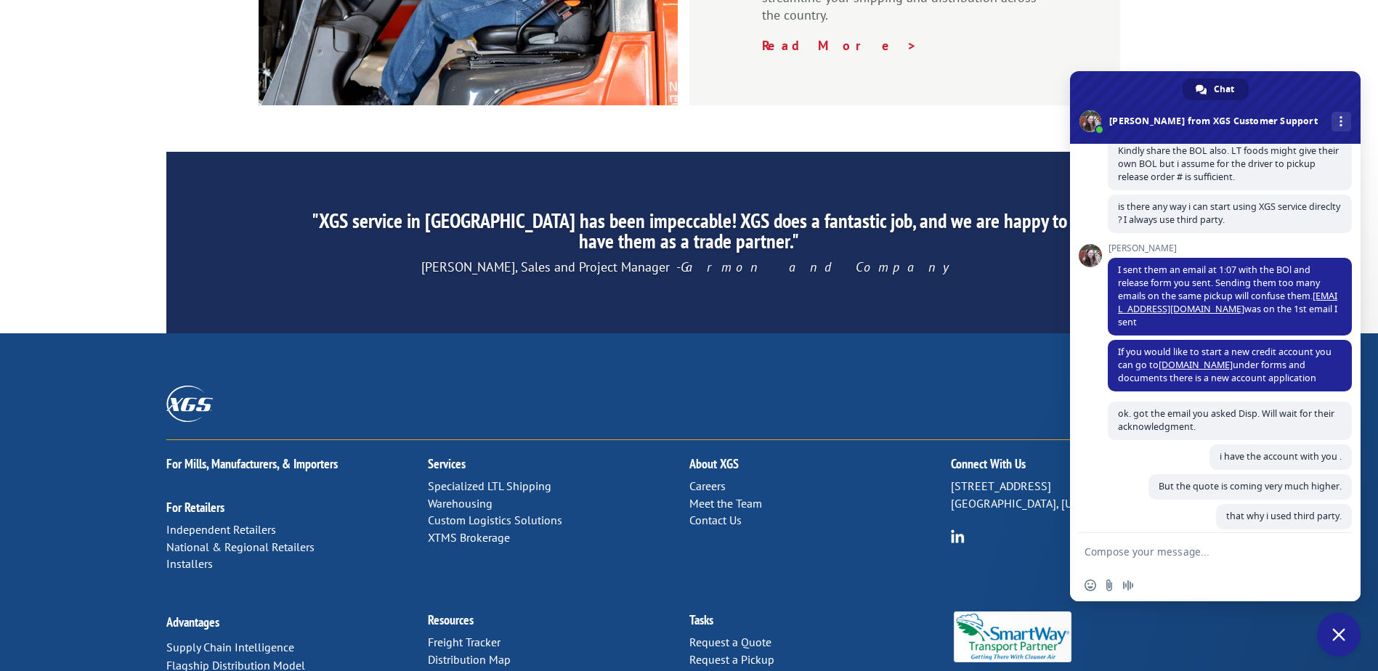
scroll to position [1706, 0]
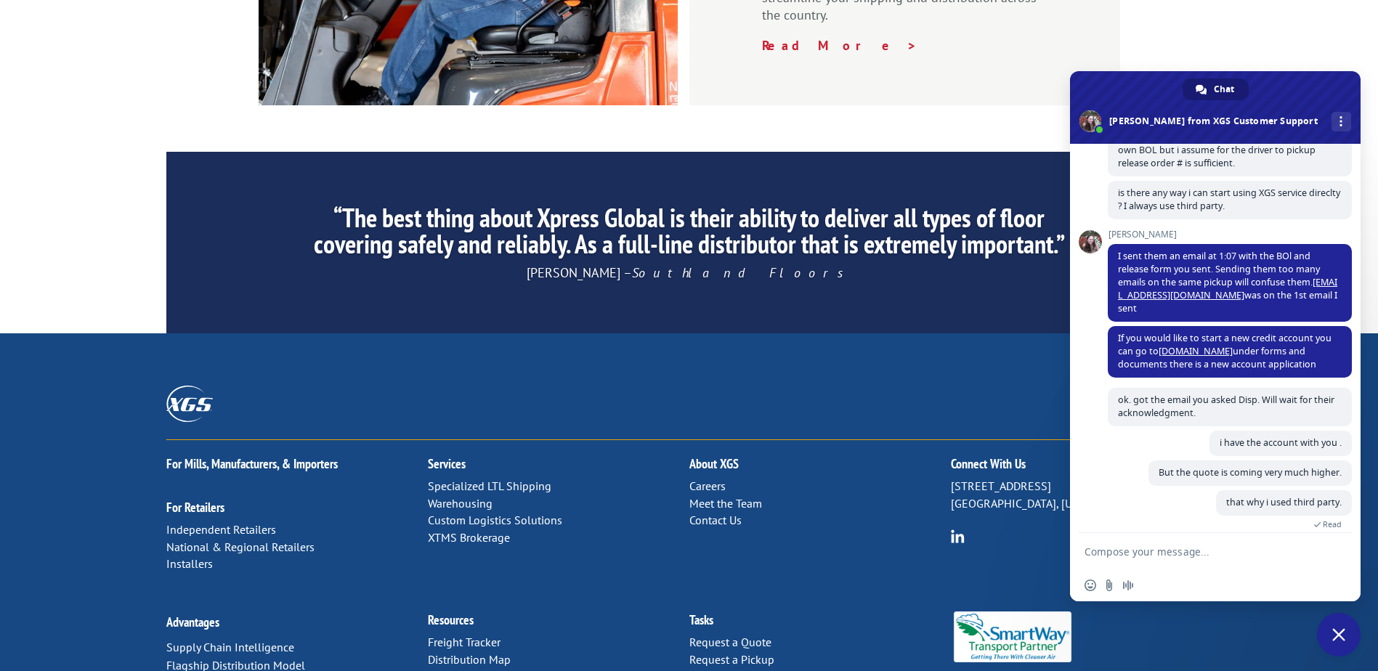
paste textarea "SRINILAYAM DISTRIBUTION LLC 6920 s jordan rd, centennial, CO 80112 141784"
type textarea "SRINILAYAM DISTRIBUTION LLC 6920 s jordan rd, centennial, CO 80112 141784"
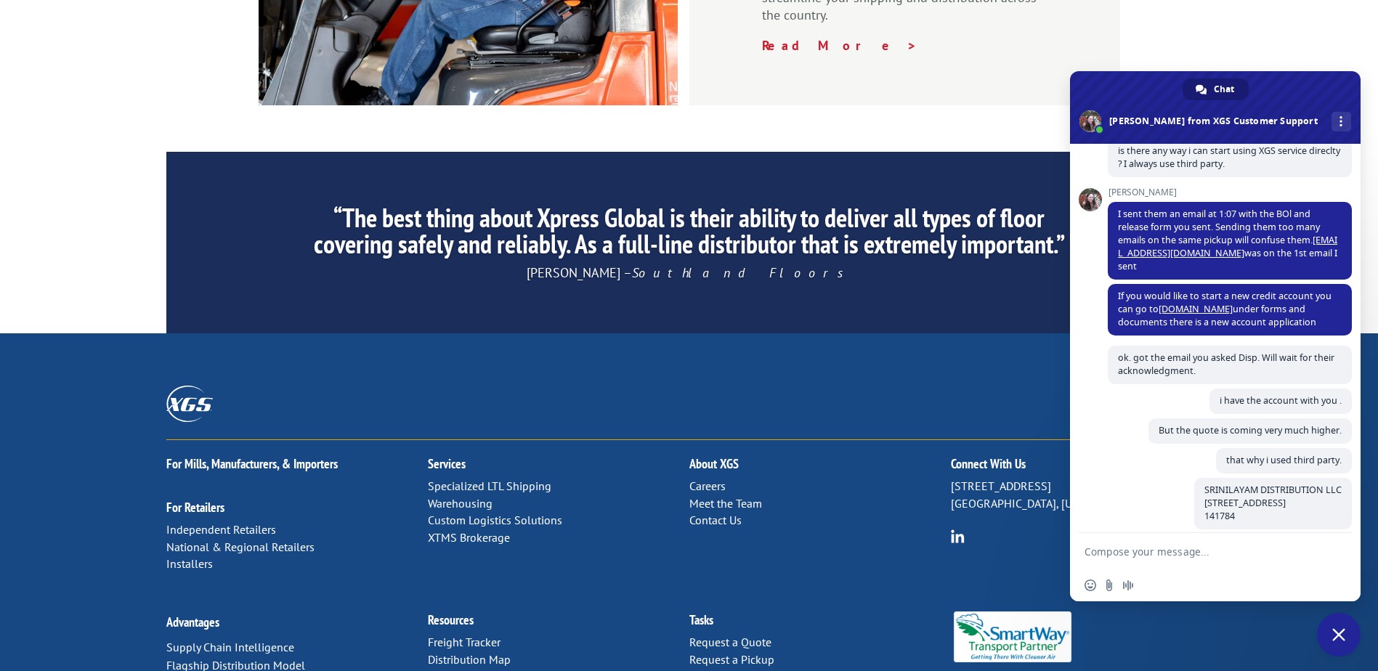
scroll to position [1762, 0]
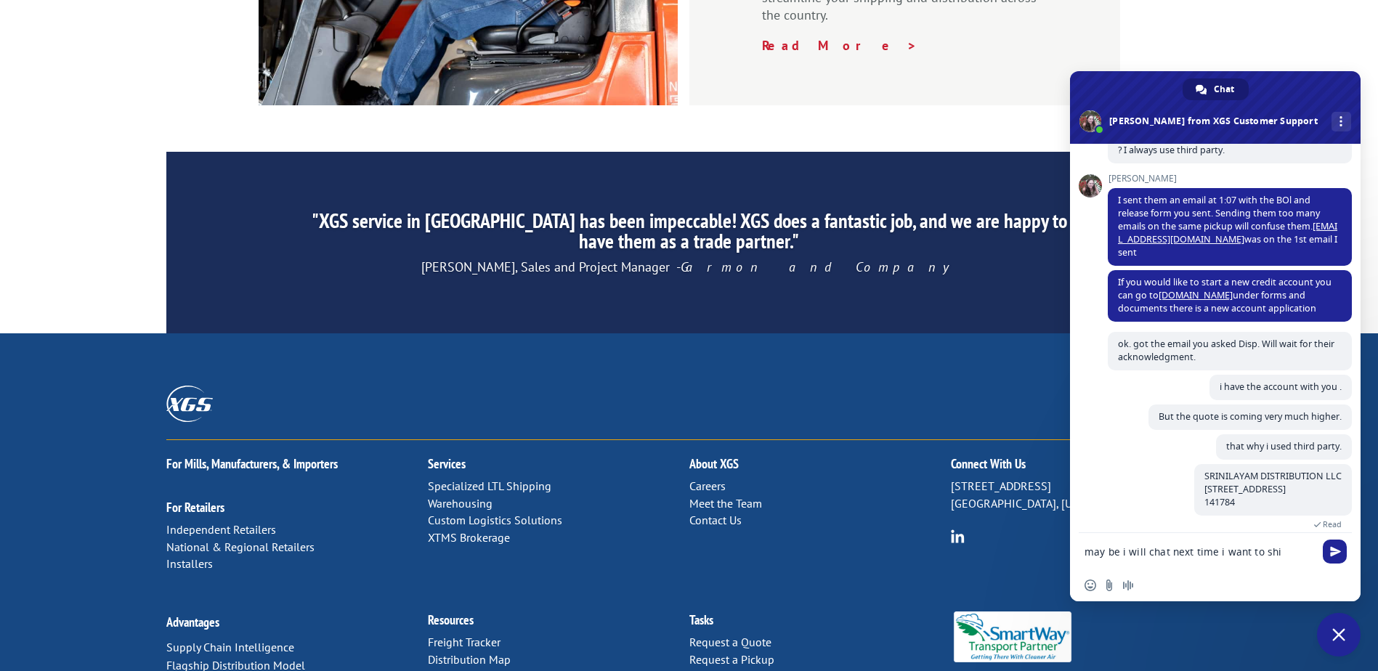
type textarea "may be i will chat next time i want to ship"
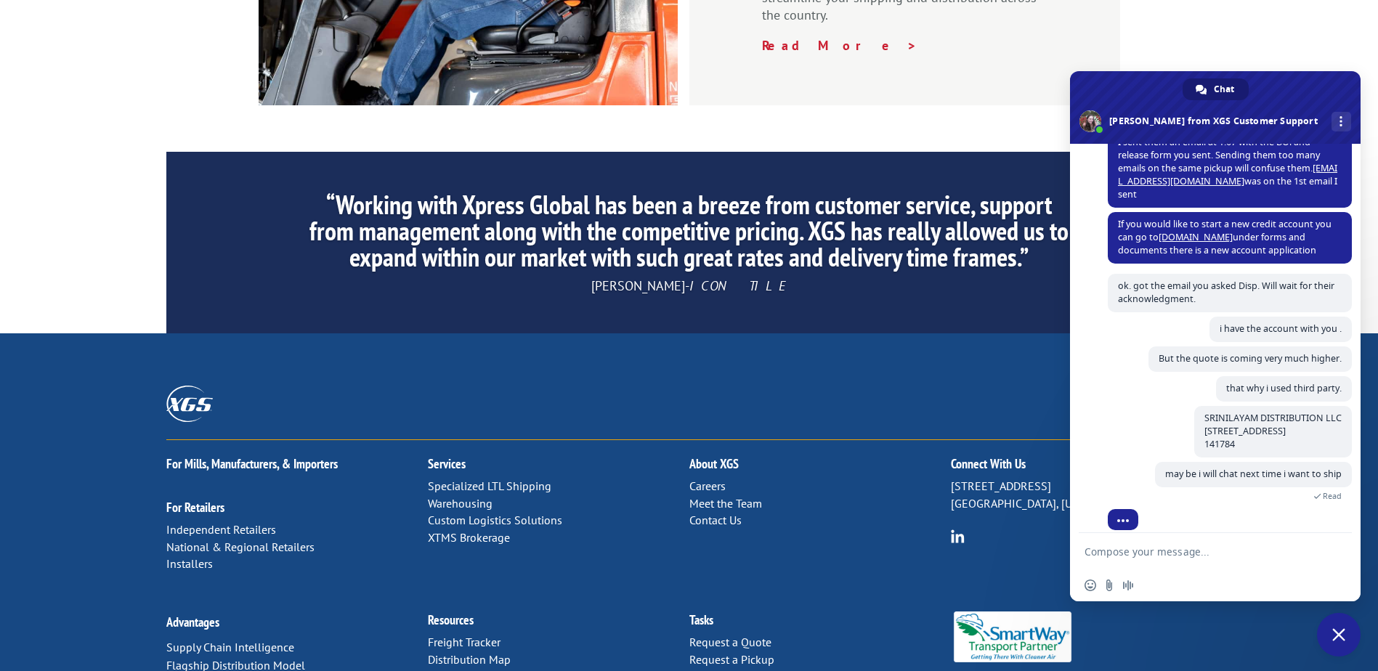
scroll to position [1855, 0]
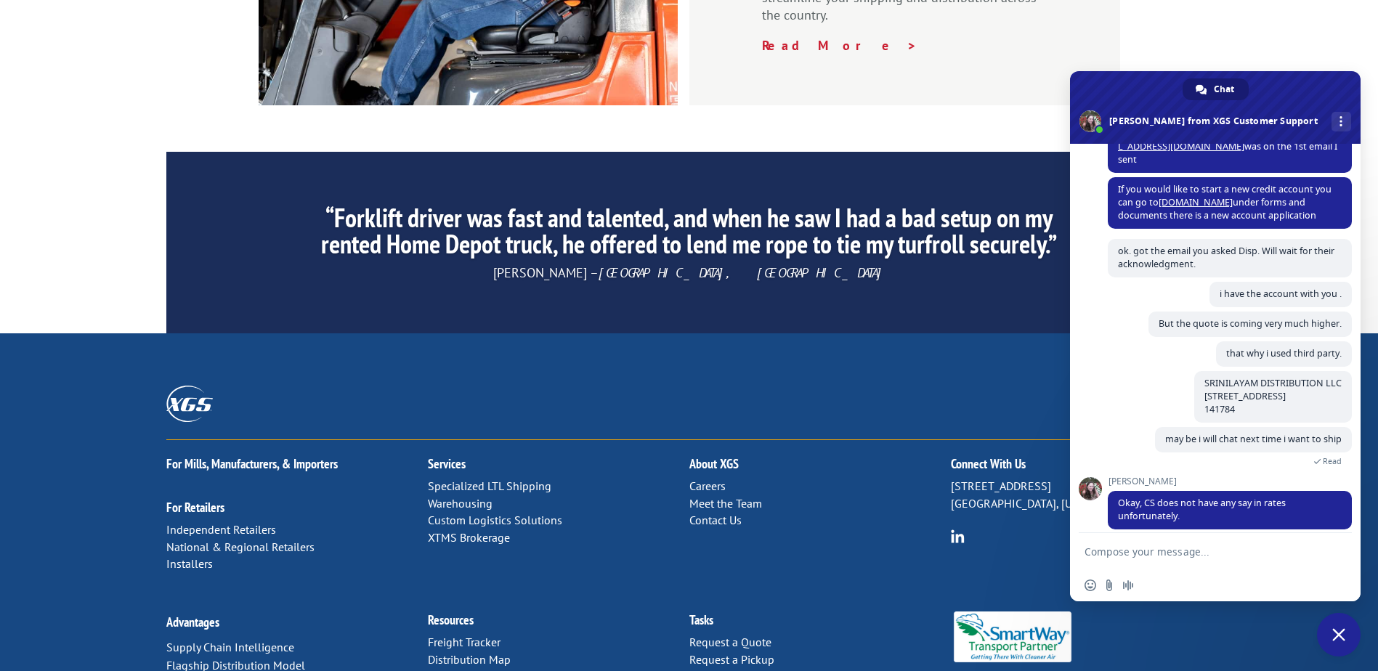
click at [1133, 556] on textarea "Compose your message..." at bounding box center [1200, 552] width 230 height 13
type textarea "ok."
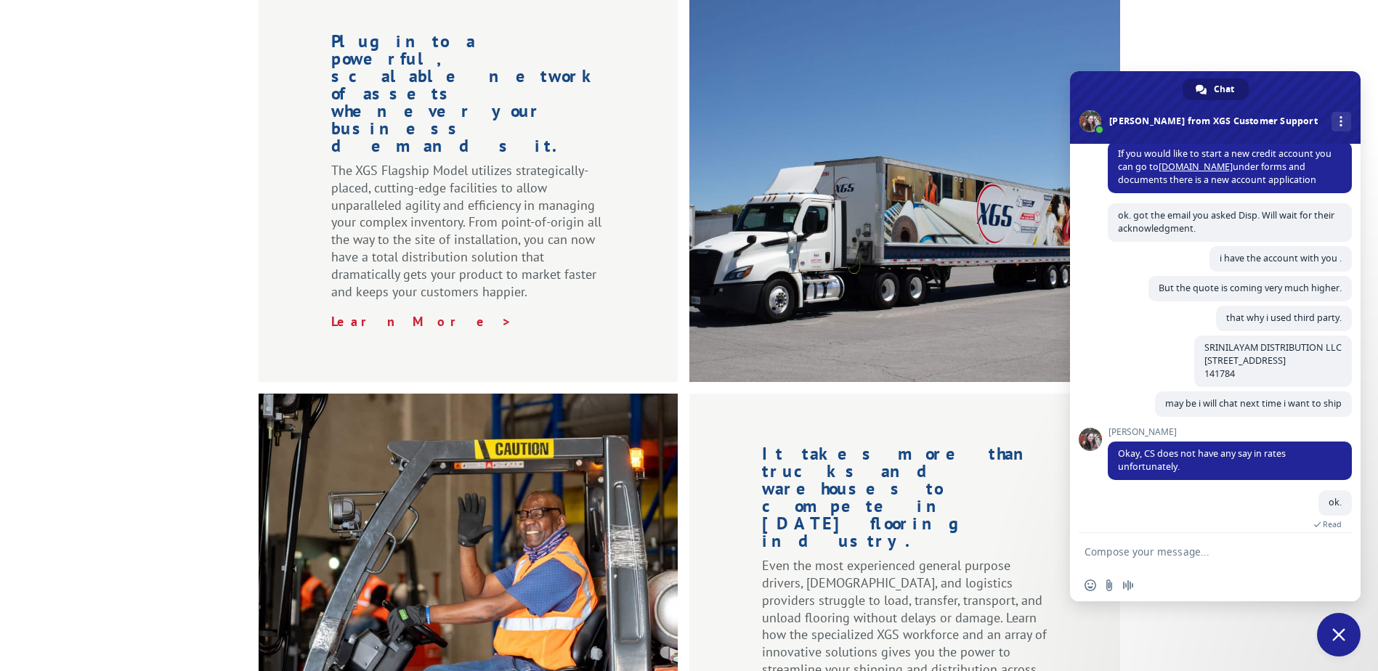
scroll to position [1332, 0]
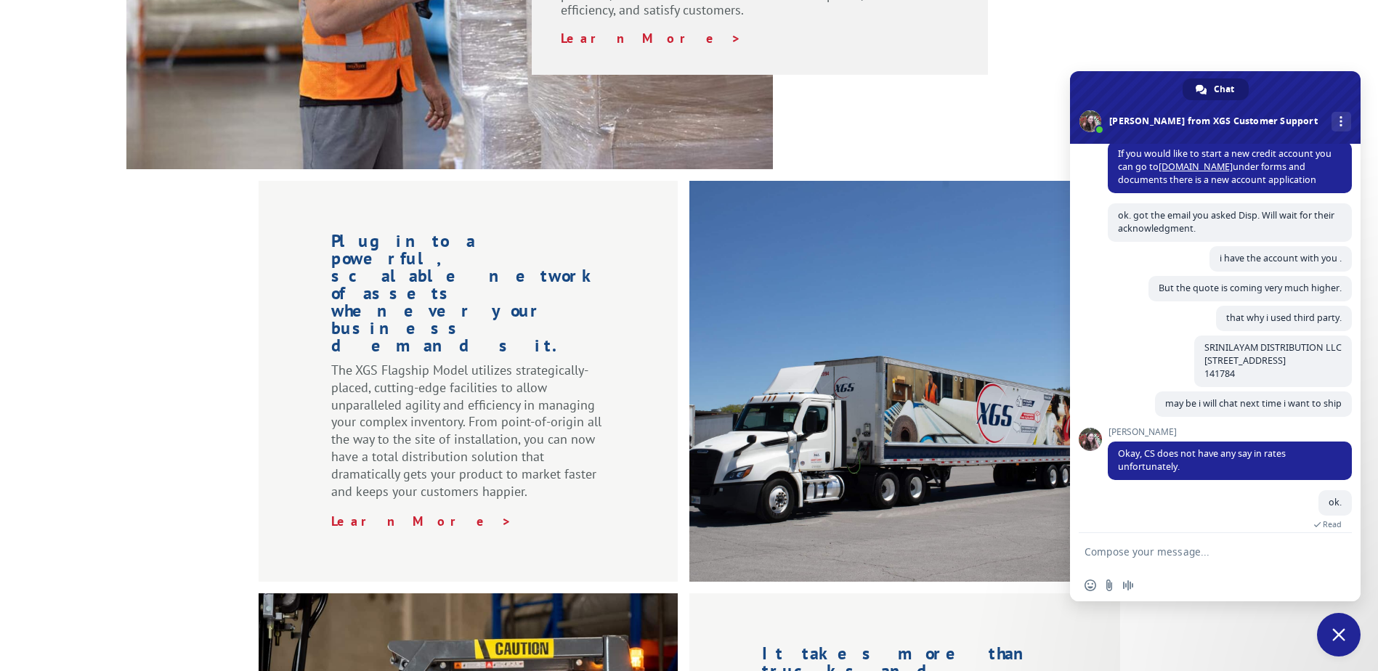
click at [1183, 511] on div "ok. 2 minutes ago Read" at bounding box center [1230, 517] width 244 height 55
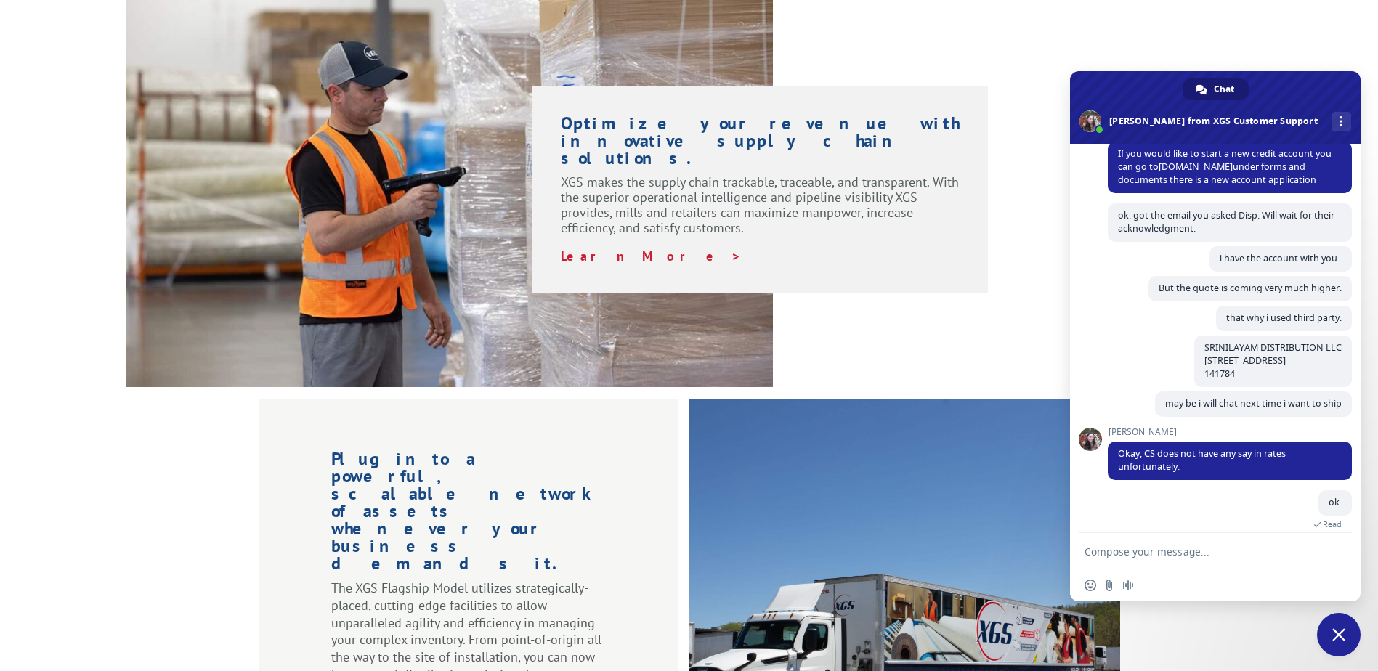
scroll to position [1550, 0]
